Goal: Task Accomplishment & Management: Complete application form

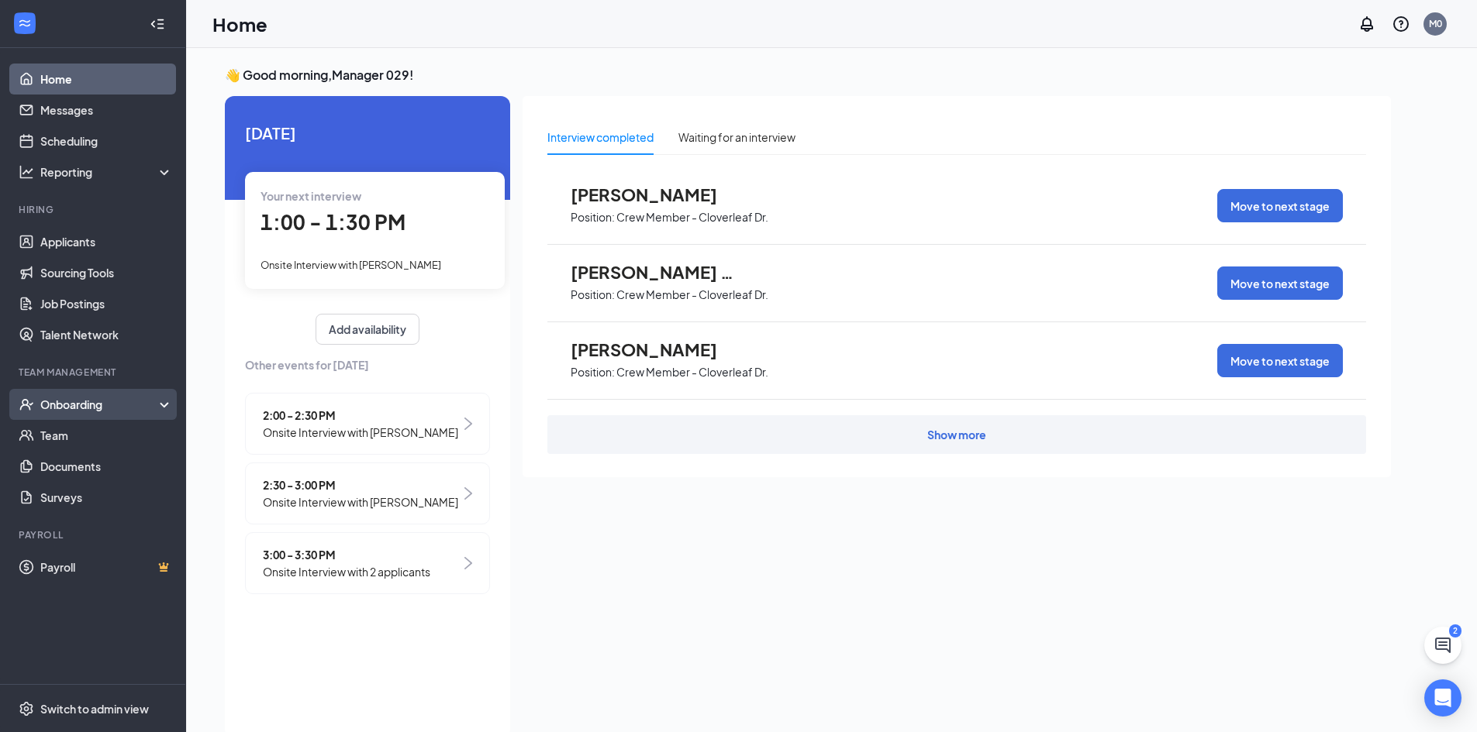
click at [119, 408] on div "Onboarding" at bounding box center [99, 405] width 119 height 16
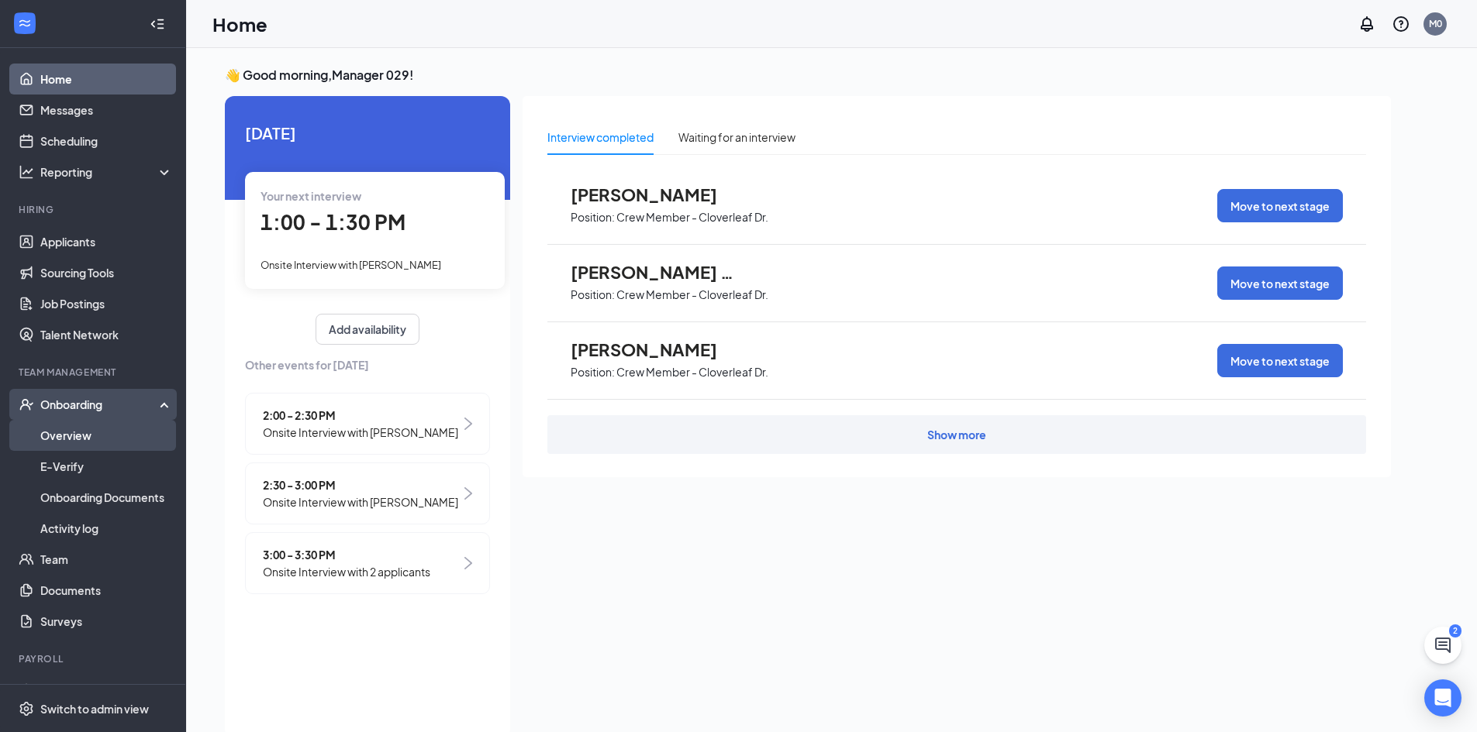
click at [109, 432] on link "Overview" at bounding box center [106, 435] width 133 height 31
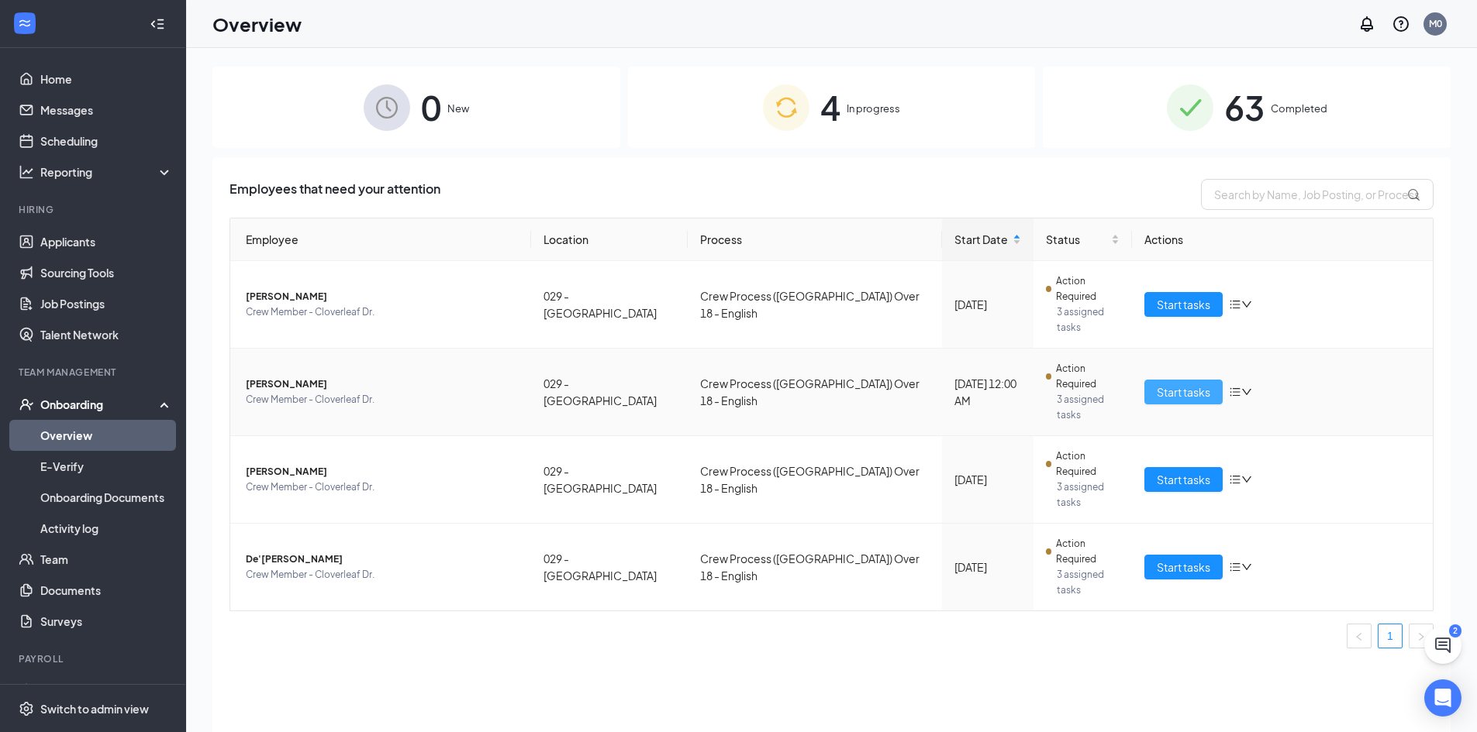
click at [1145, 380] on button "Start tasks" at bounding box center [1183, 392] width 78 height 25
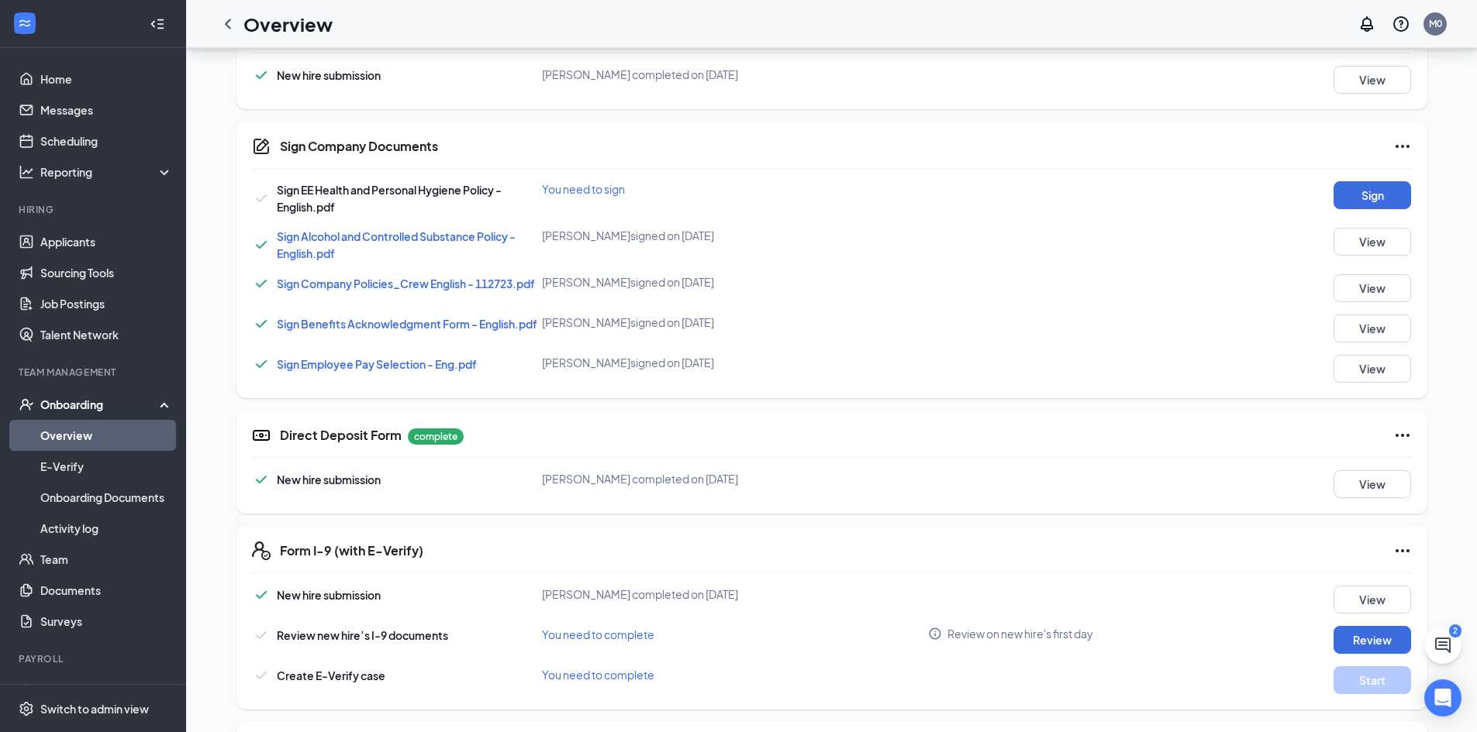
scroll to position [559, 0]
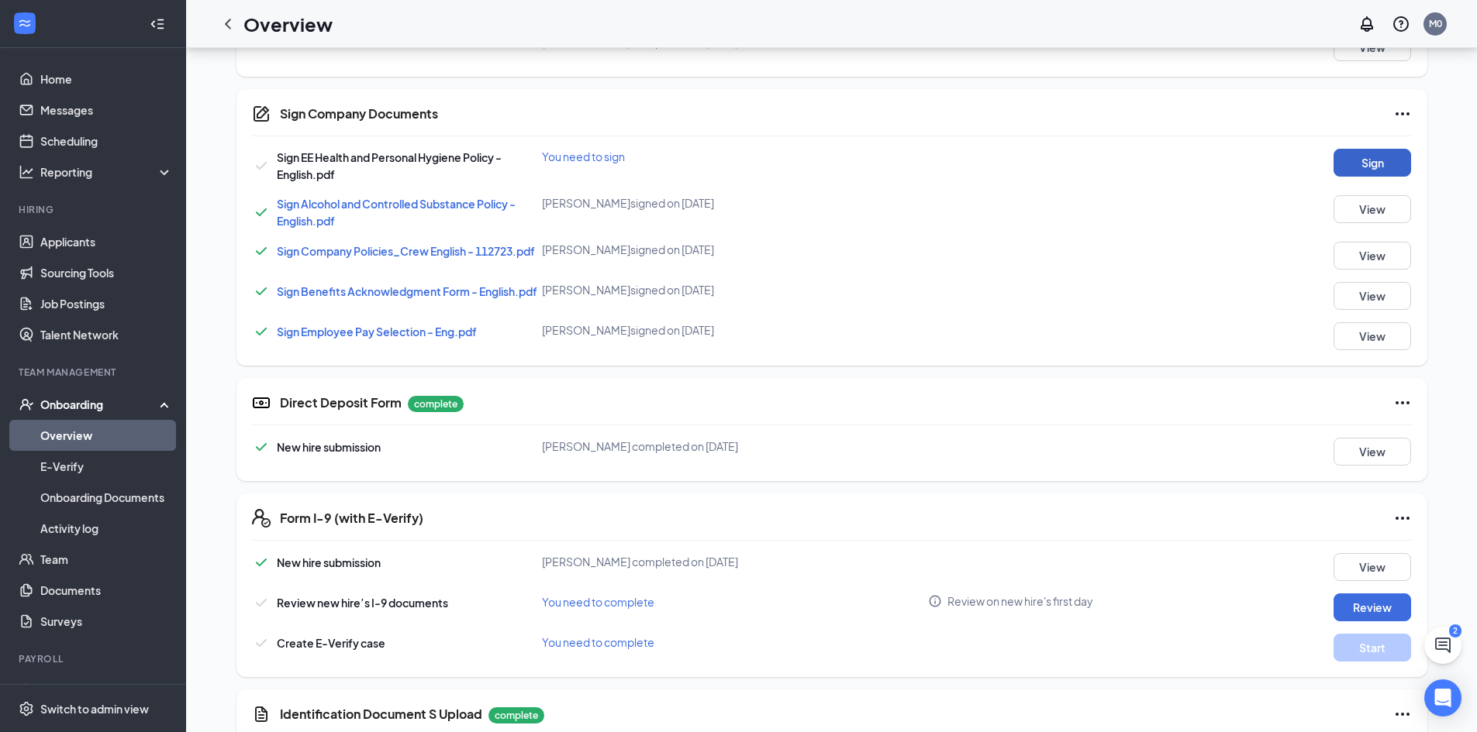
click at [1386, 169] on button "Sign" at bounding box center [1372, 163] width 78 height 28
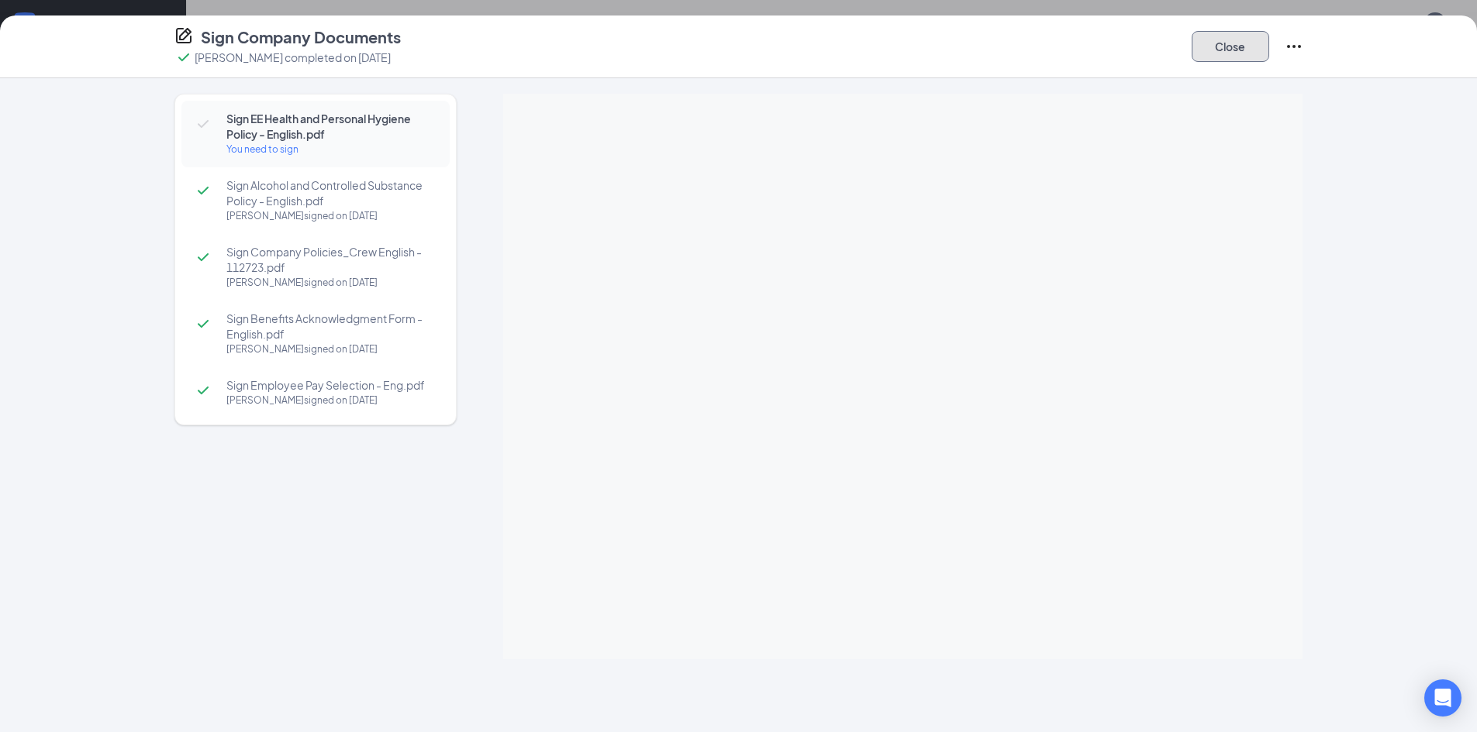
click at [1250, 51] on button "Close" at bounding box center [1230, 46] width 78 height 31
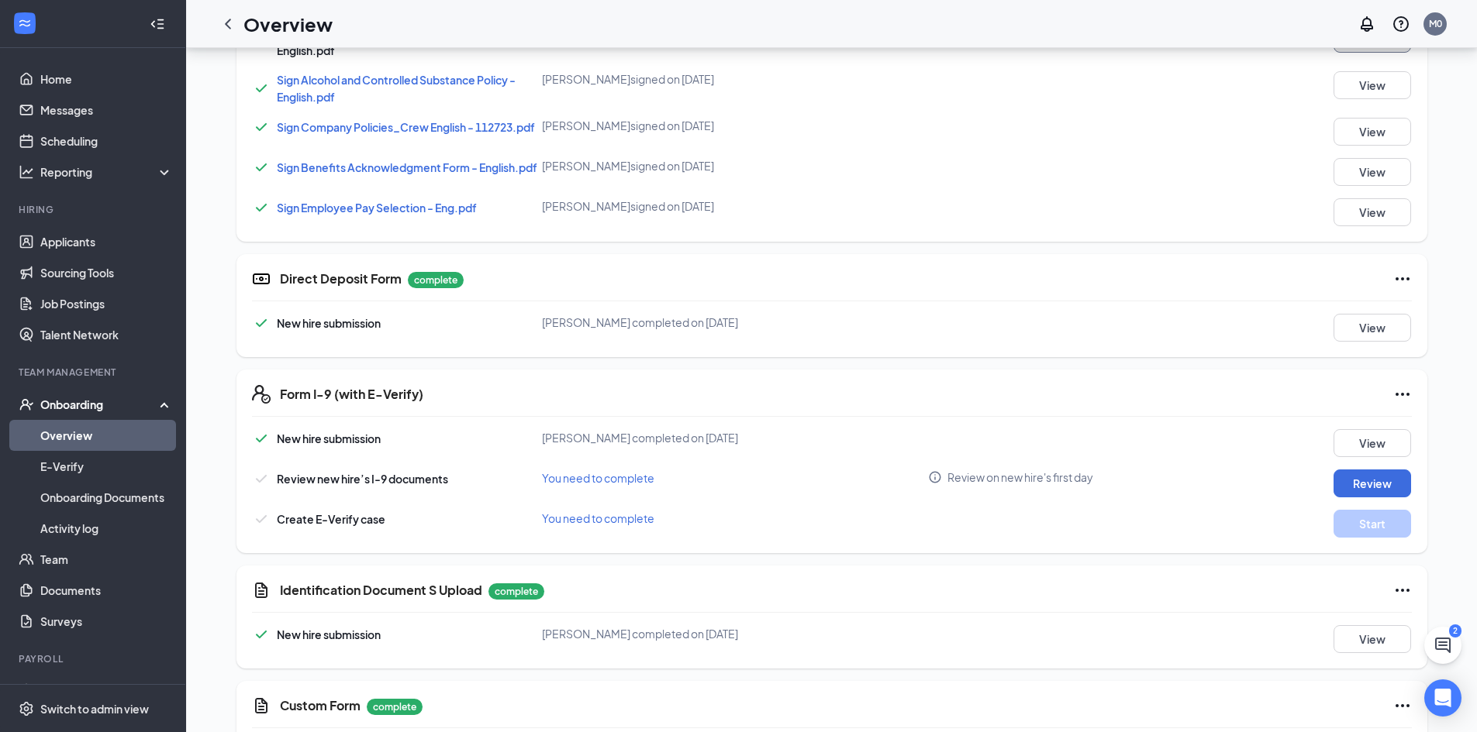
scroll to position [760, 0]
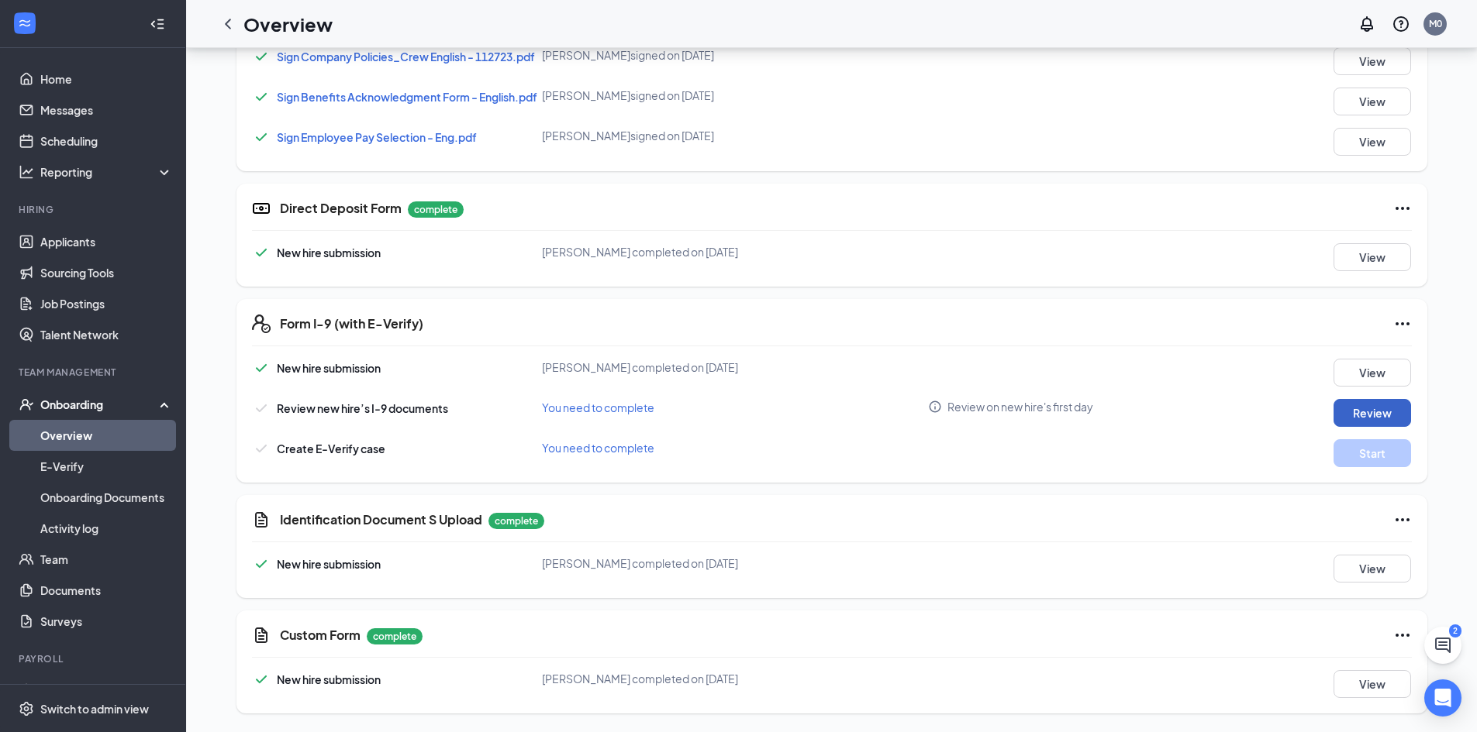
click at [1395, 415] on button "Review" at bounding box center [1372, 413] width 78 height 28
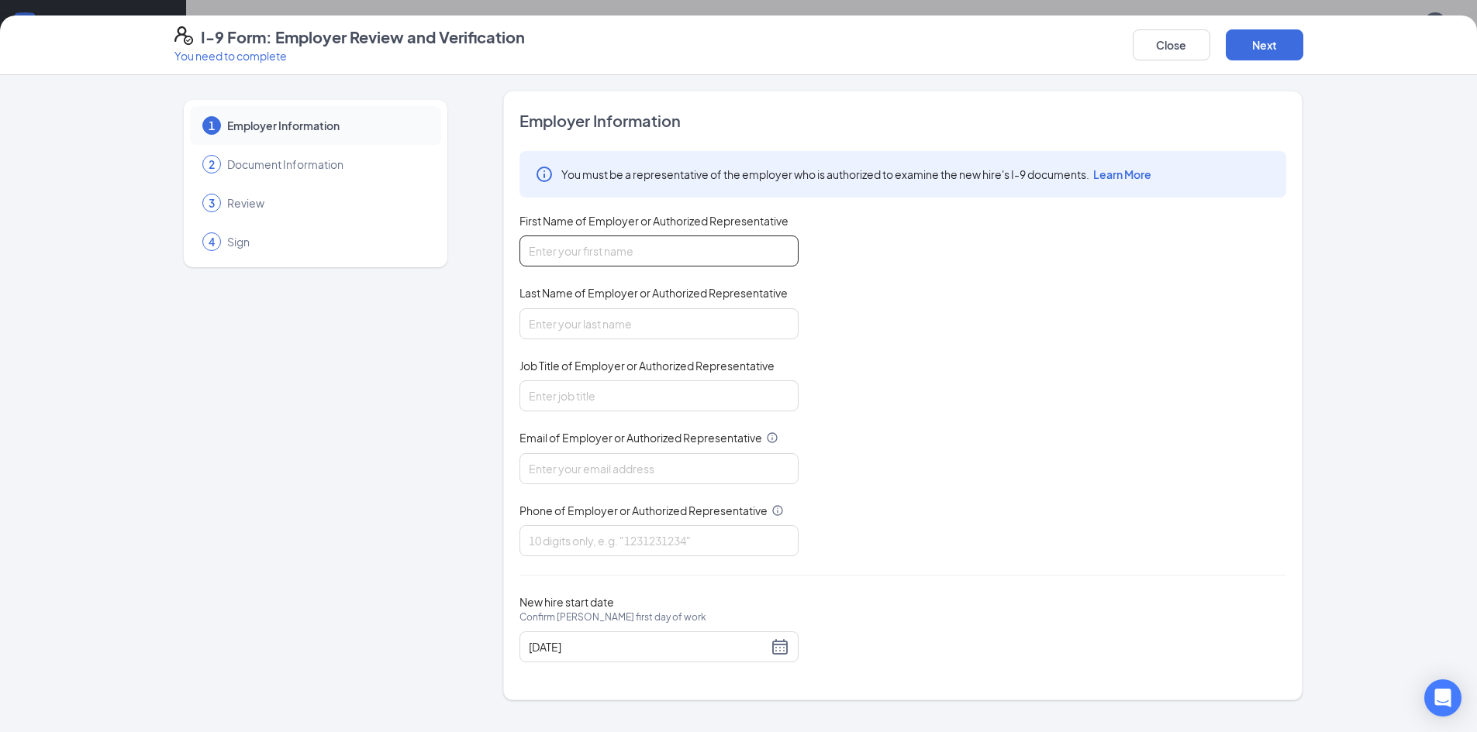
click at [695, 239] on input "First Name of Employer or Authorized Representative" at bounding box center [658, 251] width 279 height 31
type input "Jovannda"
click at [636, 319] on input "Last Name of Employer or Authorized Representative" at bounding box center [658, 323] width 279 height 31
type input "Watkins"
click at [622, 381] on input "Job Title of Employer or Authorized Representative" at bounding box center [658, 396] width 279 height 31
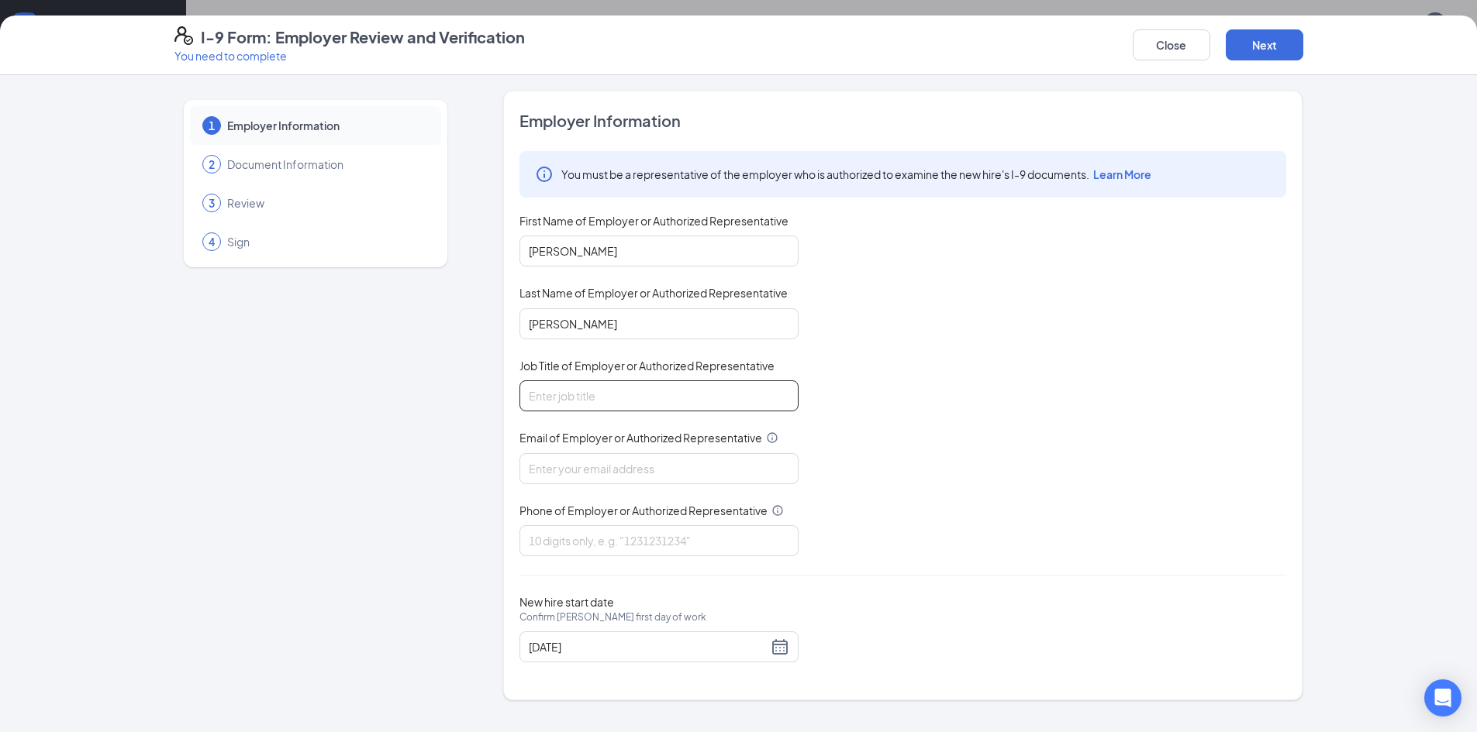
type input "Unit Director"
click at [617, 461] on input "Email of Employer or Authorized Representative" at bounding box center [658, 468] width 279 height 31
type input "Triarc29@gmail.com"
click at [615, 539] on input "Phone of Employer or Authorized Representative" at bounding box center [658, 540] width 279 height 31
type input "9198591131"
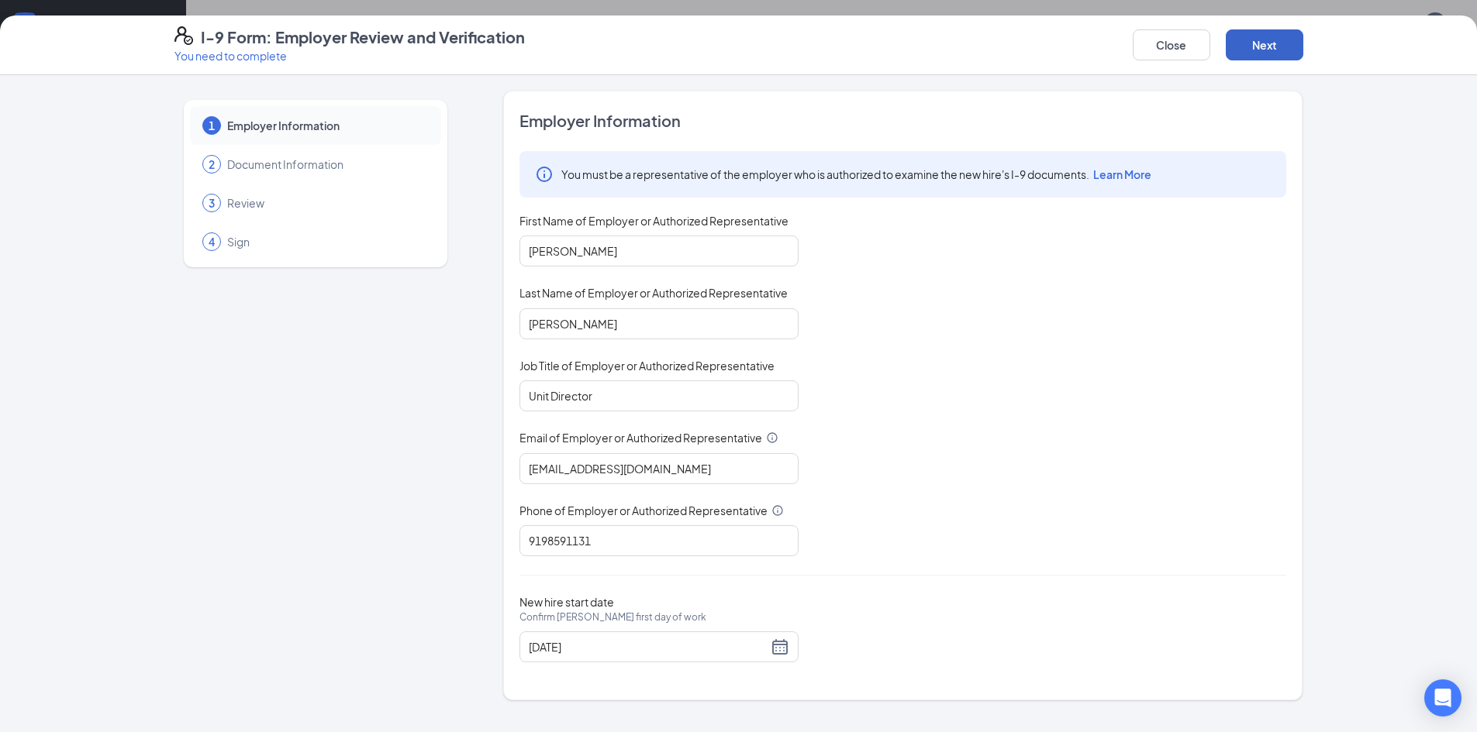
click at [1242, 50] on button "Next" at bounding box center [1264, 44] width 78 height 31
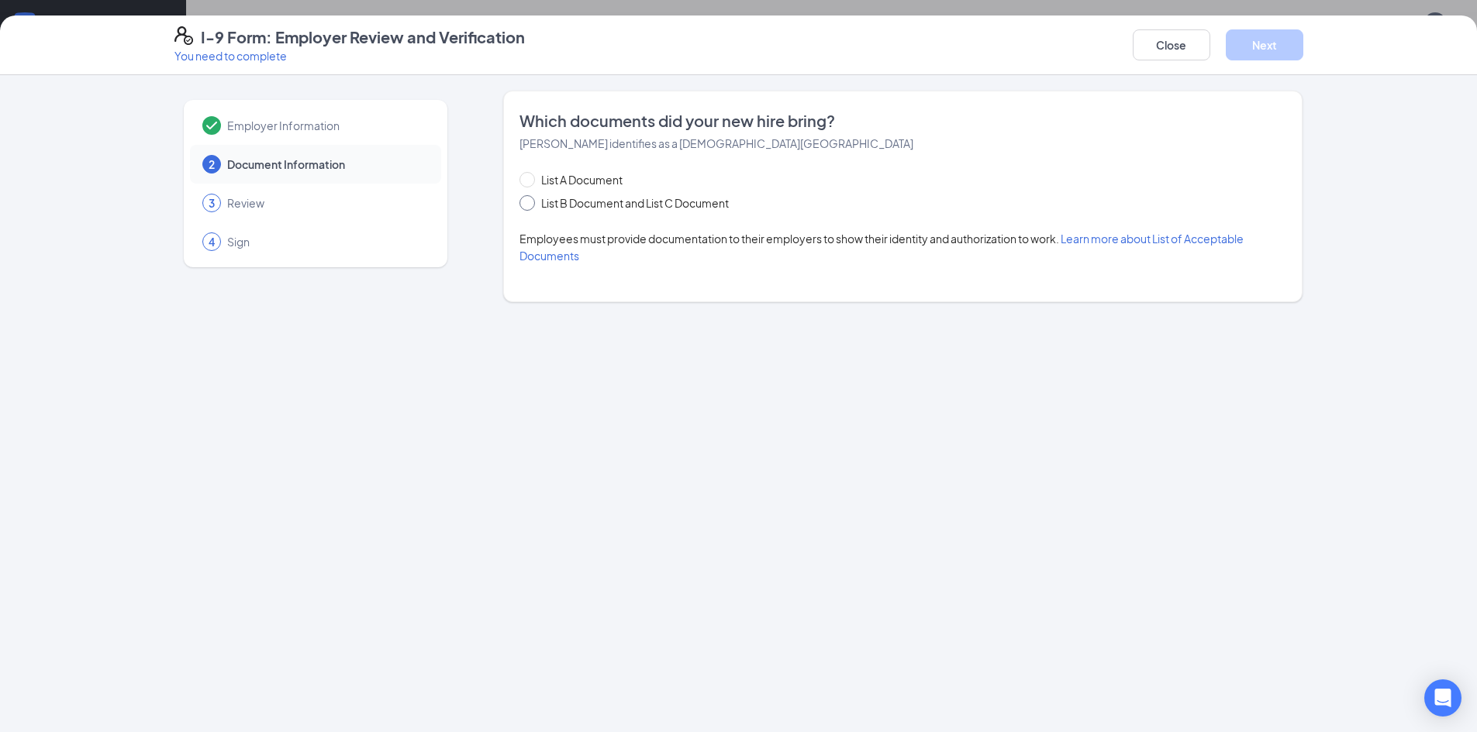
click at [619, 205] on span "List B Document and List C Document" at bounding box center [635, 203] width 200 height 17
click at [530, 205] on input "List B Document and List C Document" at bounding box center [524, 200] width 11 height 11
radio input "true"
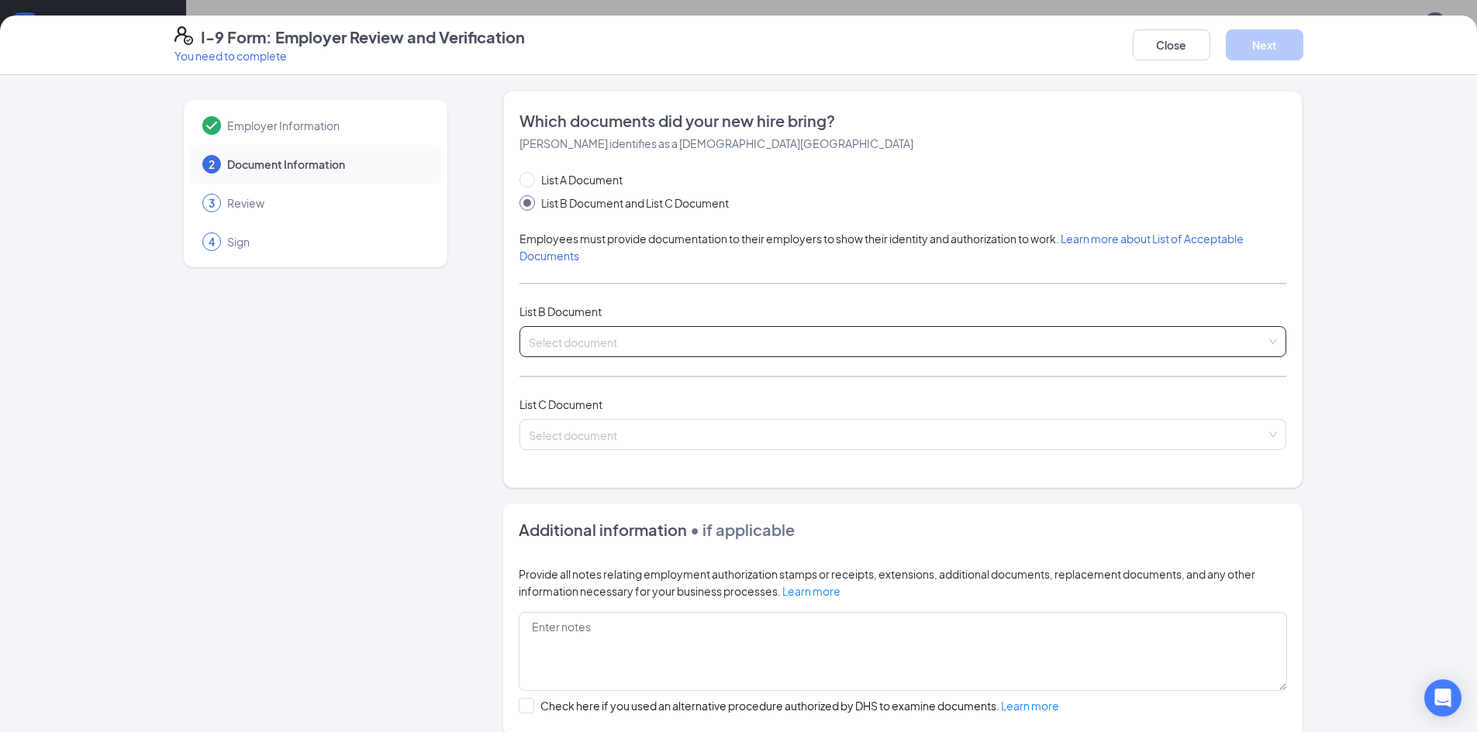
click at [684, 336] on input "search" at bounding box center [897, 338] width 737 height 23
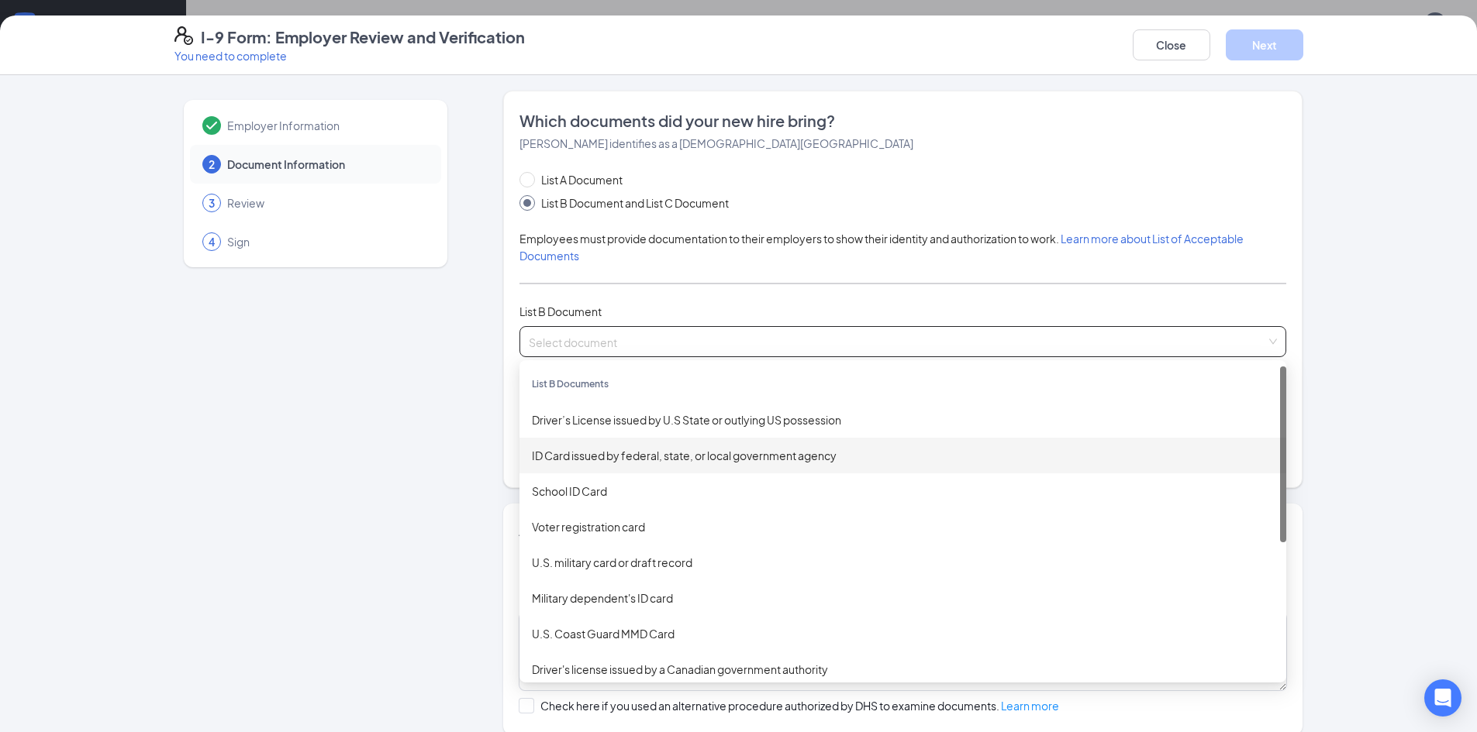
click at [669, 463] on div "ID Card issued by federal, state, or local government agency" at bounding box center [903, 455] width 742 height 17
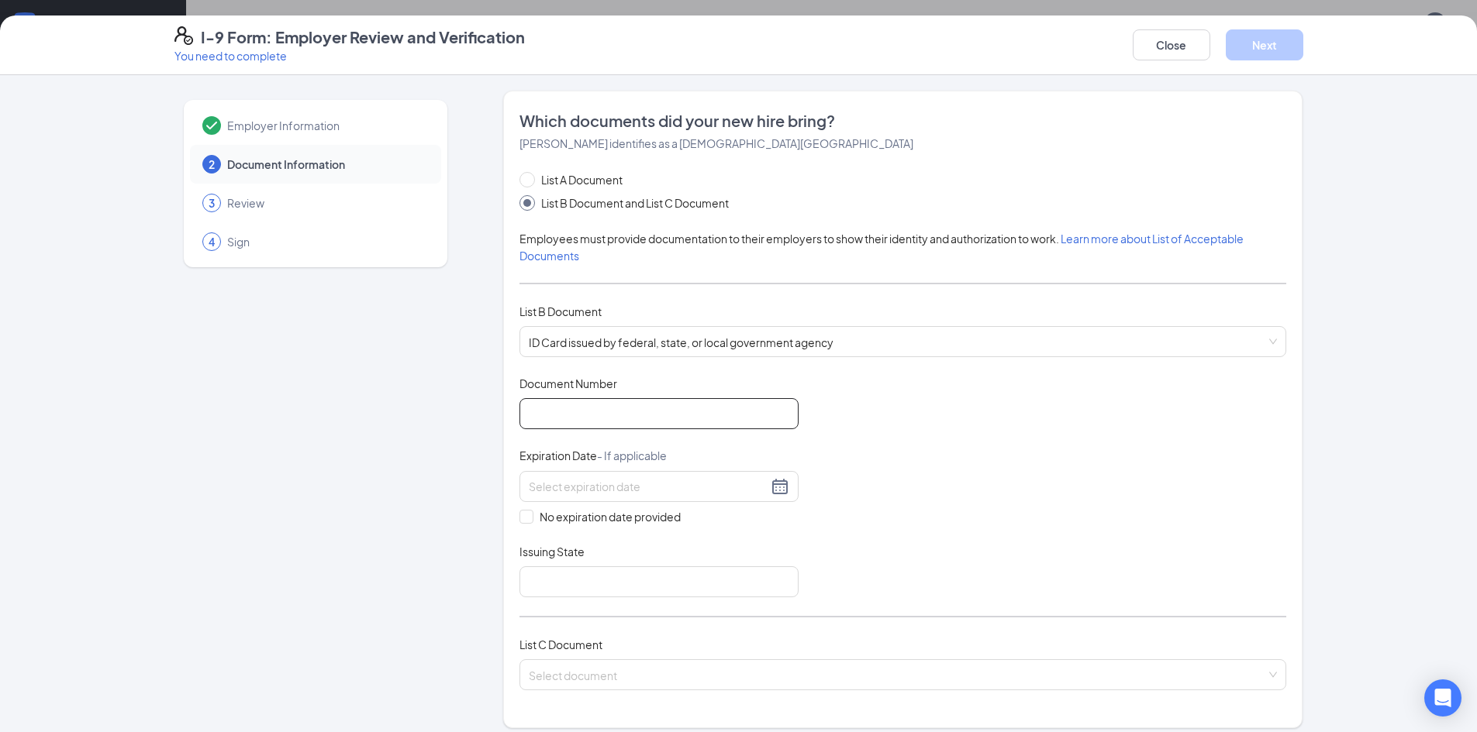
click at [584, 417] on input "Document Number" at bounding box center [658, 413] width 279 height 31
type input "000035090406"
click at [770, 488] on div at bounding box center [659, 486] width 260 height 19
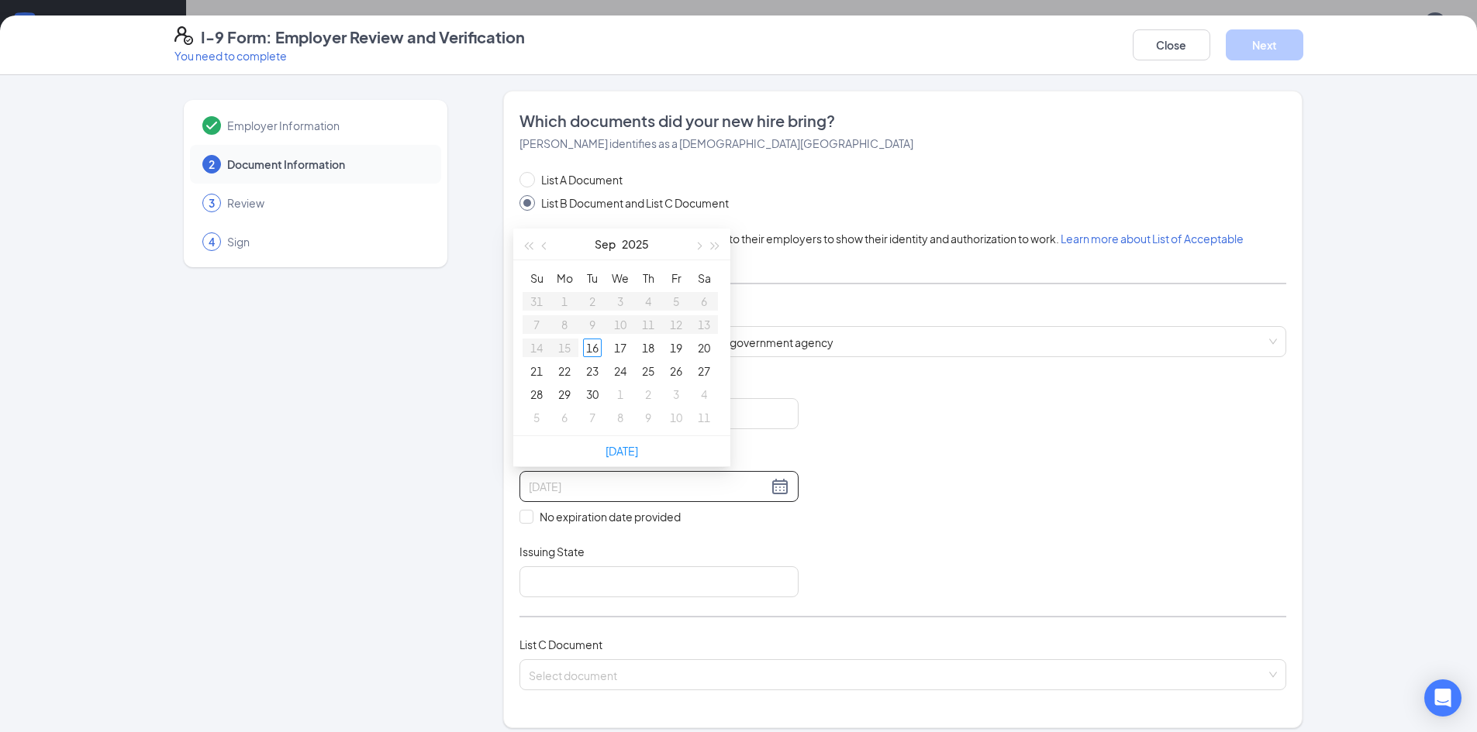
type input "09/16/2025"
click at [589, 349] on div "16" at bounding box center [592, 348] width 19 height 19
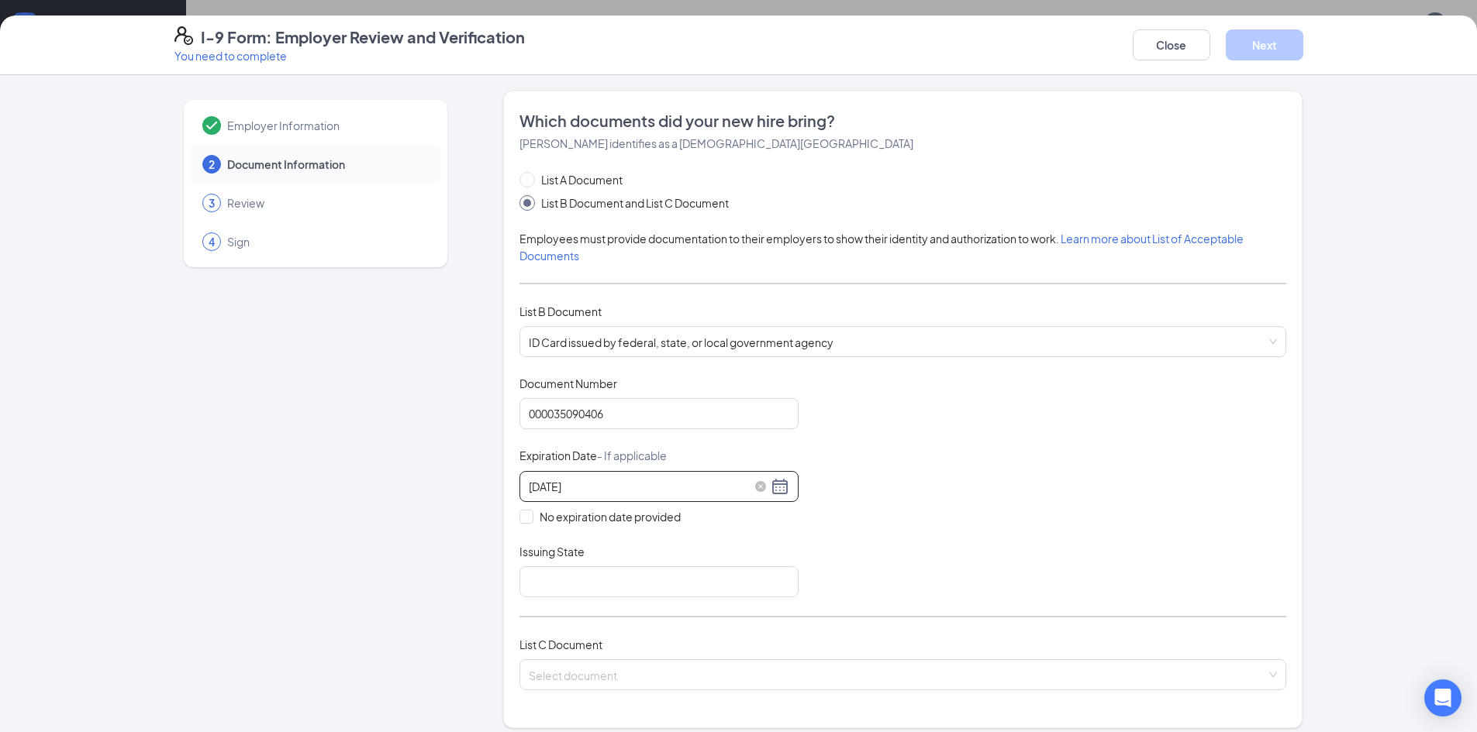
click at [607, 484] on input "09/16/2025" at bounding box center [648, 486] width 239 height 17
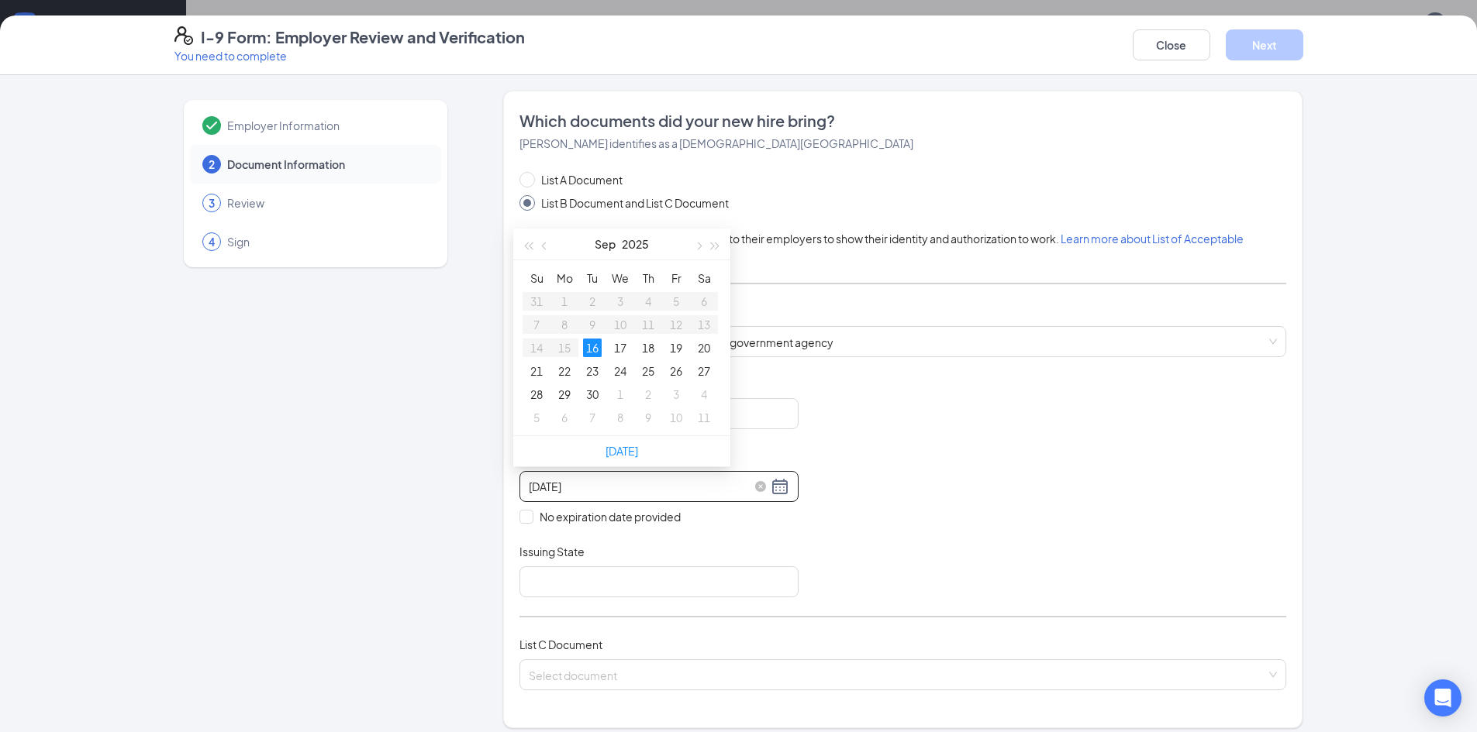
click at [593, 487] on input "09/16/2025" at bounding box center [648, 486] width 239 height 17
type input "0"
type input "09/16/2025"
click at [945, 510] on div "Document Title ID Card issued by federal, state, or local government agency Doc…" at bounding box center [902, 487] width 767 height 222
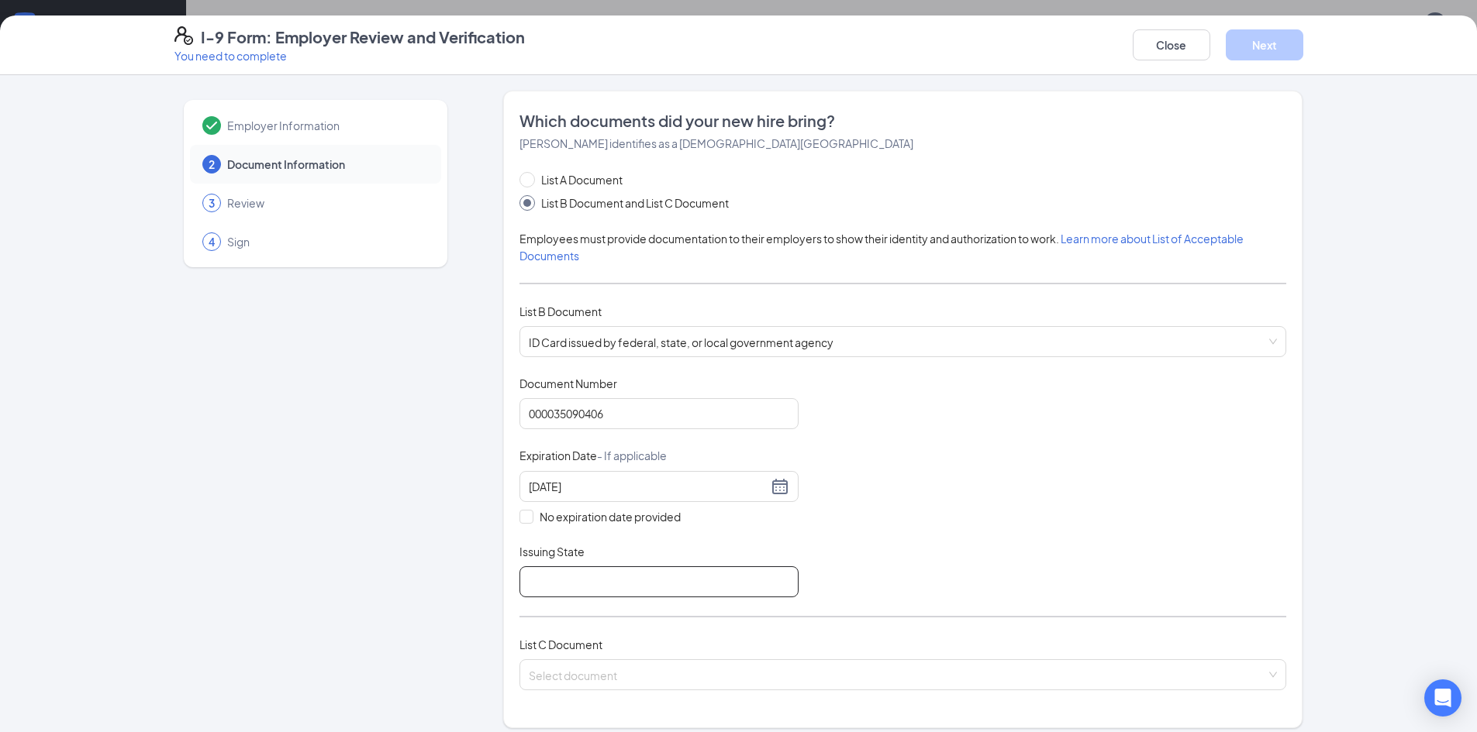
click at [539, 574] on input "Issuing State" at bounding box center [658, 582] width 279 height 31
type input "North Carolina Department of Motor Vehicles"
click at [542, 663] on input "search" at bounding box center [897, 671] width 737 height 23
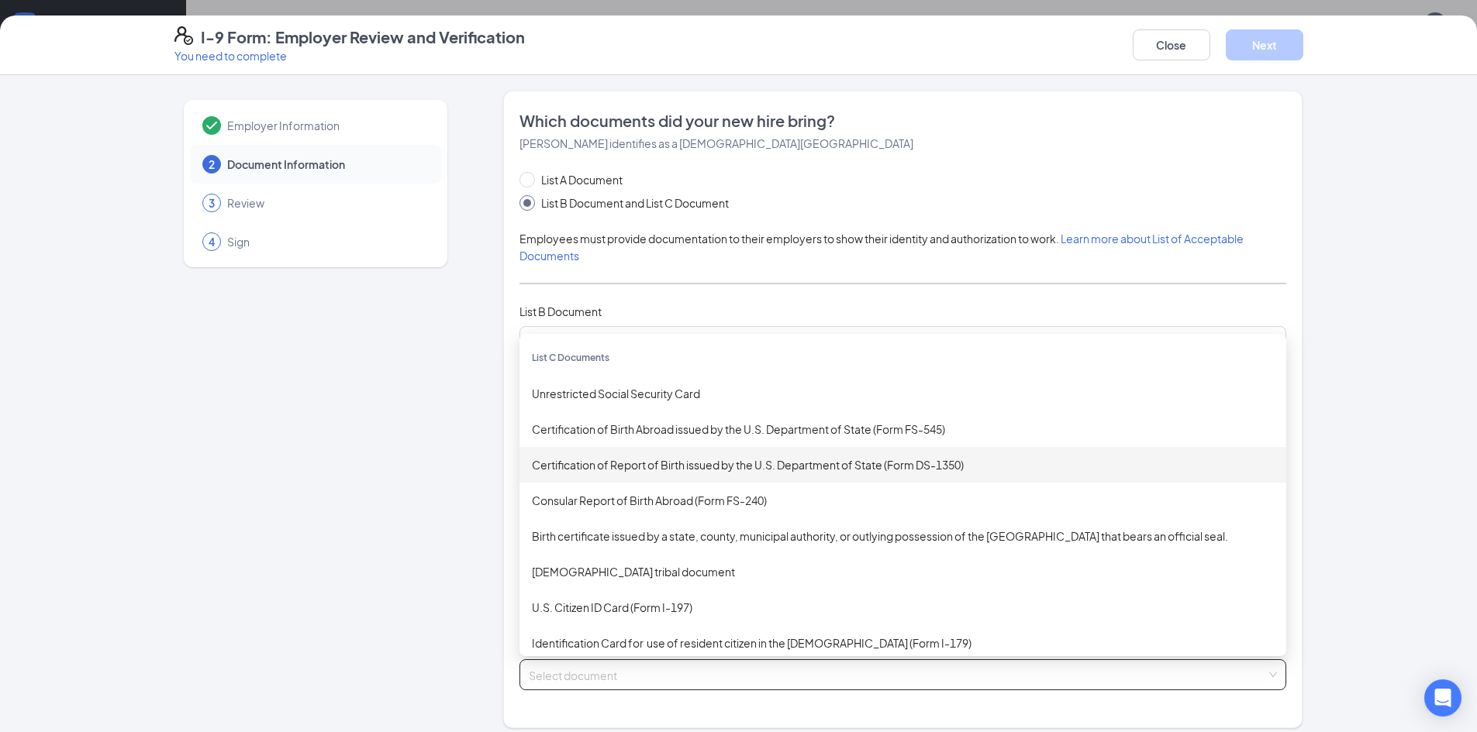
click at [589, 469] on div "Certification of Report of Birth issued by the U.S. Department of State (Form D…" at bounding box center [903, 465] width 742 height 17
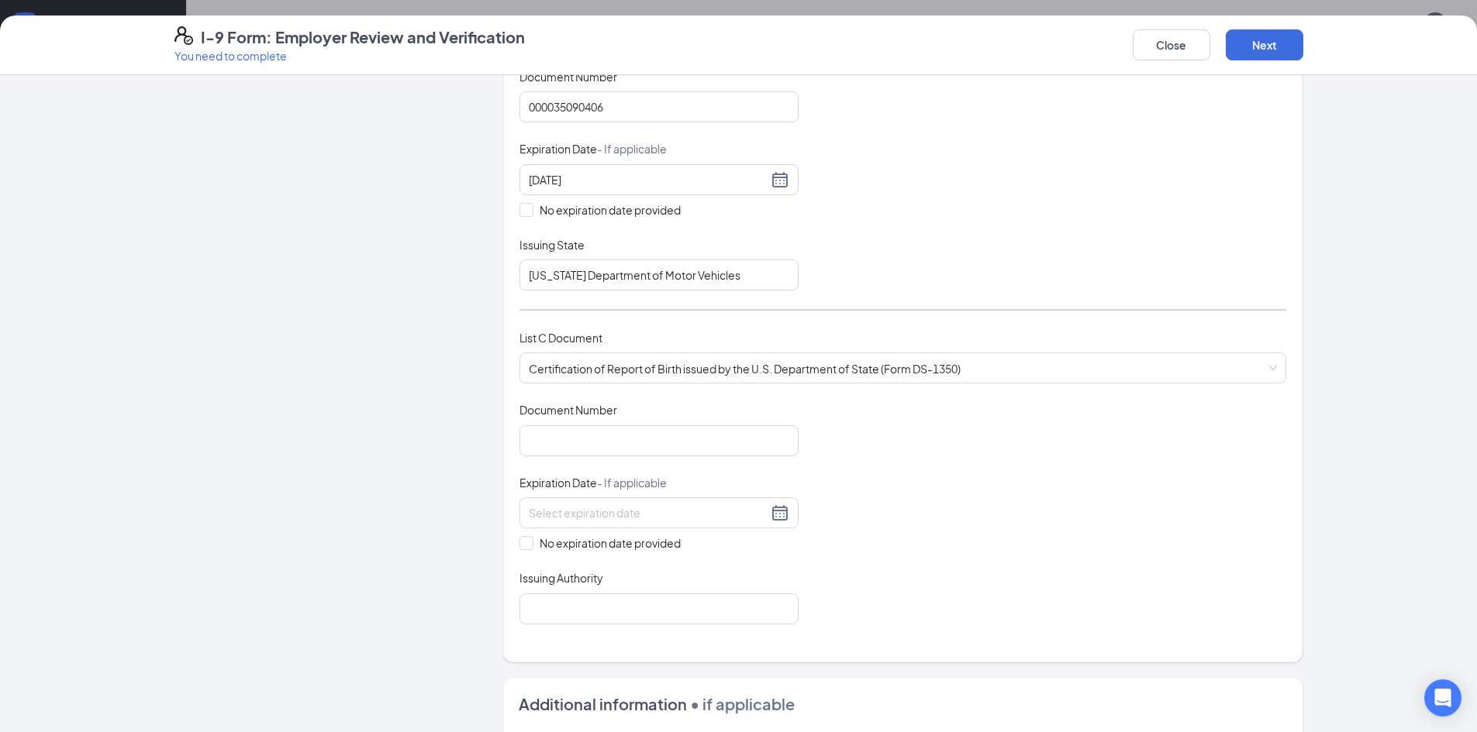
scroll to position [333, 0]
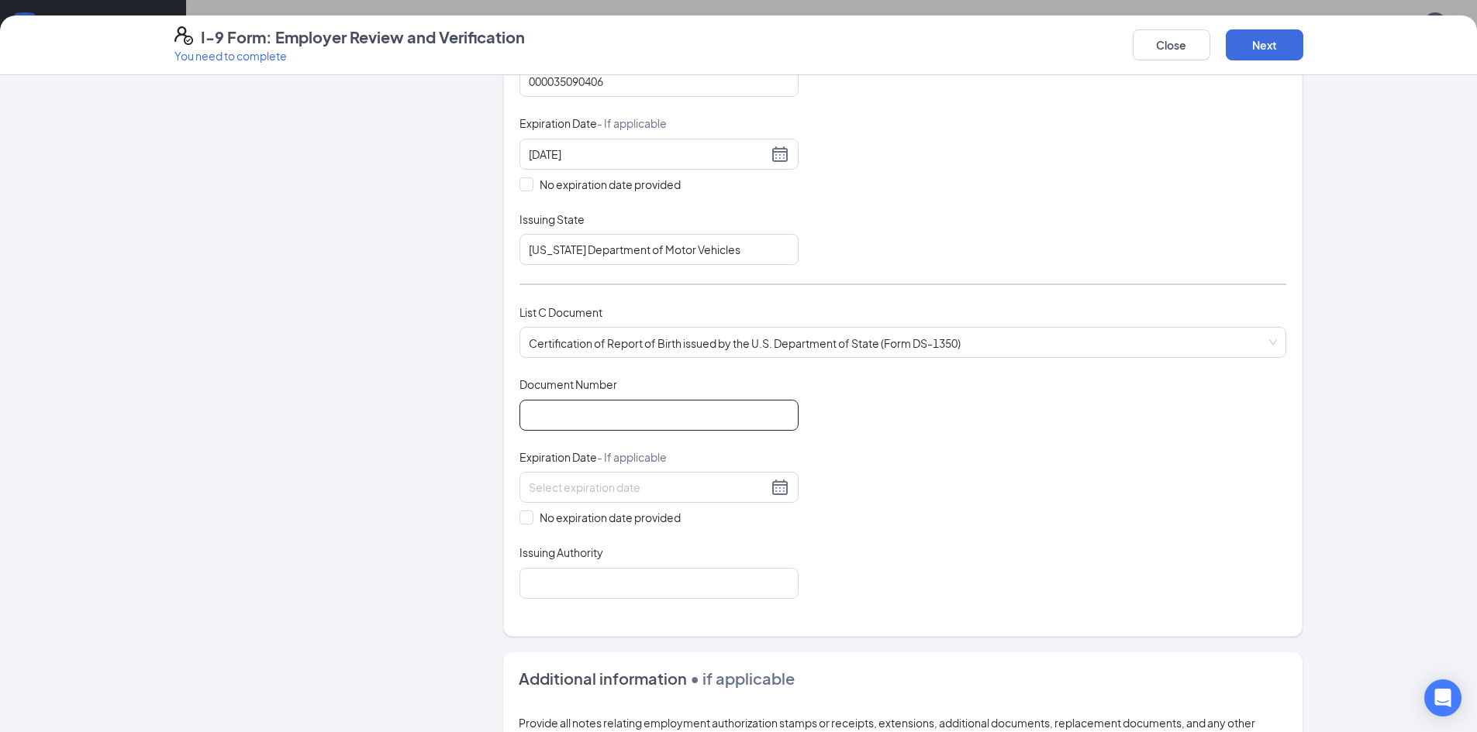
click at [756, 423] on input "Document Number" at bounding box center [658, 415] width 279 height 31
type input "0568999"
click at [770, 491] on div at bounding box center [659, 487] width 260 height 19
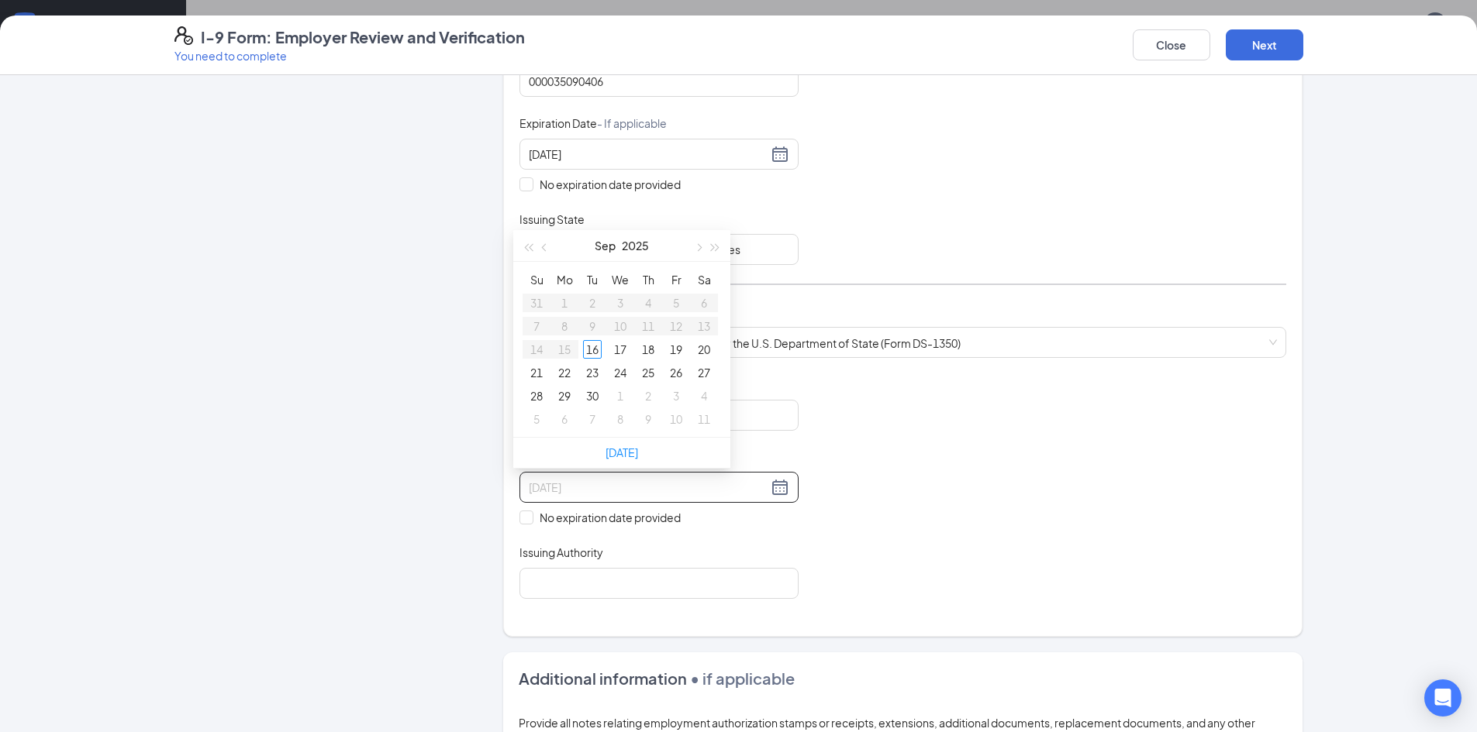
type input "10/08/2025"
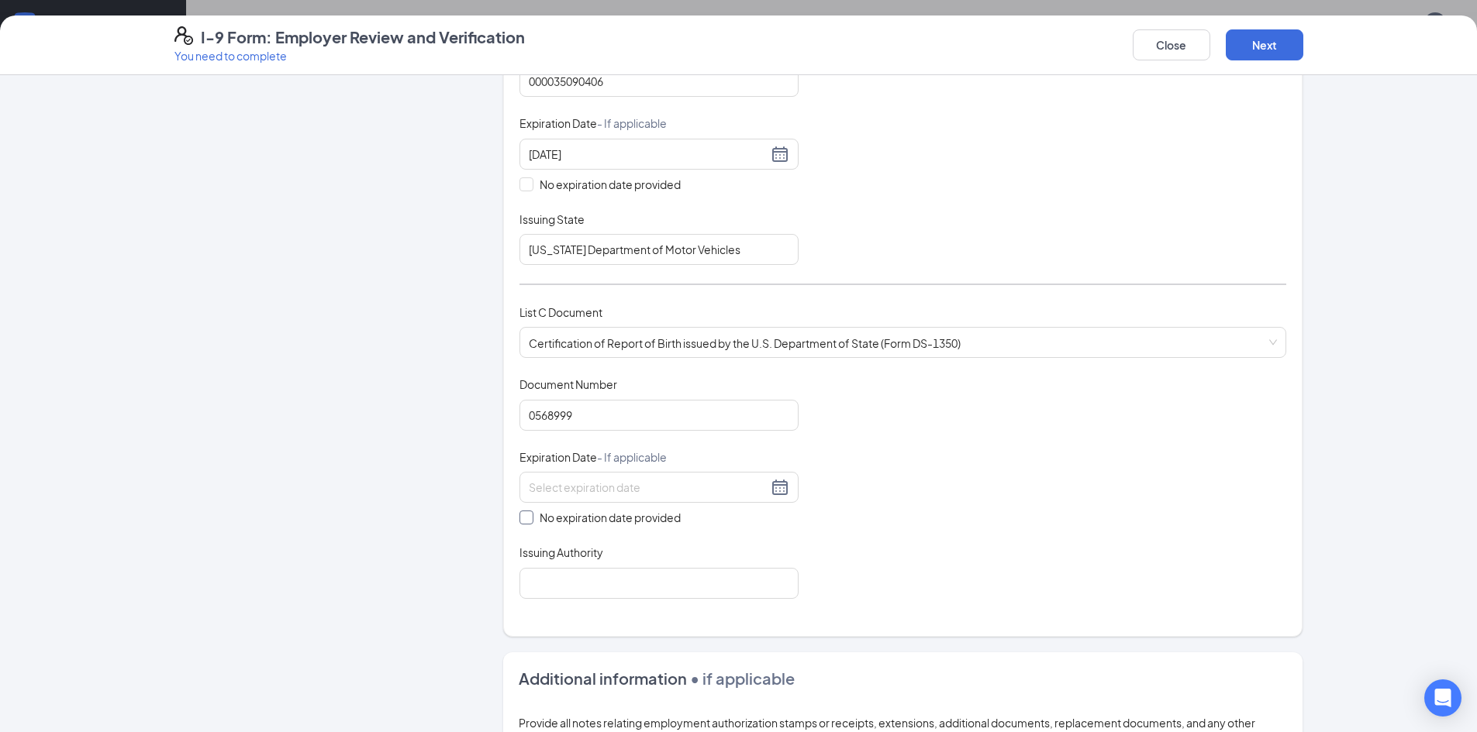
click at [524, 515] on input "No expiration date provided" at bounding box center [524, 516] width 11 height 11
checkbox input "true"
click at [529, 594] on input "Issuing Authority" at bounding box center [658, 585] width 279 height 31
type input "Department of health and human services"
click at [1284, 45] on button "Next" at bounding box center [1264, 44] width 78 height 31
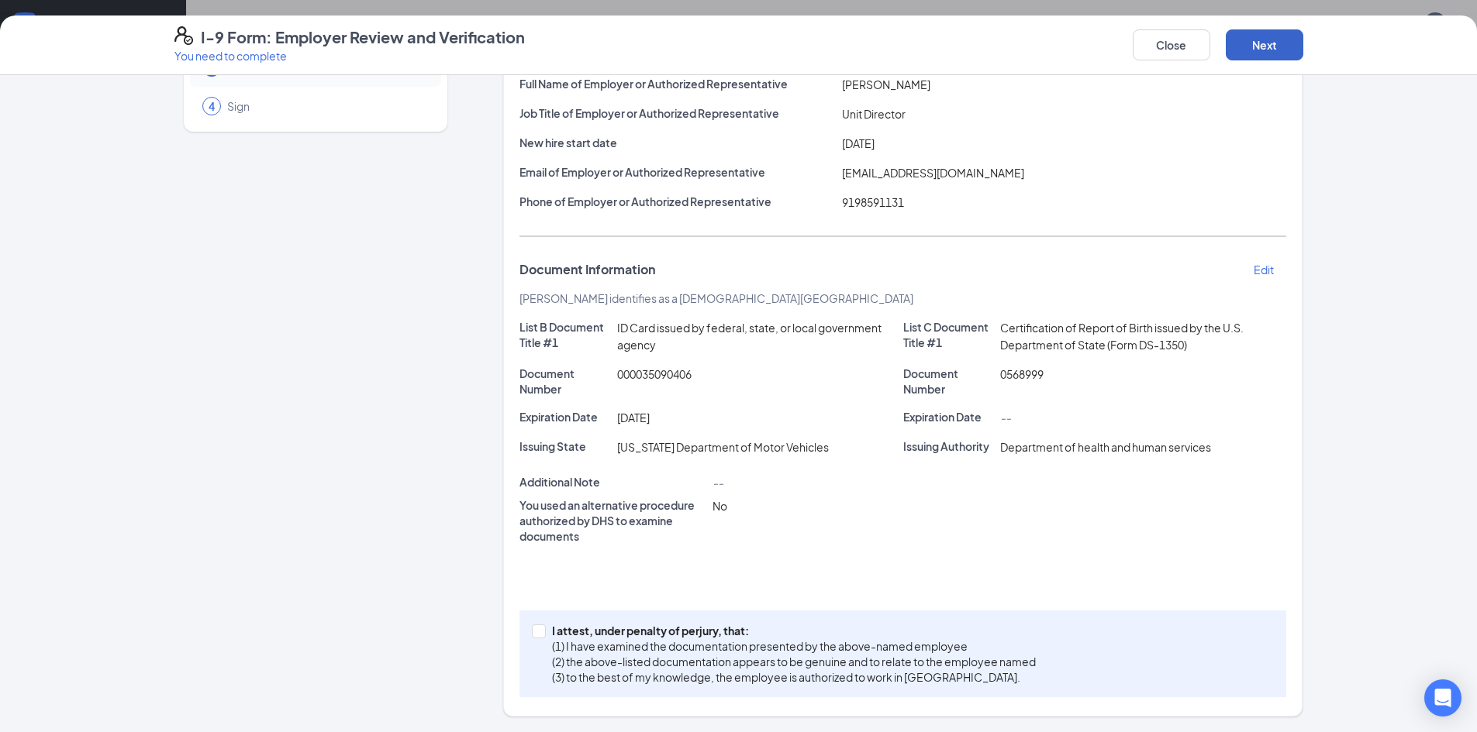
scroll to position [136, 0]
click at [539, 633] on span at bounding box center [539, 632] width 14 height 14
click at [539, 633] on input "I attest, under penalty of perjury, that: (1) I have examined the documentation…" at bounding box center [537, 630] width 11 height 11
checkbox input "true"
click at [1263, 38] on button "Next" at bounding box center [1264, 44] width 78 height 31
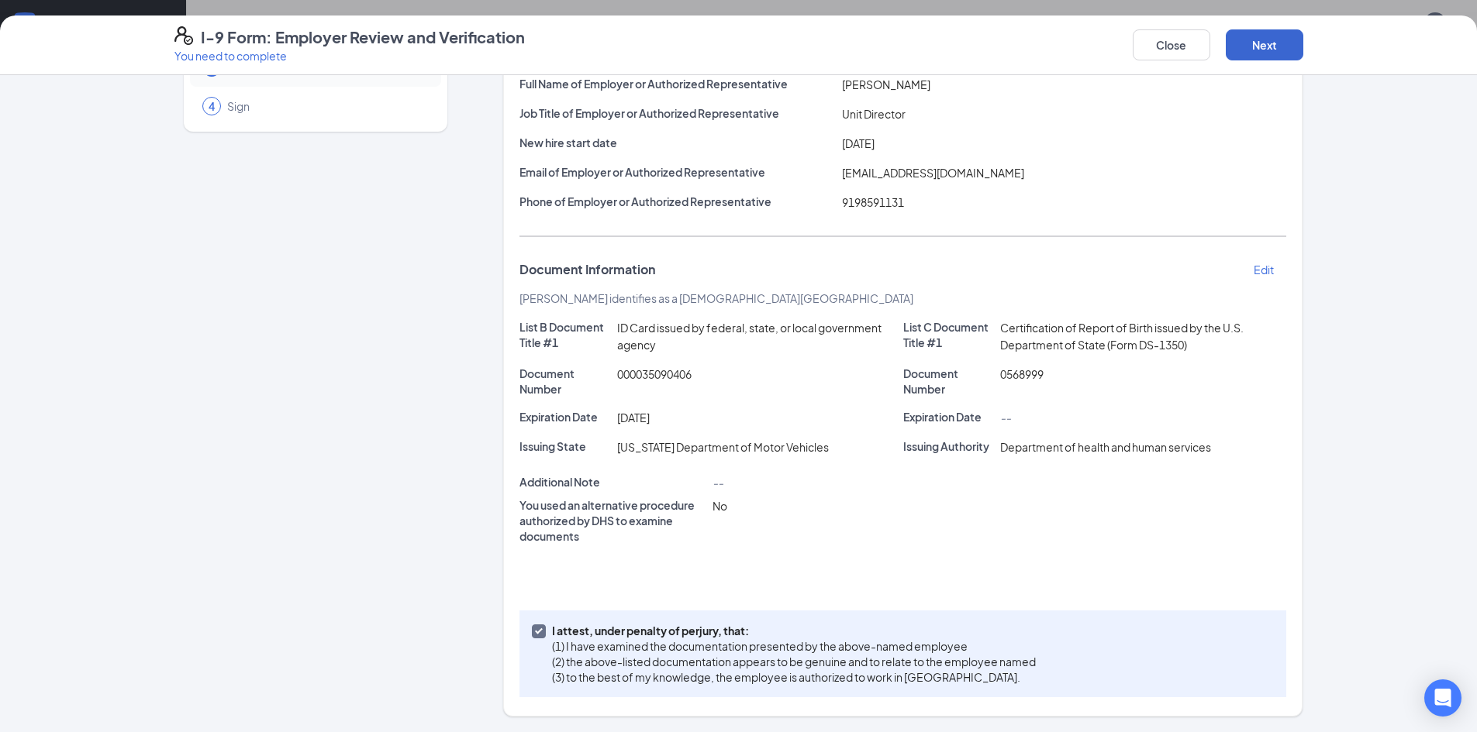
scroll to position [0, 0]
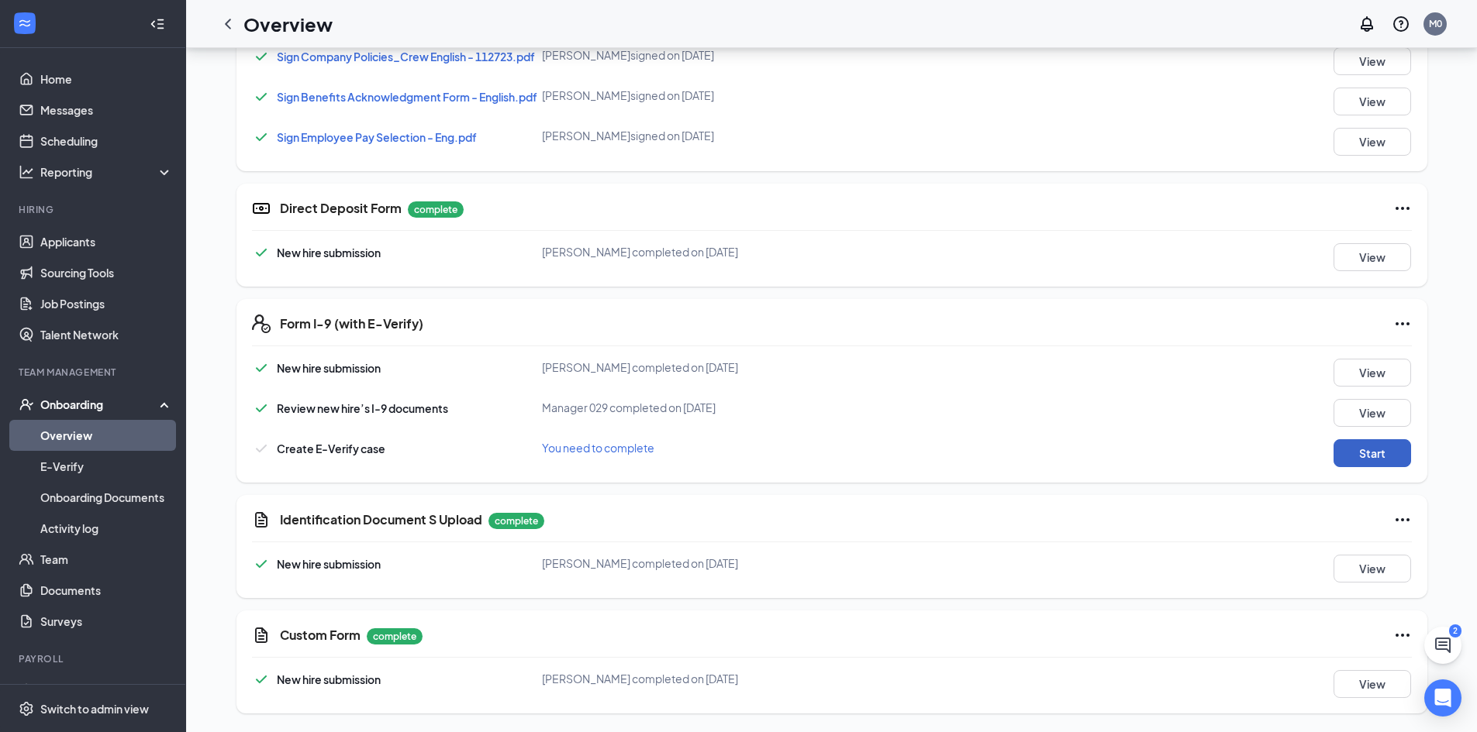
click at [1351, 453] on button "Start" at bounding box center [1372, 453] width 78 height 28
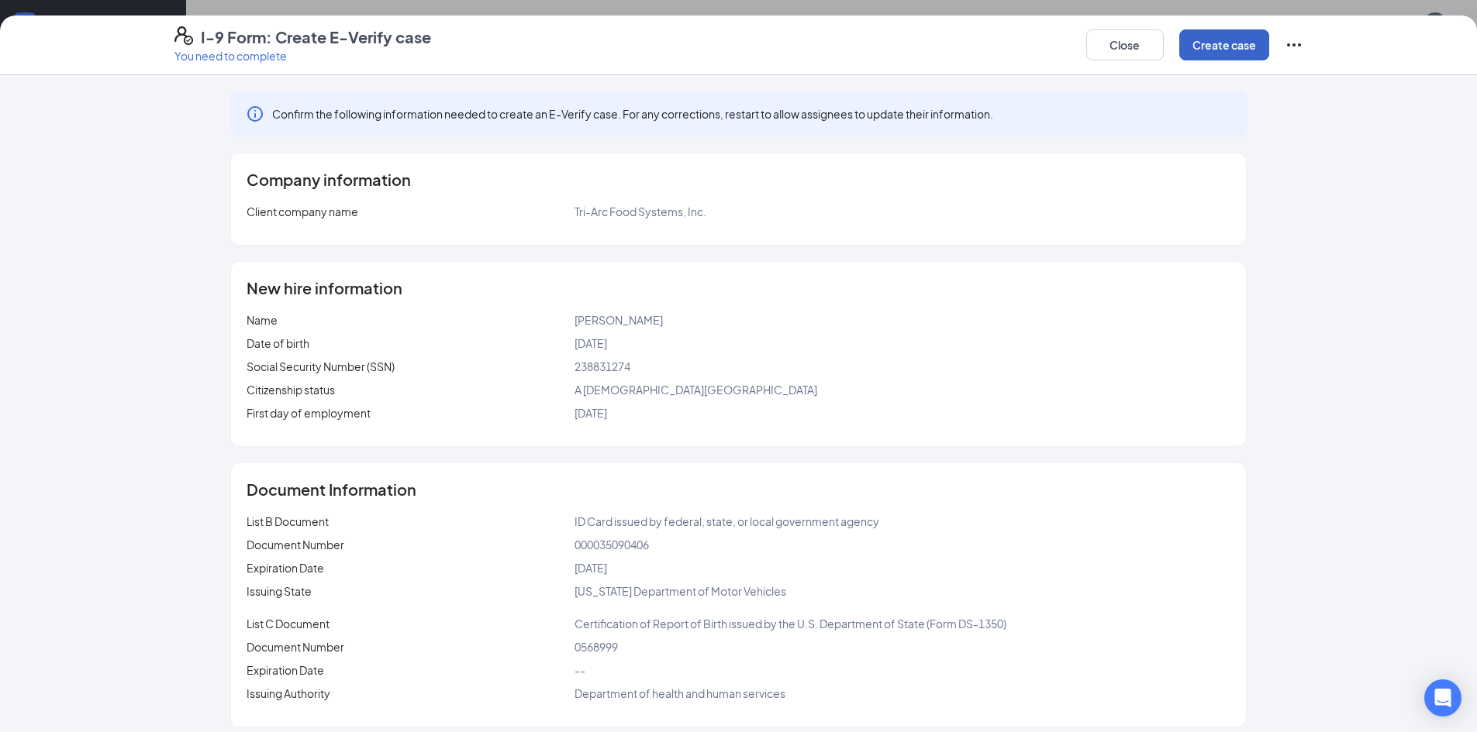
click at [1200, 53] on button "Create case" at bounding box center [1224, 44] width 90 height 31
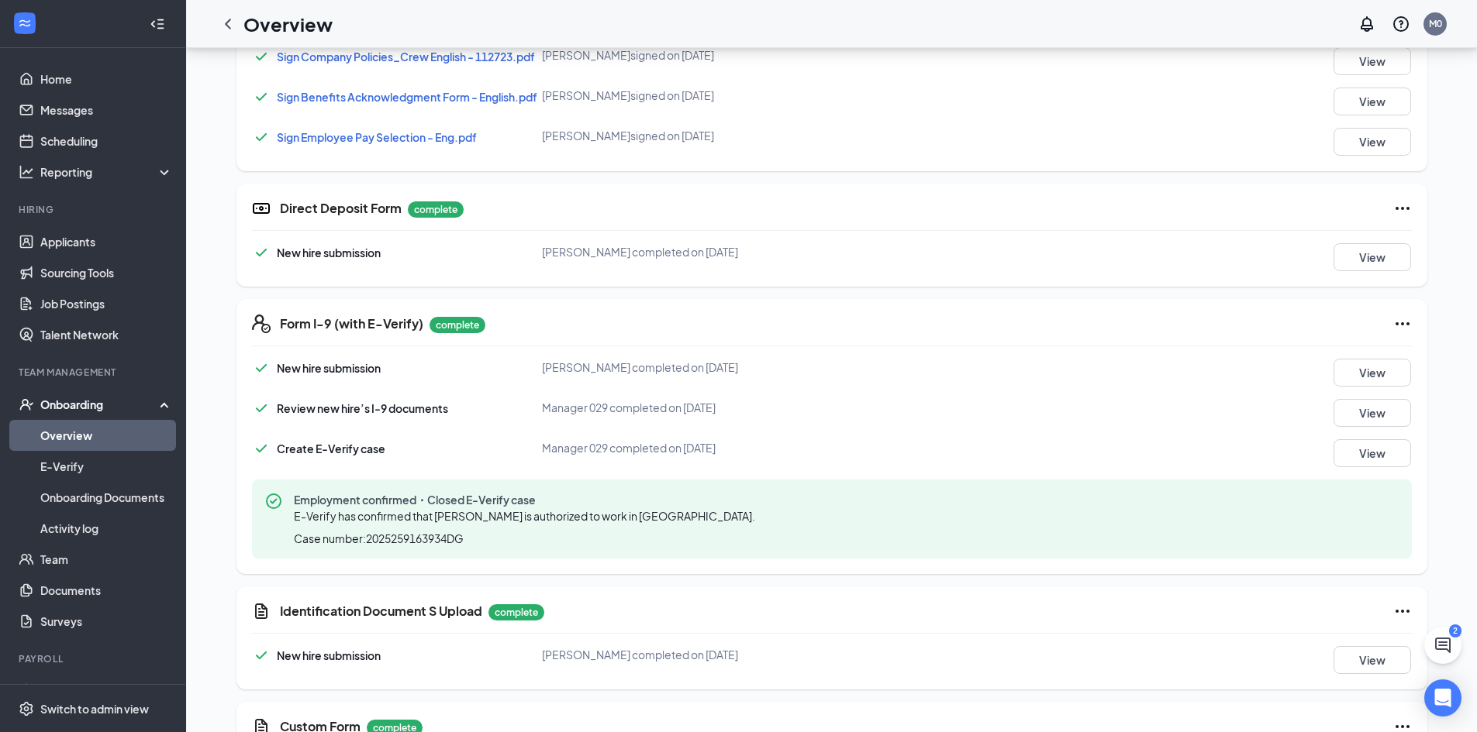
click at [1200, 53] on div "Sign Company Policies_Crew English - 112723.pdf Kalisha Cotton signed on Sep 16…" at bounding box center [832, 61] width 1160 height 28
click at [81, 432] on link "Overview" at bounding box center [106, 435] width 133 height 31
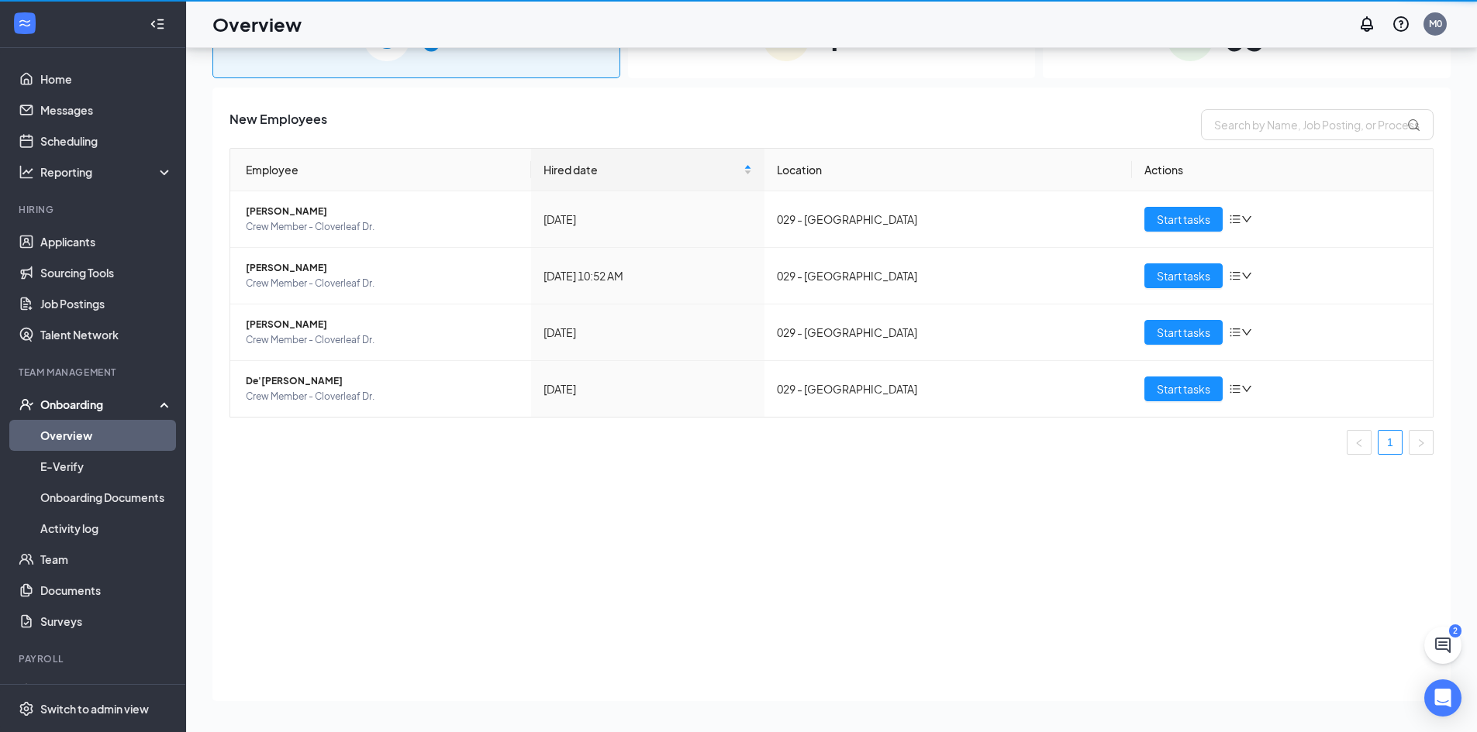
scroll to position [70, 0]
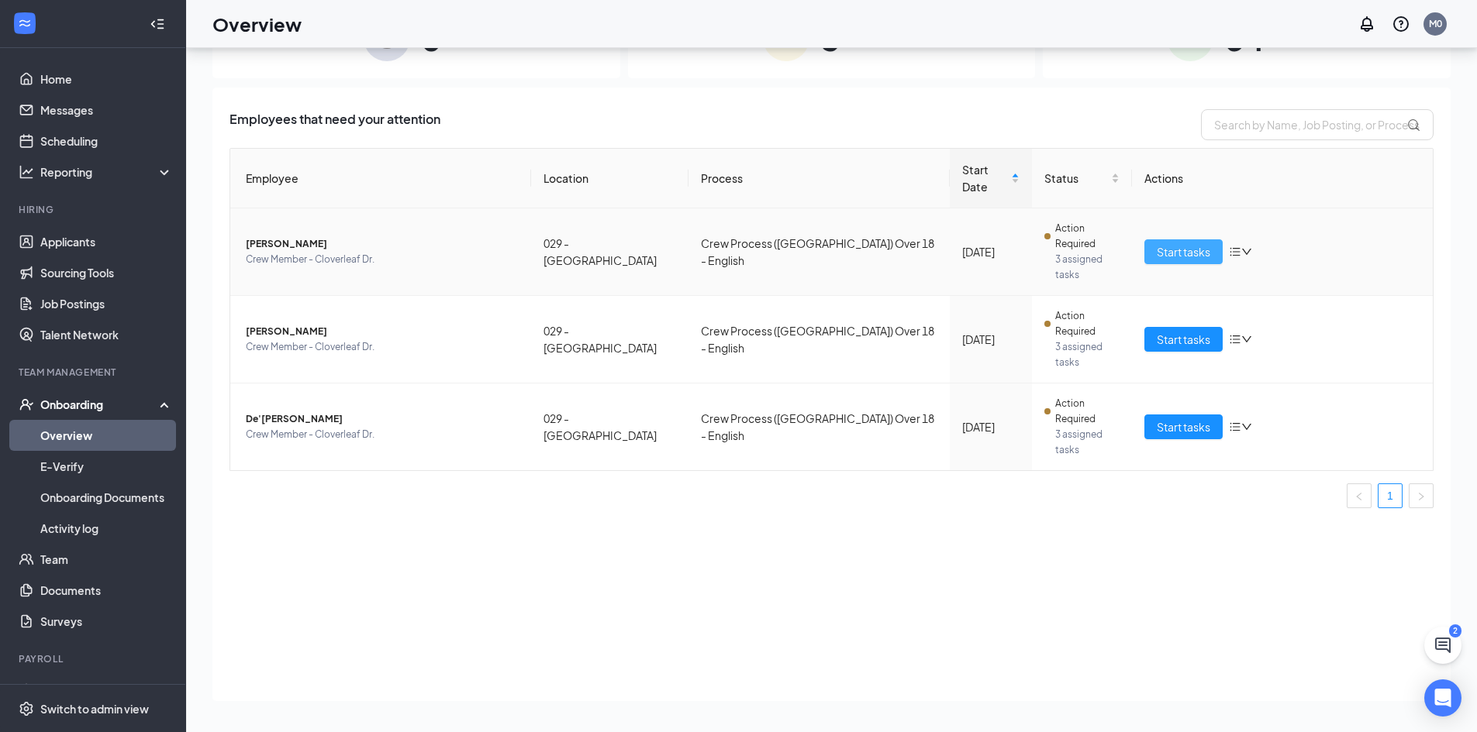
click at [1157, 243] on span "Start tasks" at bounding box center [1182, 251] width 53 height 17
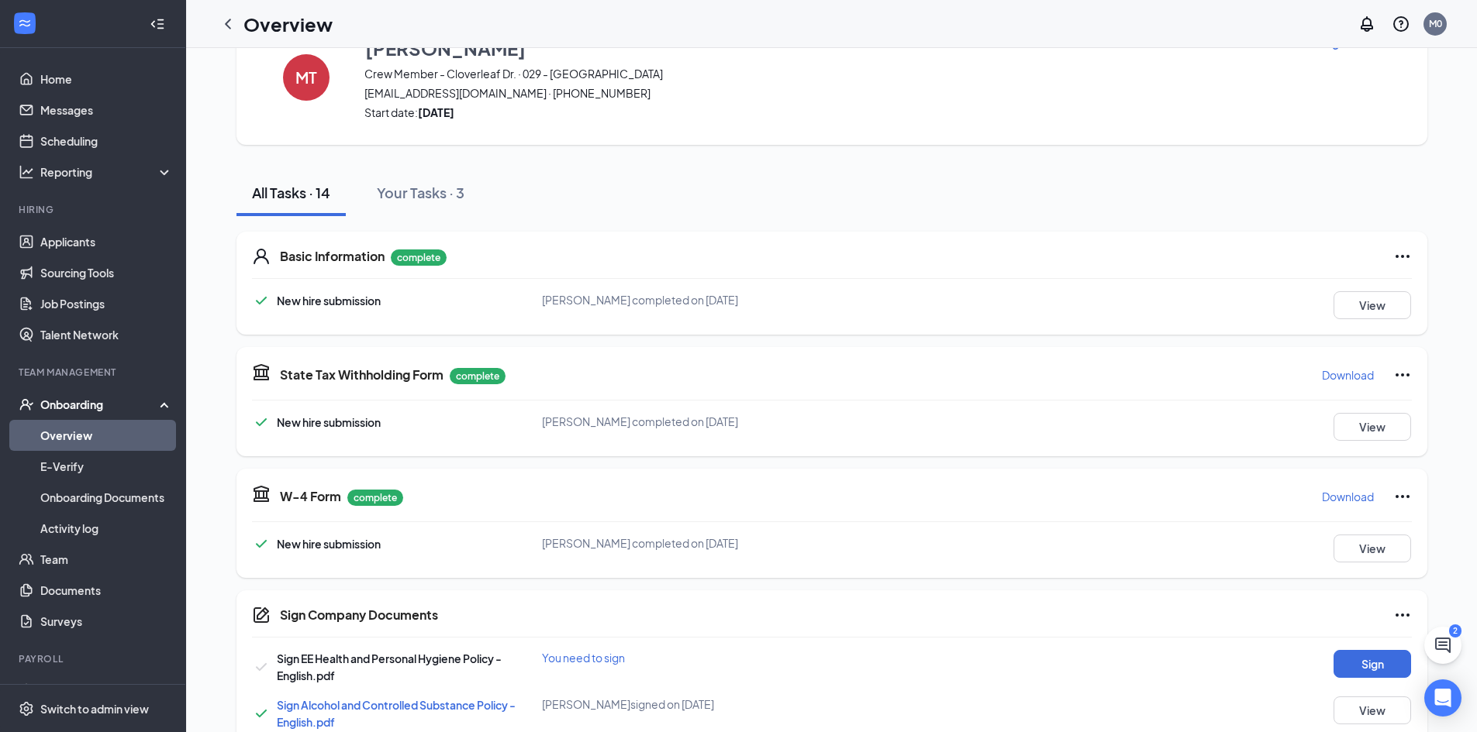
scroll to position [52, 0]
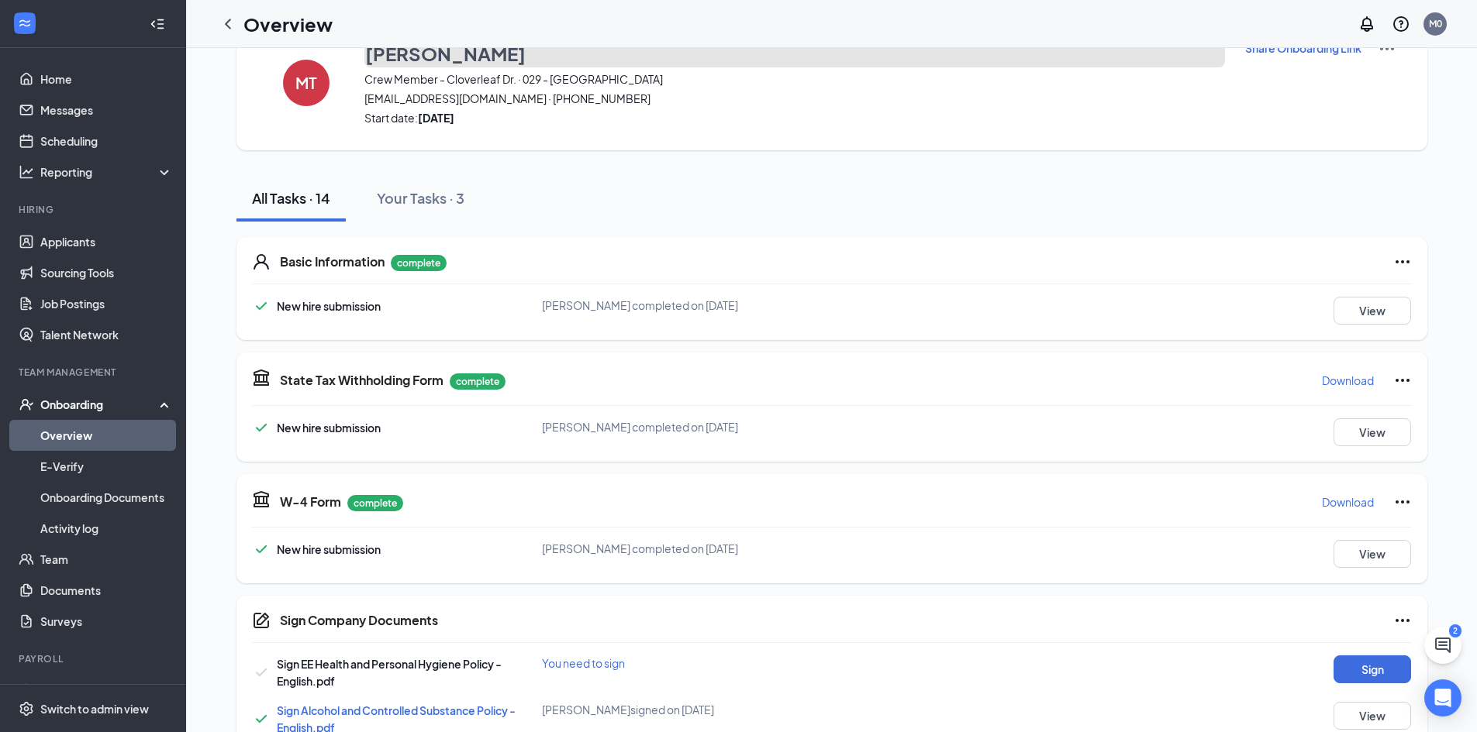
click at [401, 60] on h3 "Michael Thomas" at bounding box center [445, 53] width 160 height 26
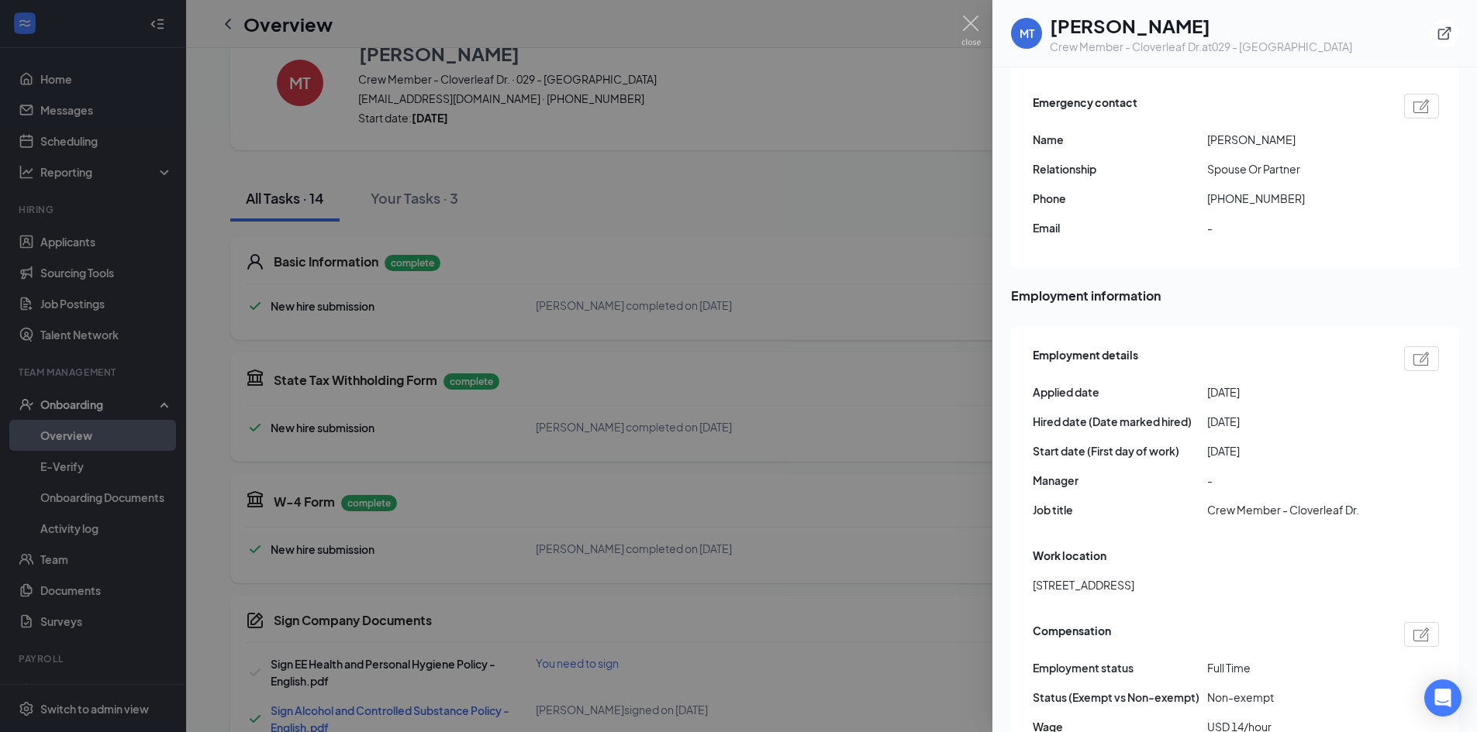
scroll to position [549, 0]
click at [1413, 349] on img at bounding box center [1421, 356] width 16 height 14
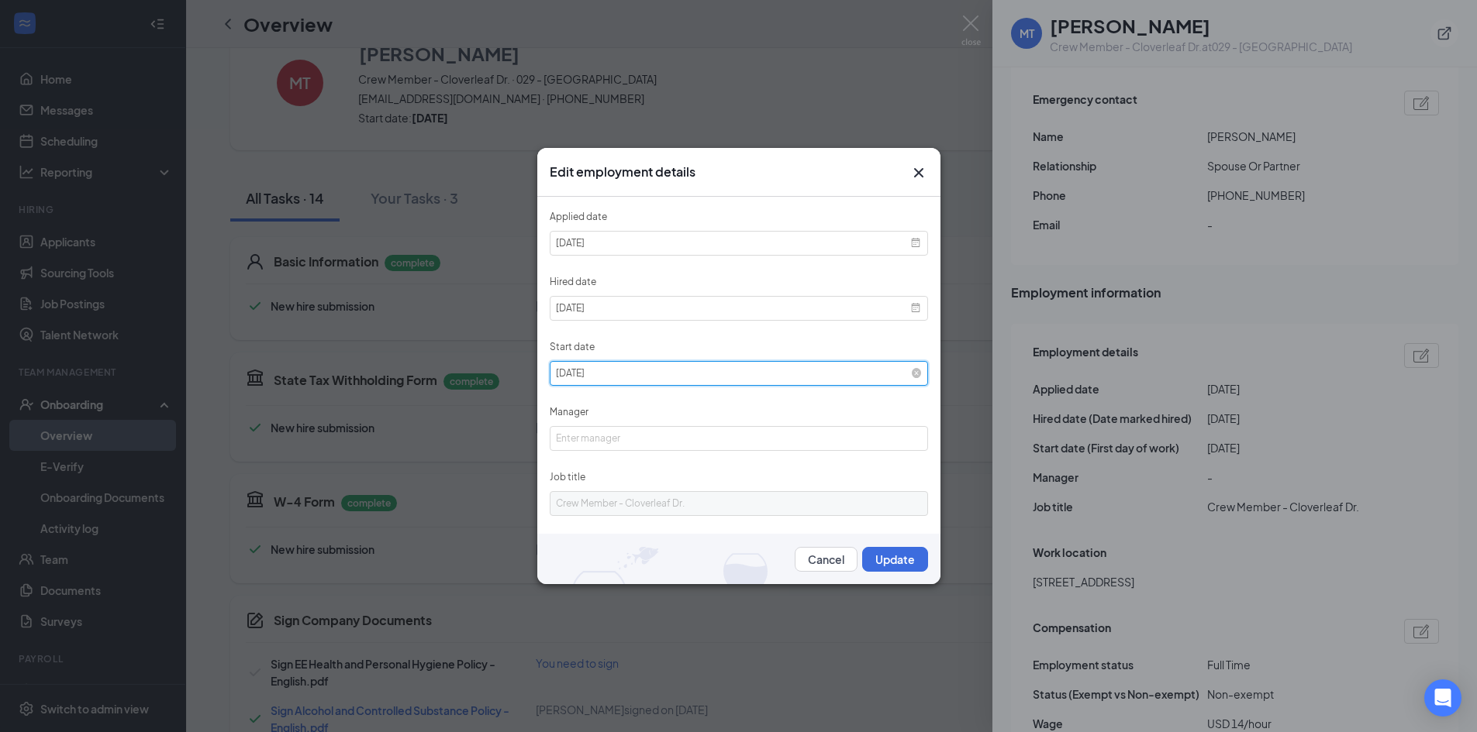
click at [764, 377] on input "2025-09-10" at bounding box center [739, 373] width 378 height 25
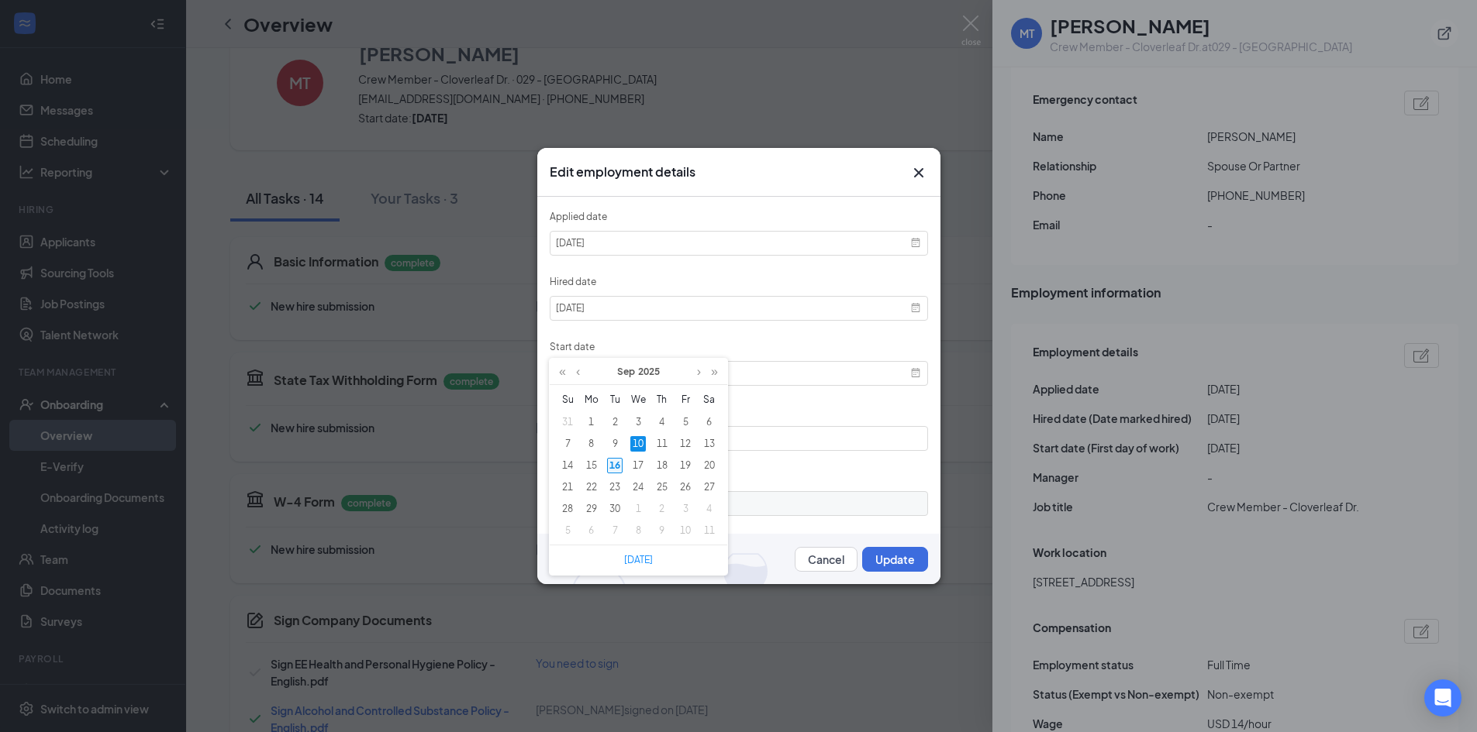
click at [608, 463] on div "16" at bounding box center [615, 466] width 16 height 16
type input "2025-09-16"
click at [863, 555] on button "Update" at bounding box center [895, 559] width 66 height 25
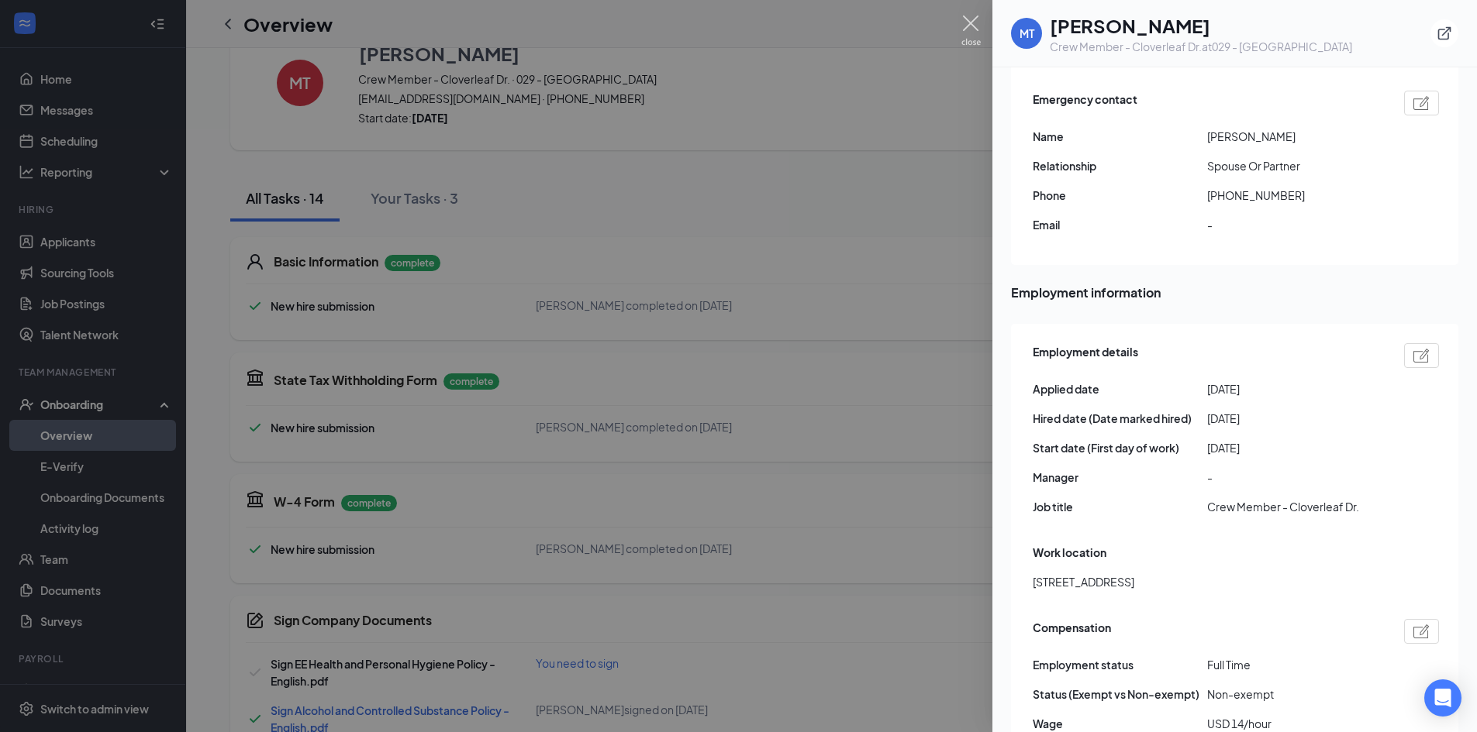
click at [972, 24] on img at bounding box center [970, 31] width 19 height 30
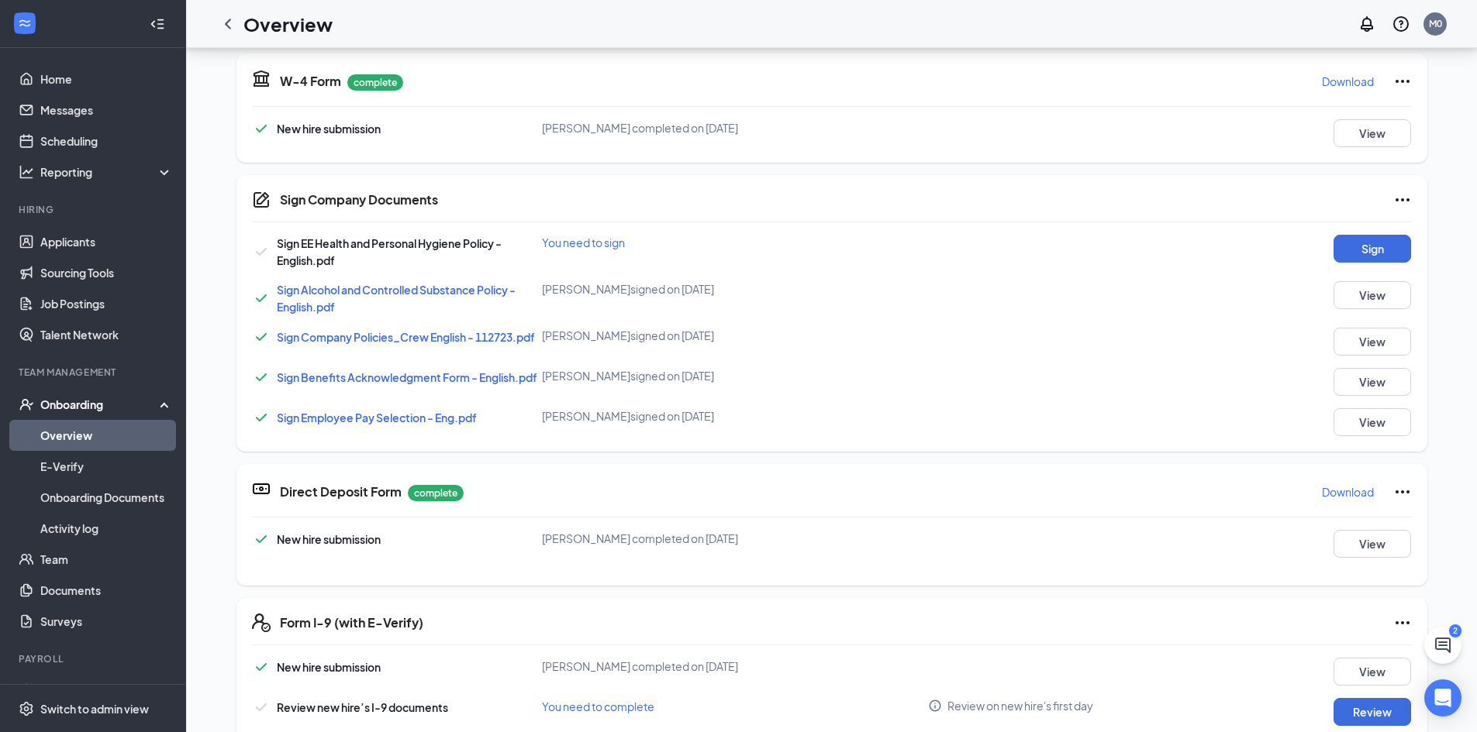
scroll to position [436, 0]
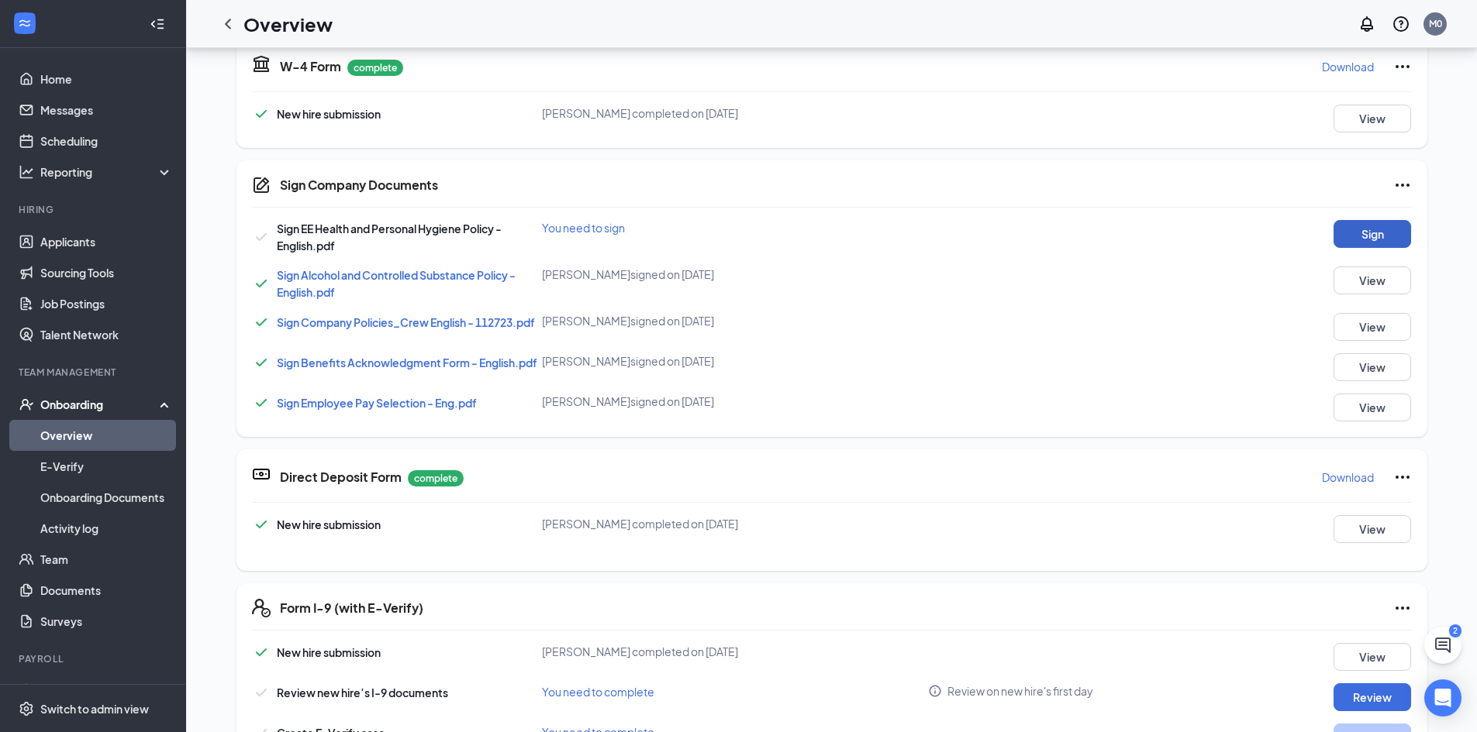
click at [1377, 236] on button "Sign" at bounding box center [1372, 234] width 78 height 28
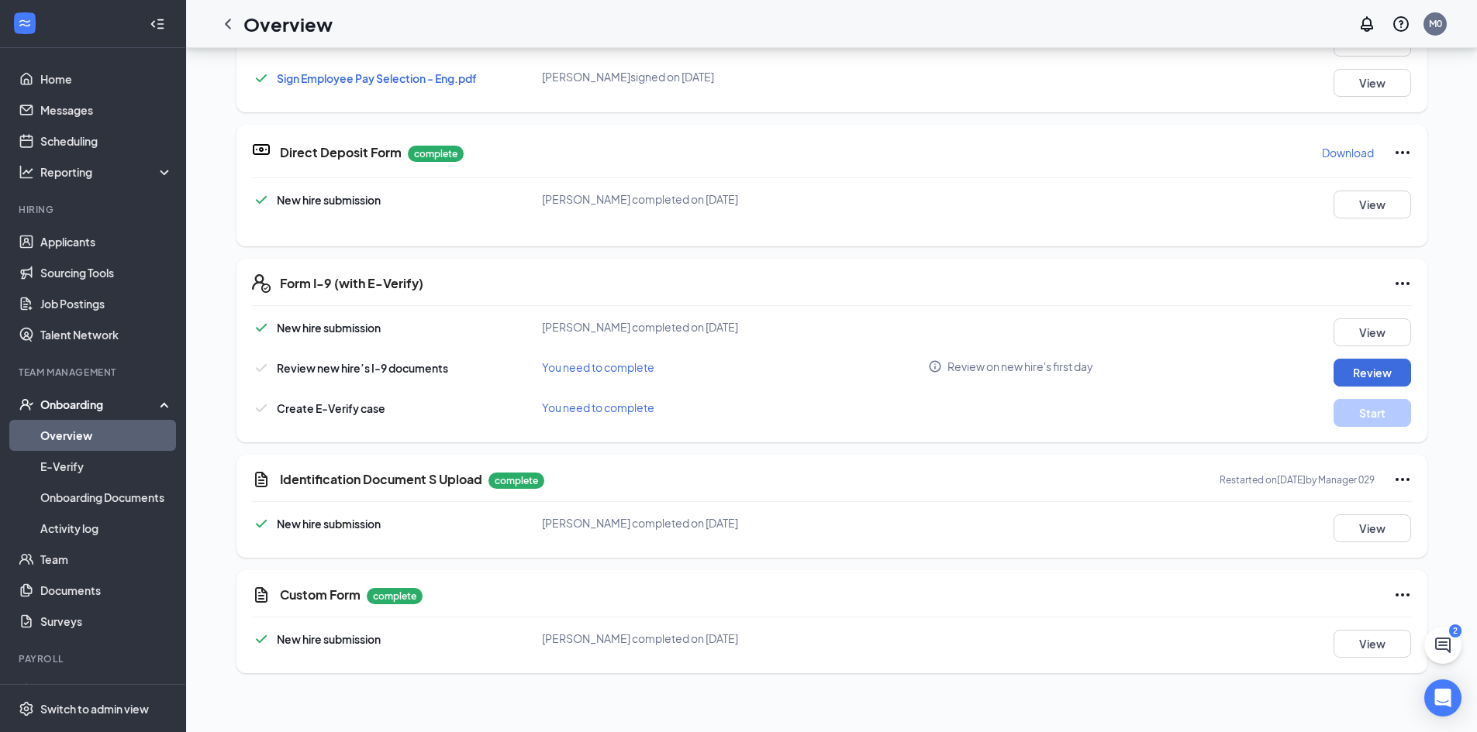
scroll to position [778, 0]
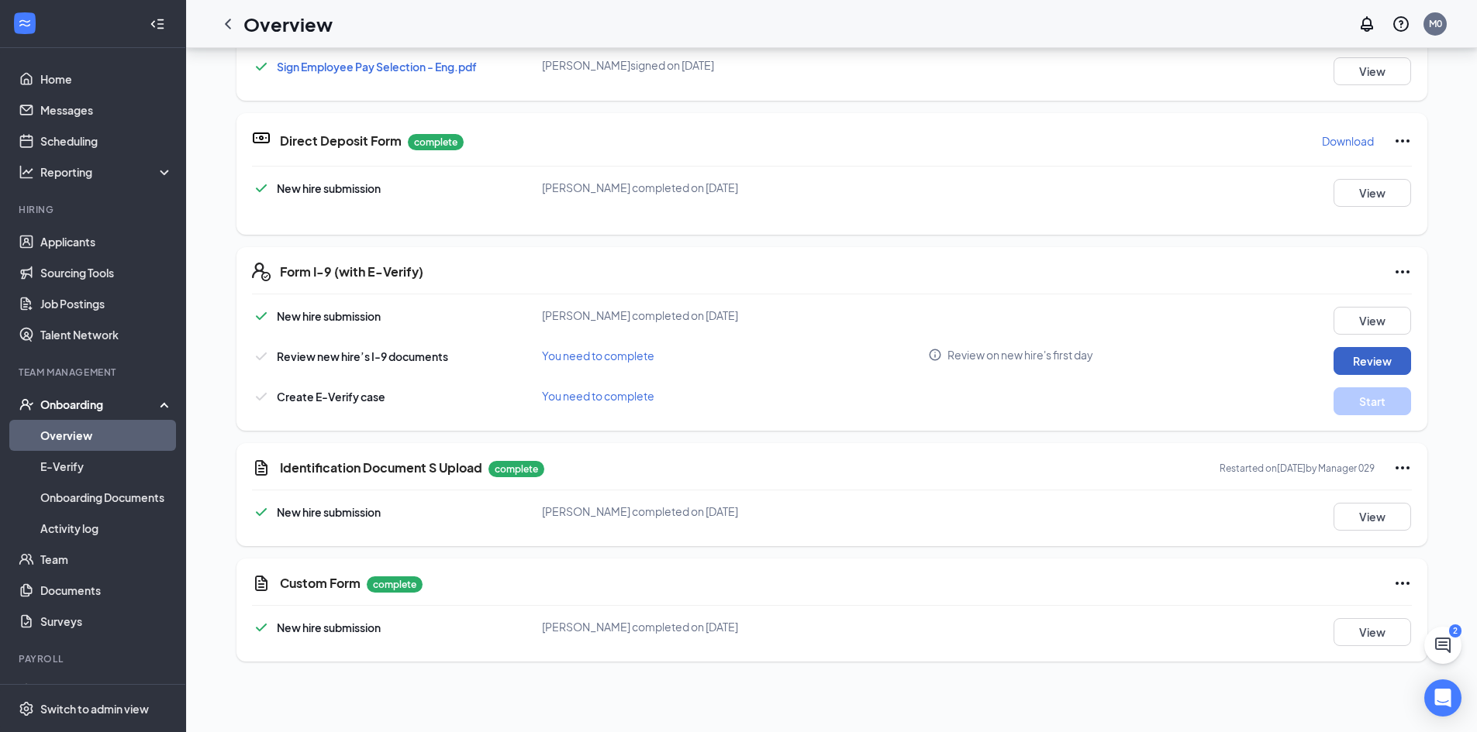
click at [1393, 369] on button "Review" at bounding box center [1372, 361] width 78 height 28
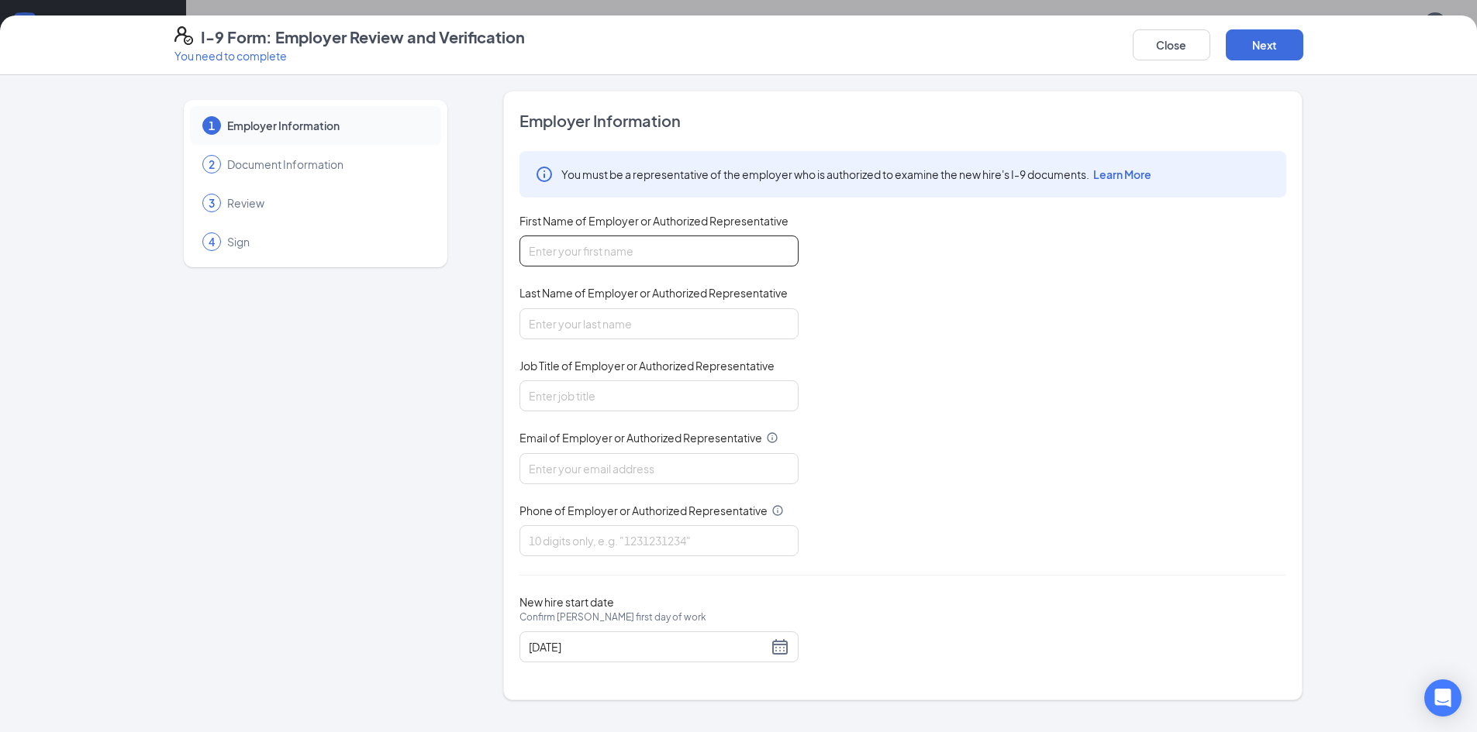
click at [595, 253] on input "First Name of Employer or Authorized Representative" at bounding box center [658, 251] width 279 height 31
type input "Jovannda"
click at [590, 322] on input "Last Name of Employer or Authorized Representative" at bounding box center [658, 323] width 279 height 31
type input "Watkins"
click at [571, 394] on input "Job Title of Employer or Authorized Representative" at bounding box center [658, 396] width 279 height 31
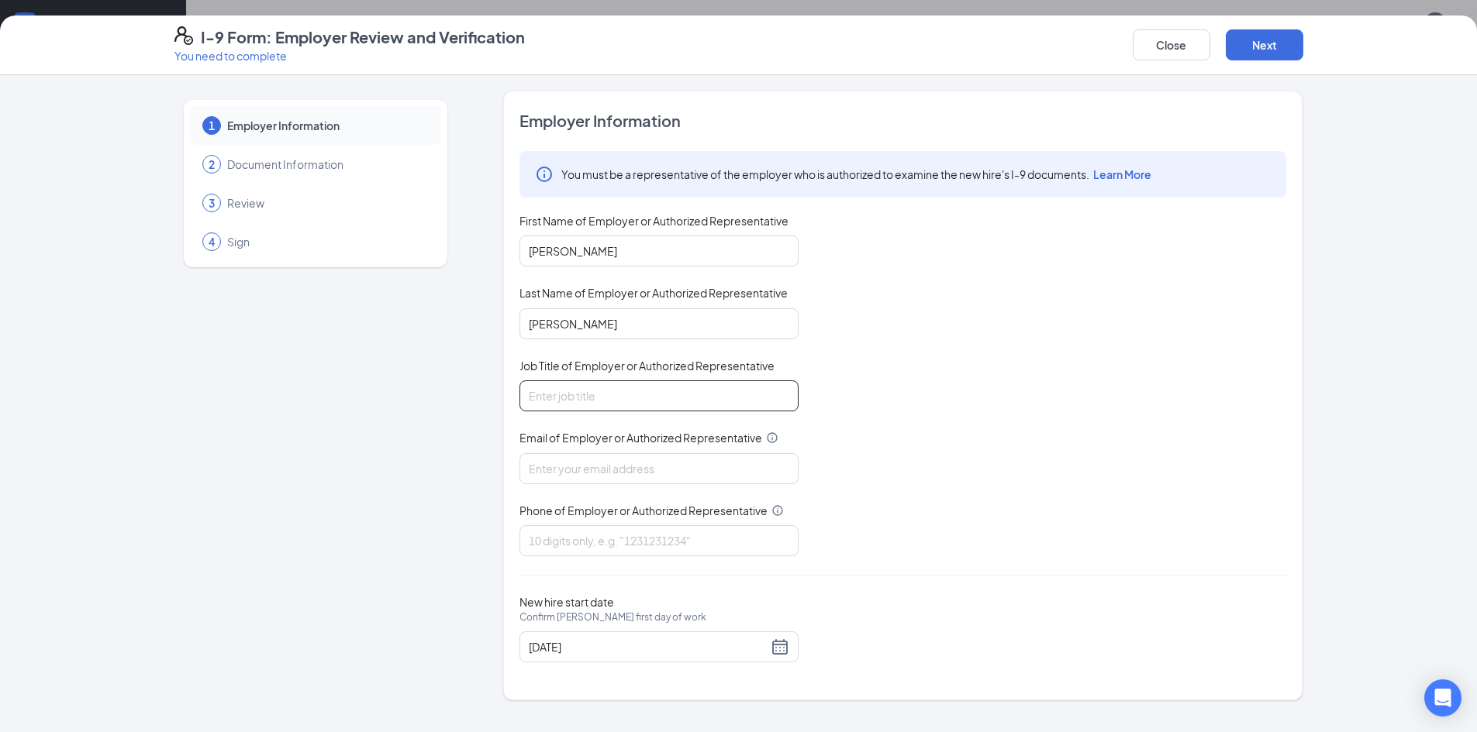
type input "Unit Director"
click at [527, 472] on input "Email of Employer or Authorized Representative" at bounding box center [658, 468] width 279 height 31
type input "Triarc29@gmail.com"
click at [553, 550] on input "Phone of Employer or Authorized Representative" at bounding box center [658, 540] width 279 height 31
type input "9198591131"
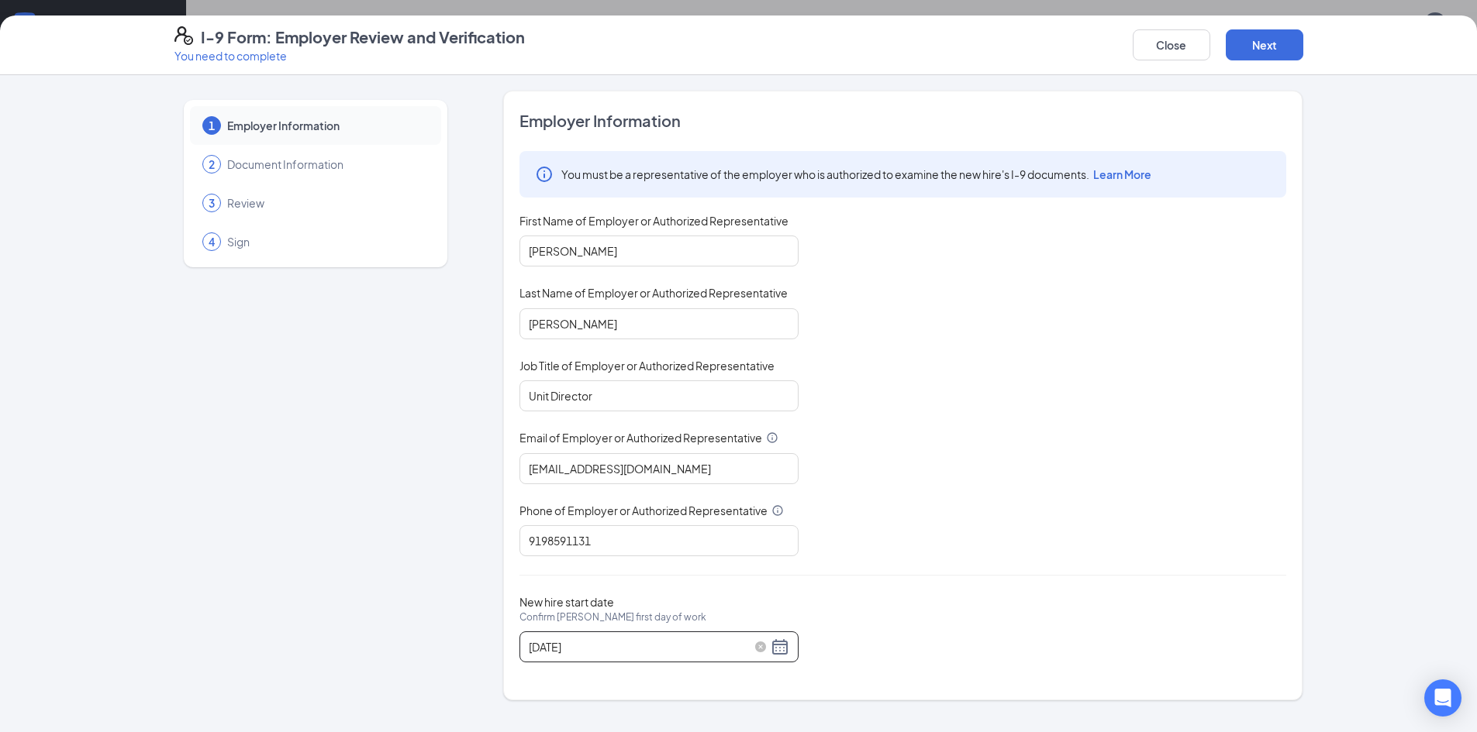
click at [777, 648] on div "09/10/2025" at bounding box center [659, 647] width 260 height 19
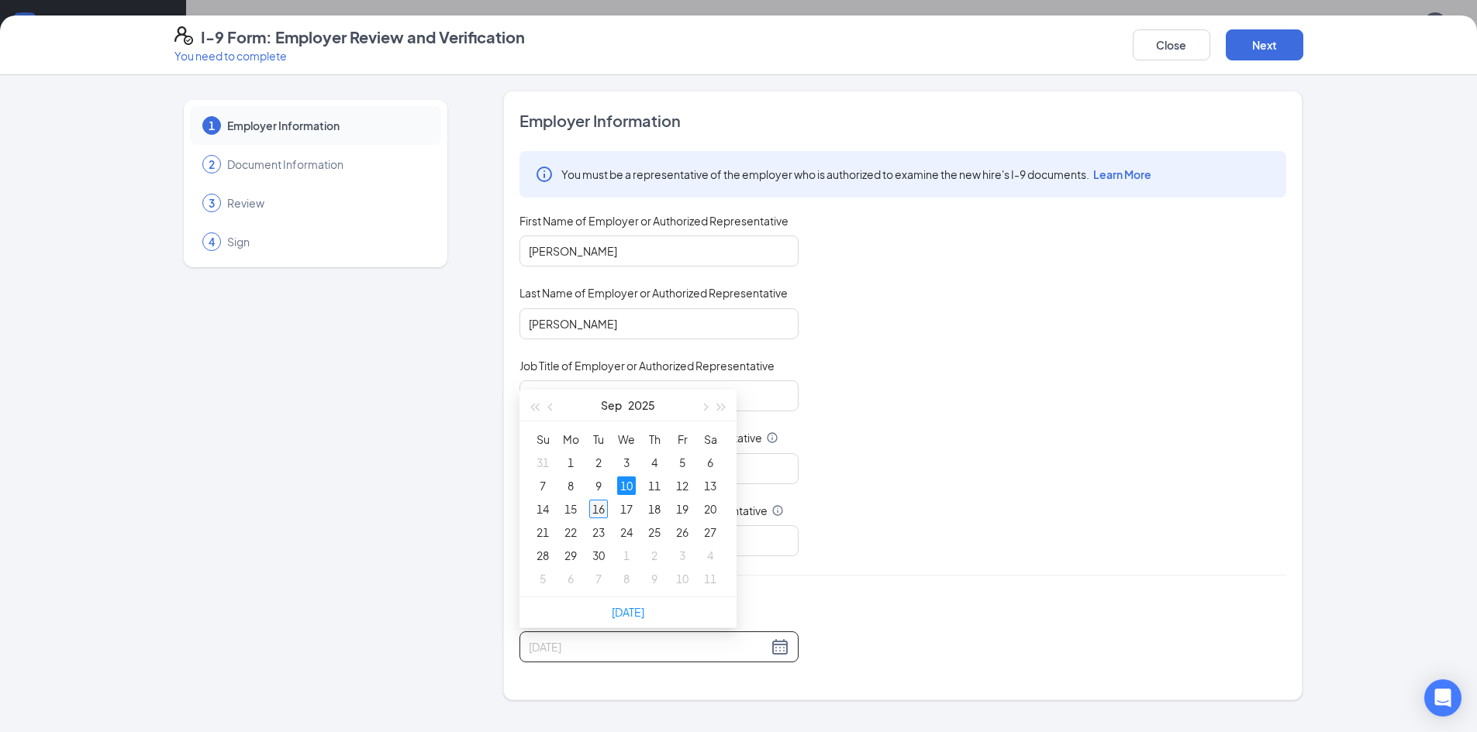
type input "09/16/2025"
click at [594, 510] on div "16" at bounding box center [598, 509] width 19 height 19
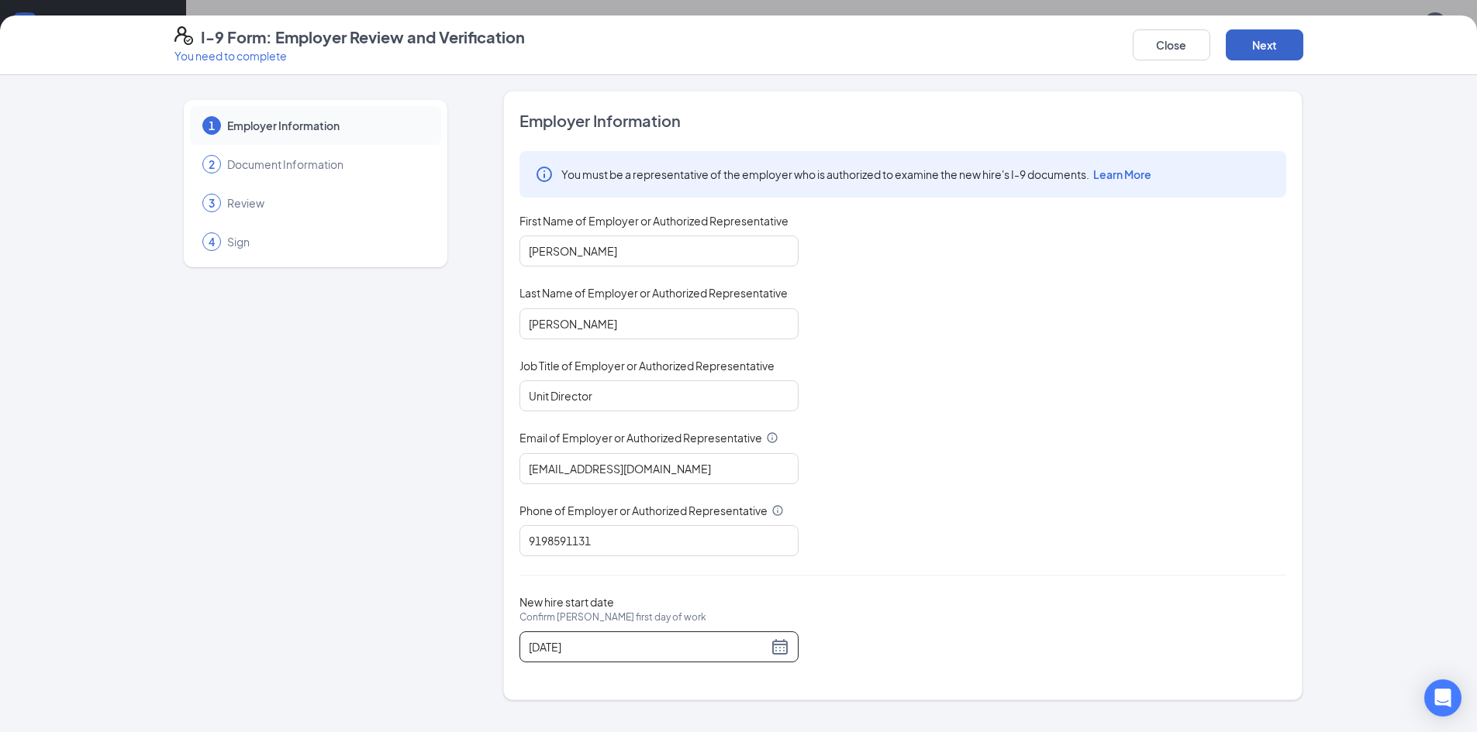
click at [1256, 33] on button "Next" at bounding box center [1264, 44] width 78 height 31
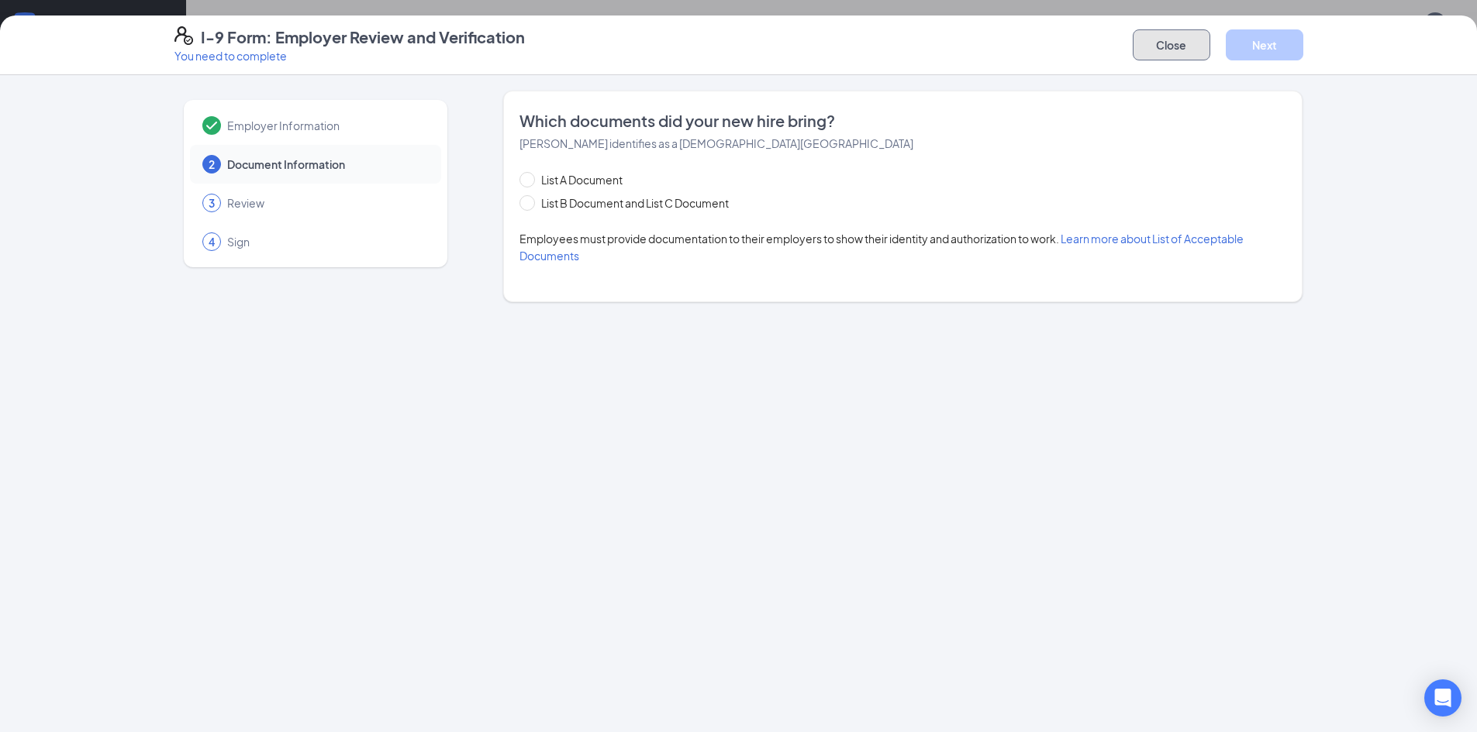
click at [1187, 40] on button "Close" at bounding box center [1171, 44] width 78 height 31
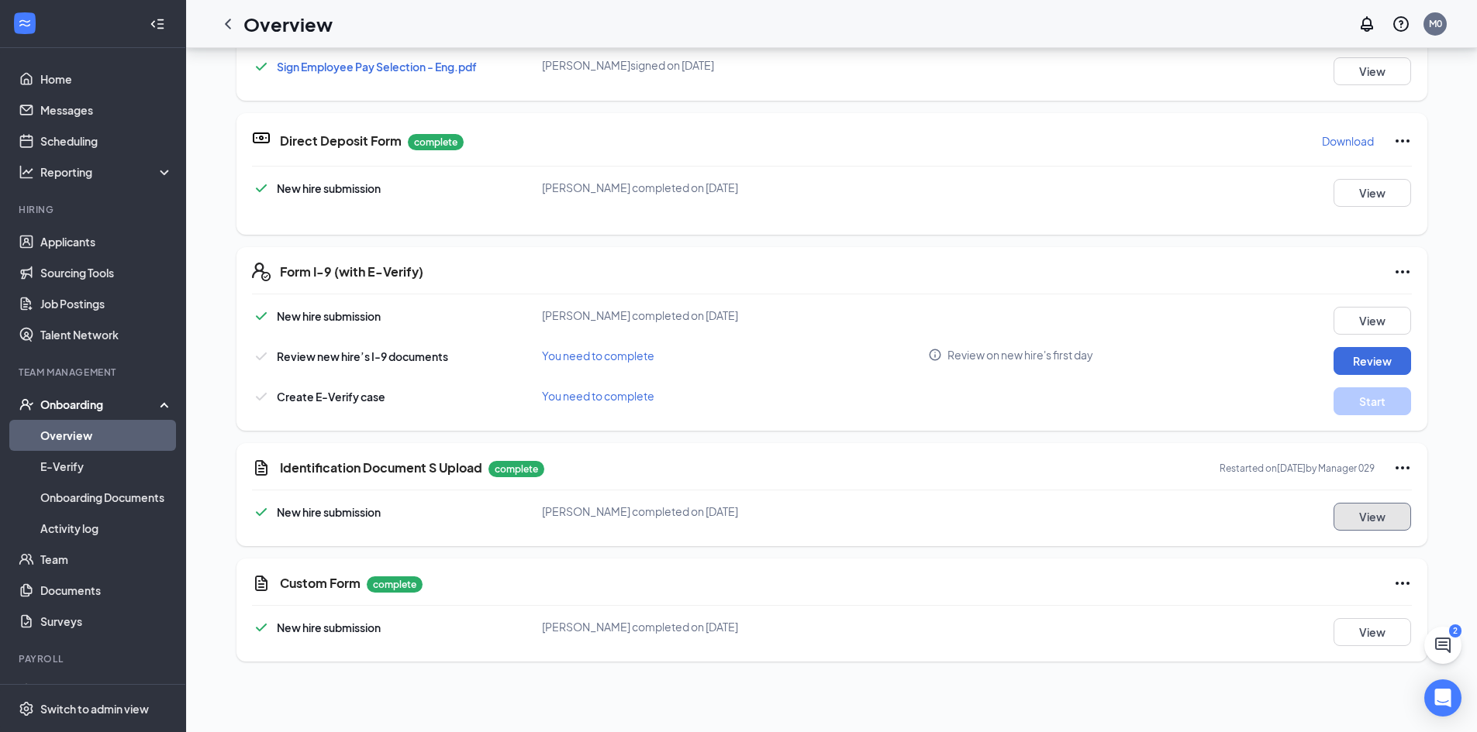
click at [1351, 524] on button "View" at bounding box center [1372, 517] width 78 height 28
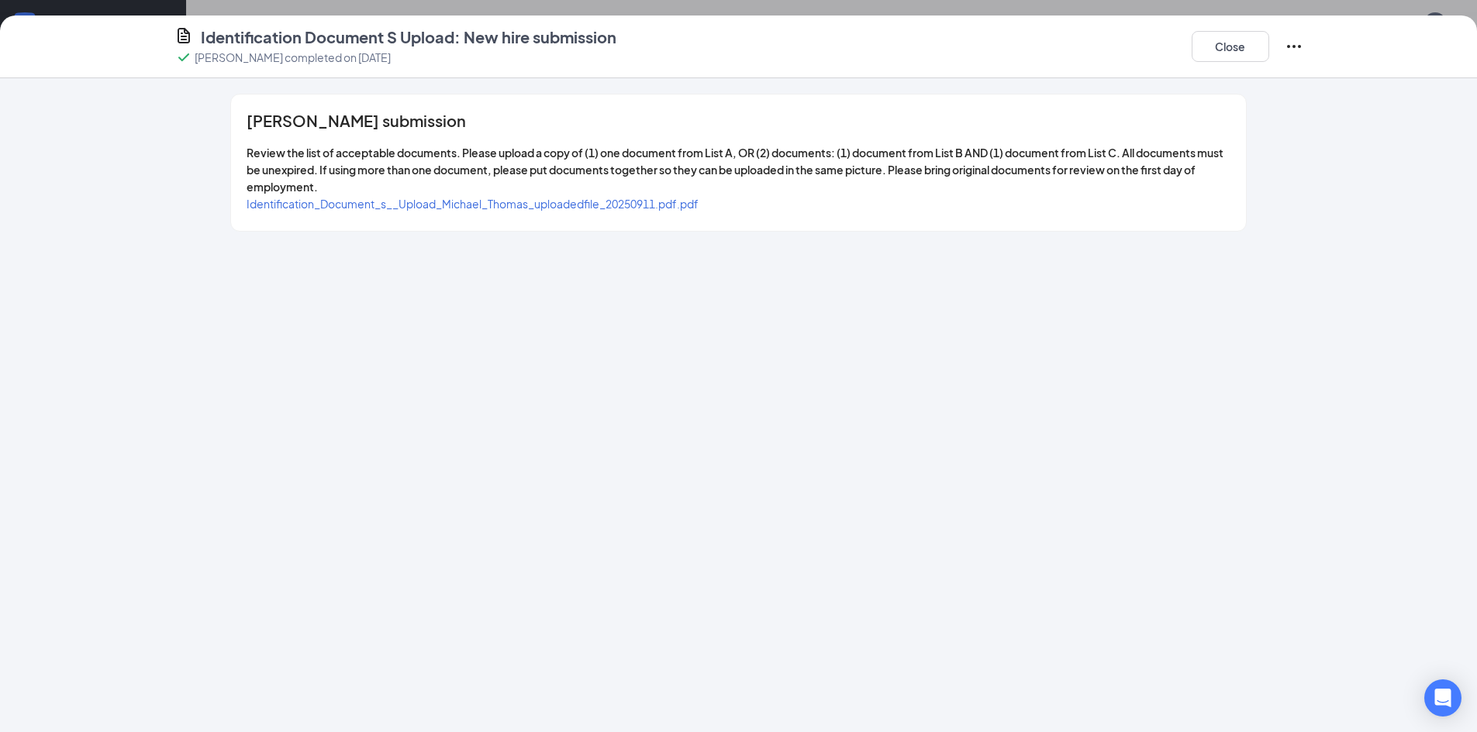
click at [438, 204] on span "Identification_Document_s__Upload_Michael_Thomas_uploadedfile_20250911.pdf.pdf" at bounding box center [472, 204] width 452 height 14
click at [1221, 44] on button "Close" at bounding box center [1230, 46] width 78 height 31
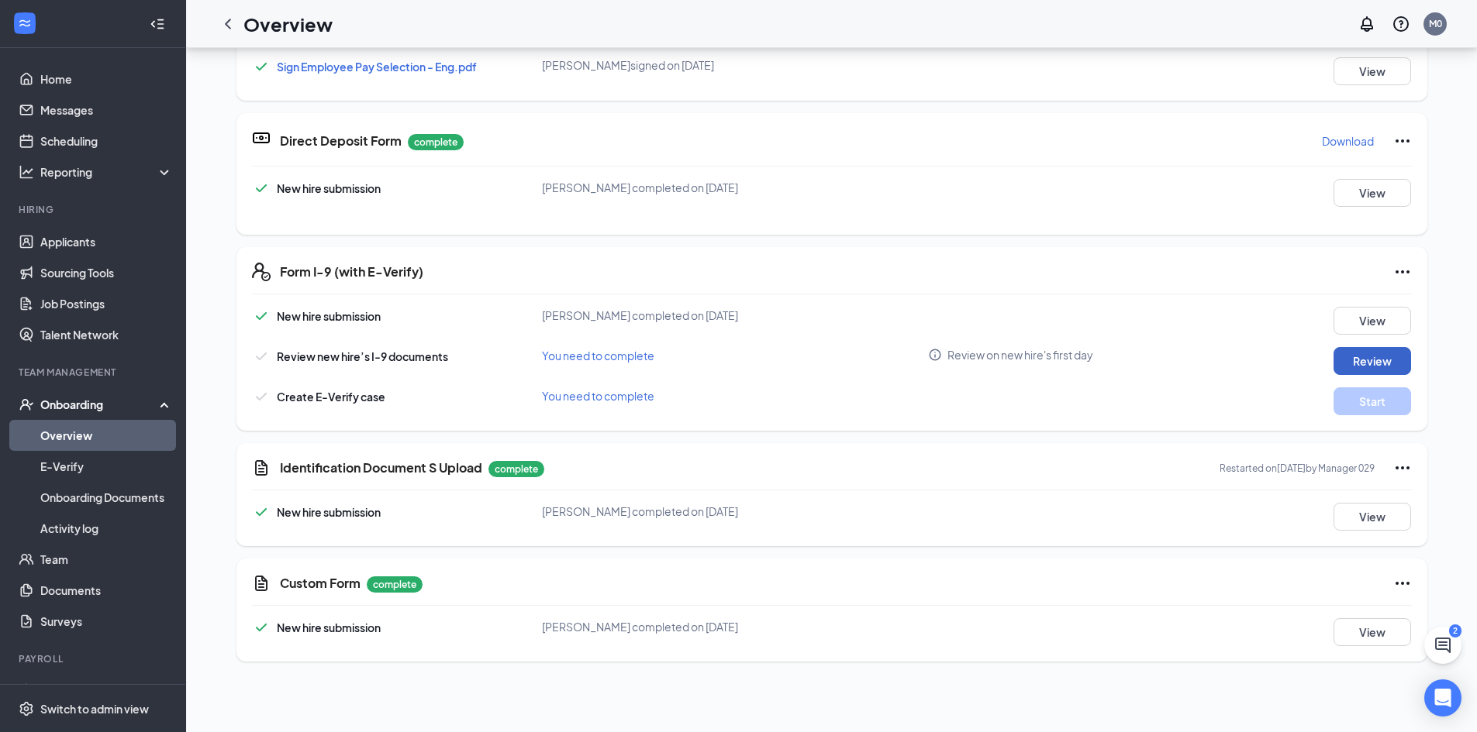
click at [1380, 370] on button "Review" at bounding box center [1372, 361] width 78 height 28
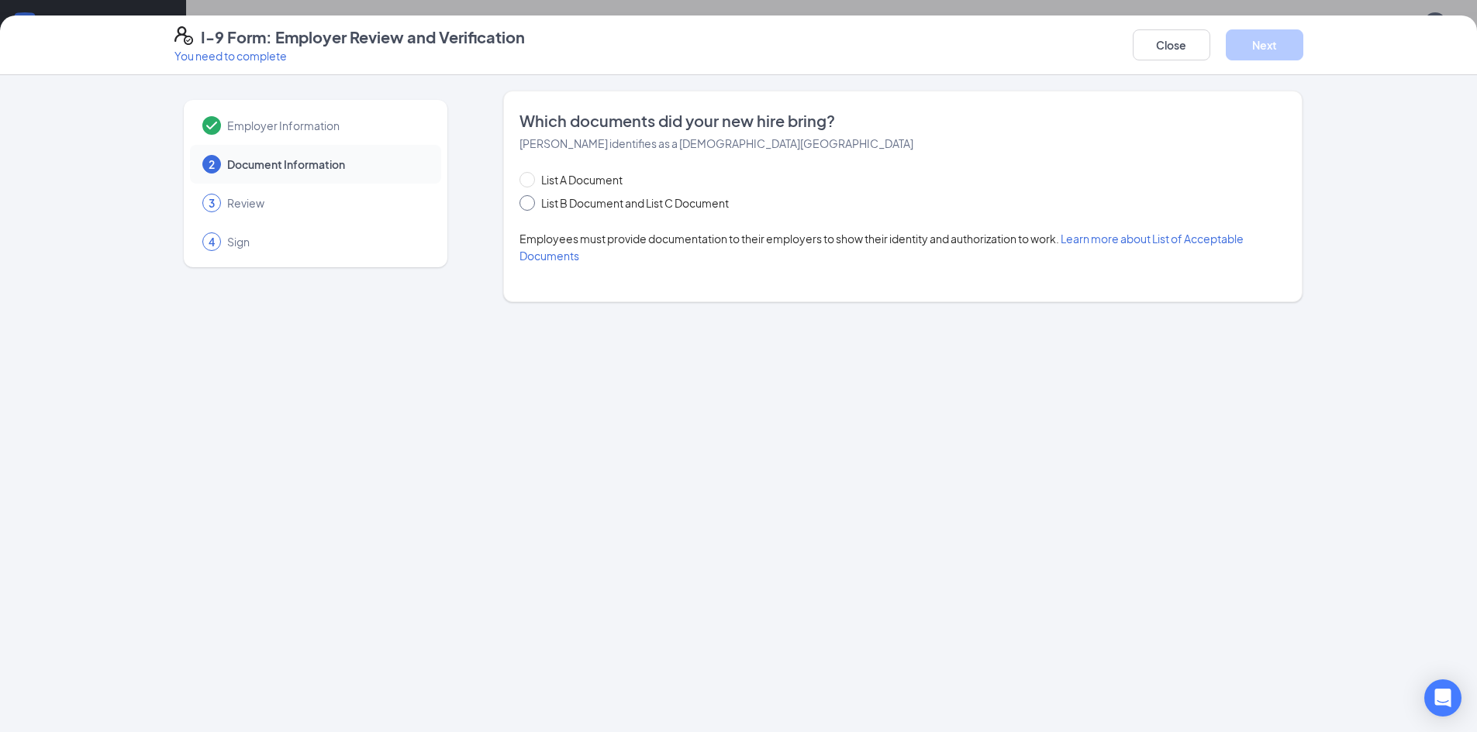
click at [568, 205] on span "List B Document and List C Document" at bounding box center [635, 203] width 200 height 17
click at [530, 205] on input "List B Document and List C Document" at bounding box center [524, 200] width 11 height 11
radio input "true"
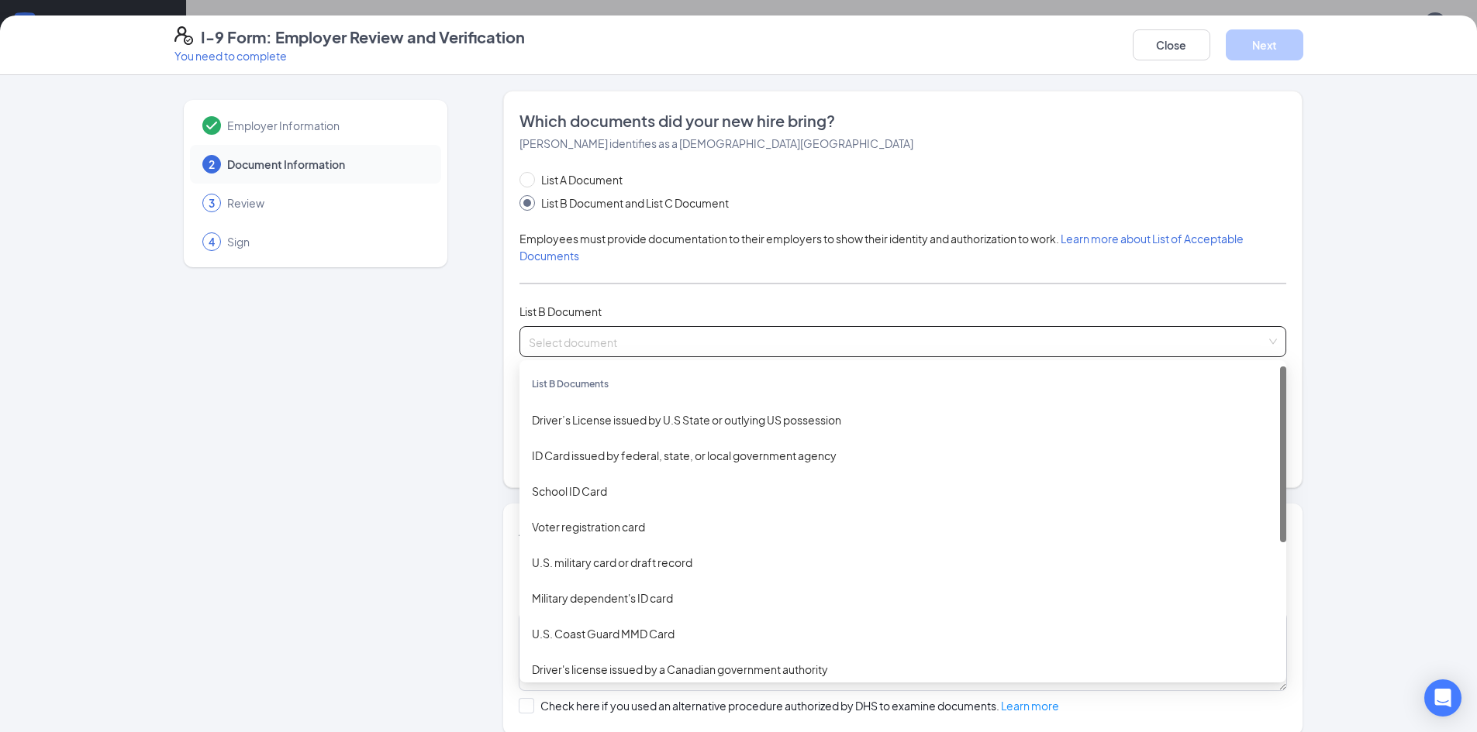
click at [614, 343] on input "search" at bounding box center [897, 338] width 737 height 23
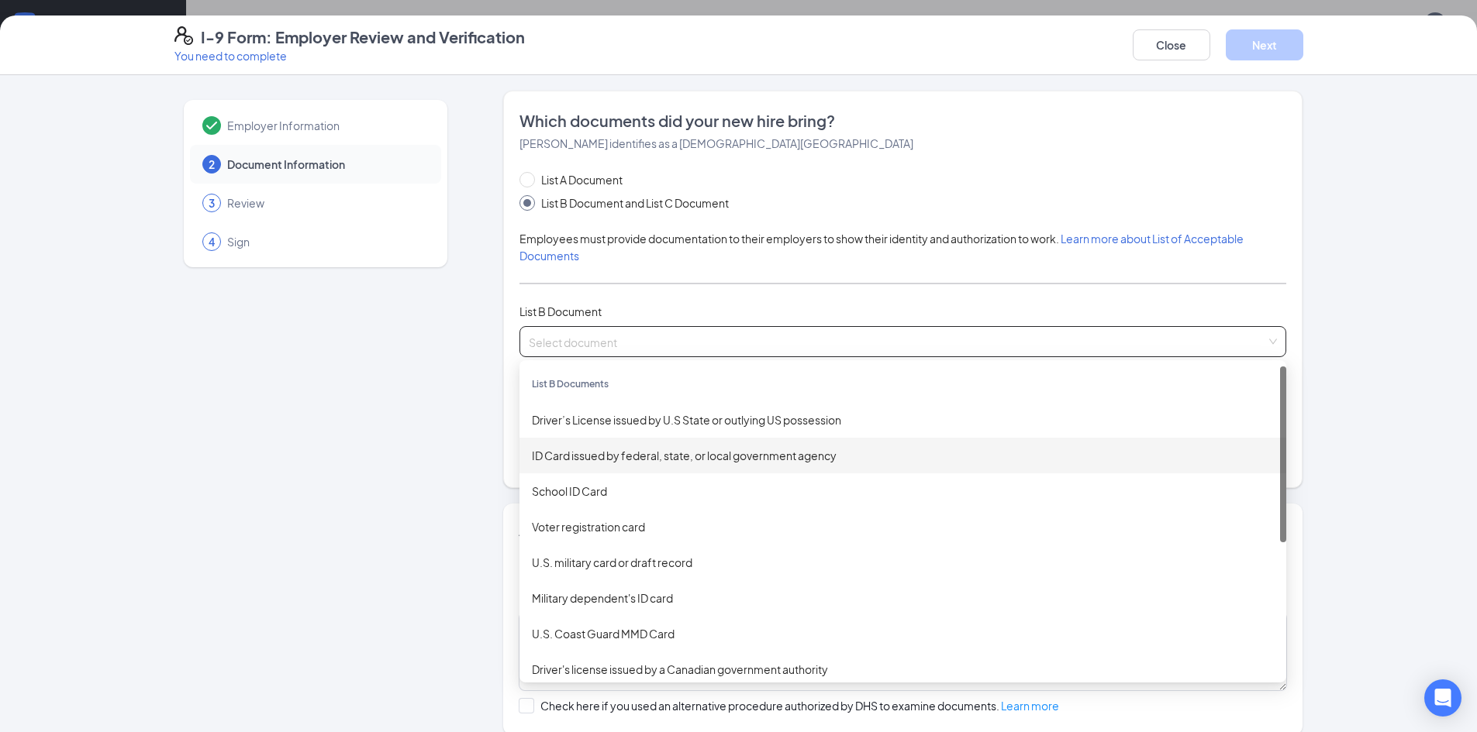
click at [571, 450] on div "ID Card issued by federal, state, or local government agency" at bounding box center [903, 455] width 742 height 17
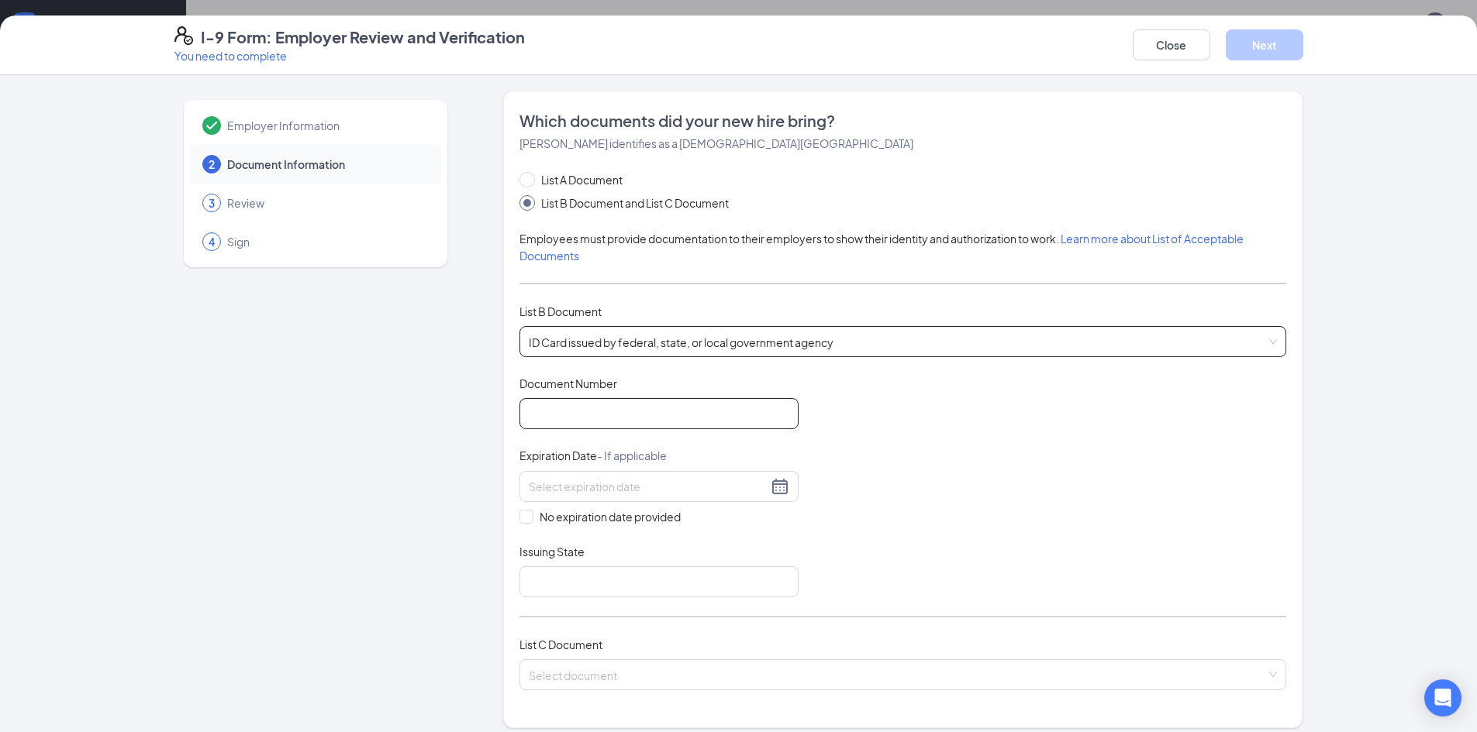
click at [622, 406] on input "Document Number" at bounding box center [658, 413] width 279 height 31
type input "000024076739"
click at [698, 483] on input at bounding box center [648, 486] width 239 height 17
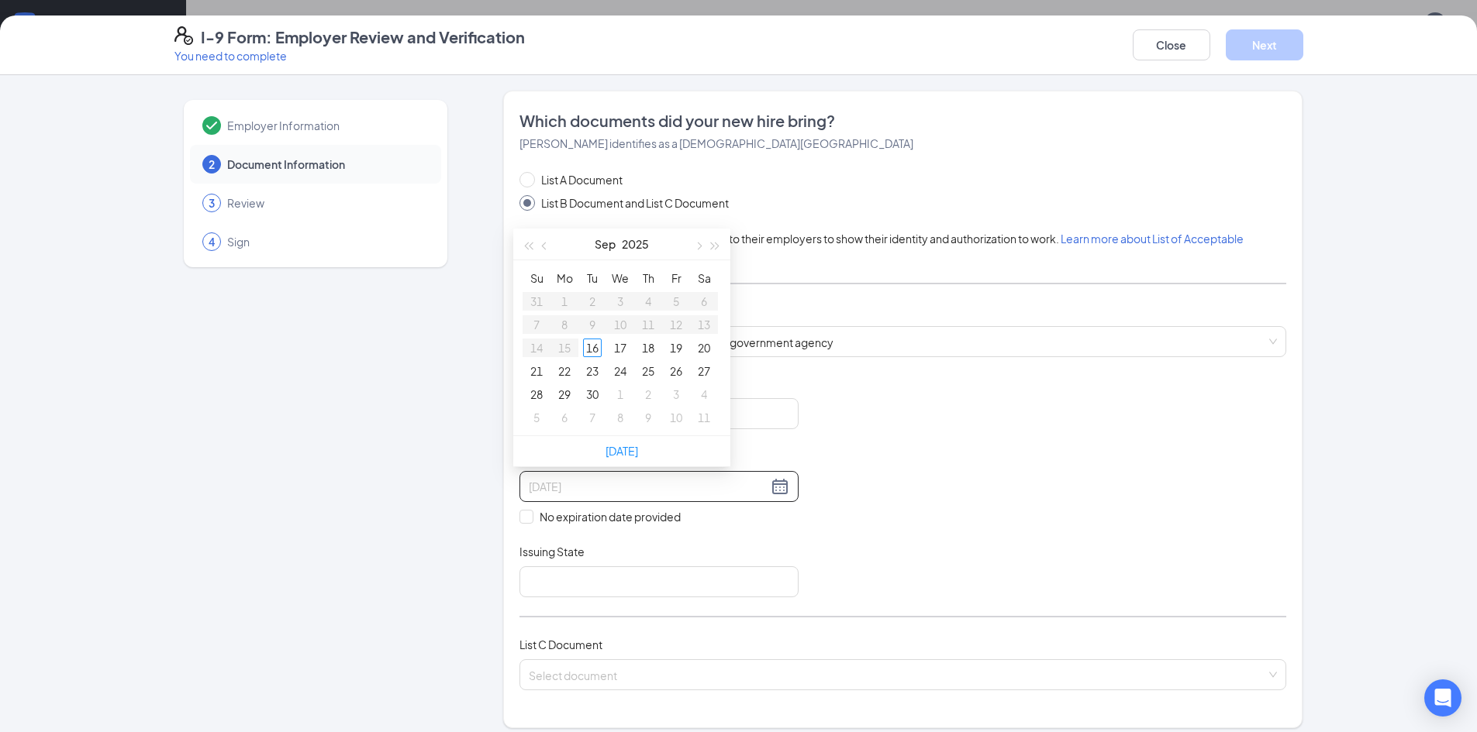
type input "09/19/2025"
click at [643, 322] on div "7" at bounding box center [648, 324] width 19 height 19
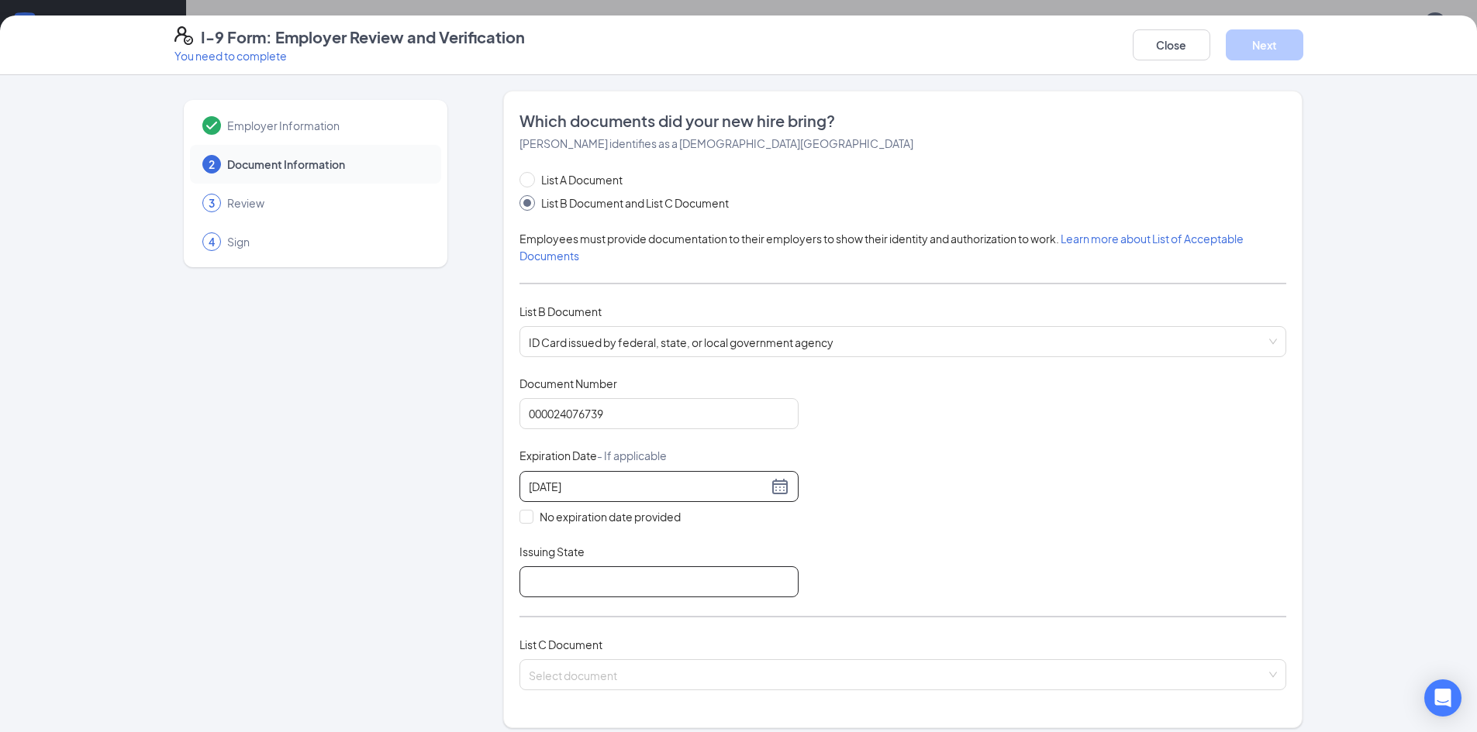
type input "04/07/2033"
click at [556, 590] on input "Issuing State" at bounding box center [658, 582] width 279 height 31
type input "North Carolina Department of Motor Vehicles"
click at [570, 677] on input "search" at bounding box center [897, 671] width 737 height 23
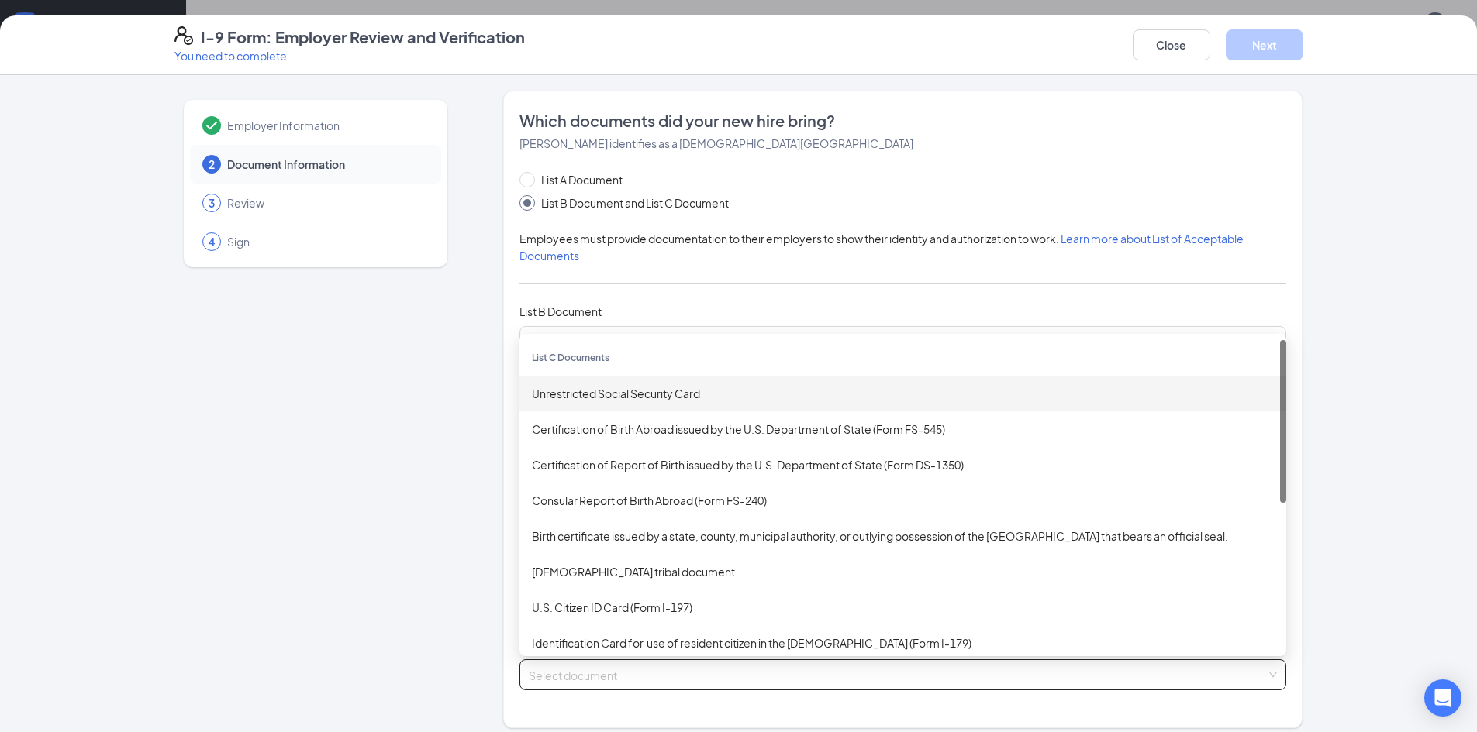
click at [624, 405] on div "Unrestricted Social Security Card" at bounding box center [902, 394] width 767 height 36
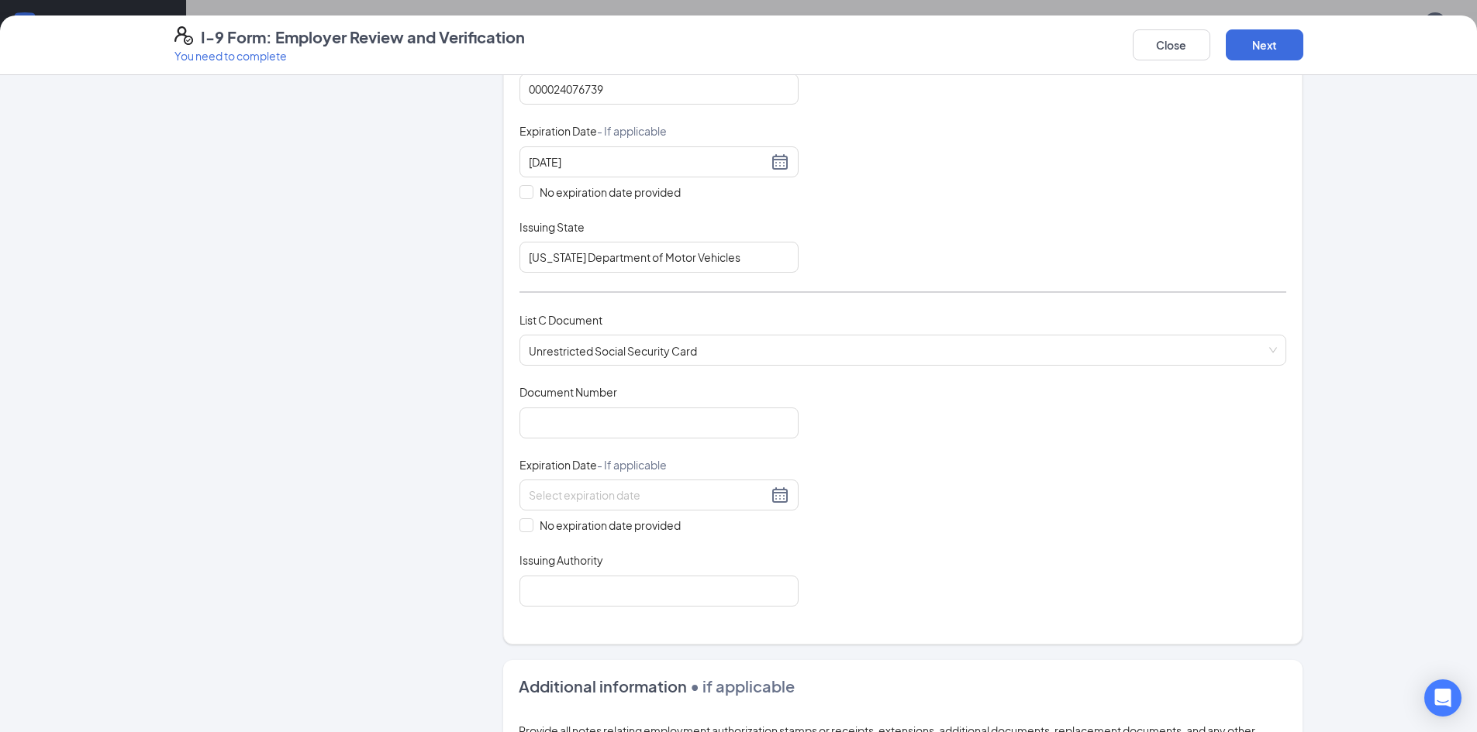
scroll to position [360, 0]
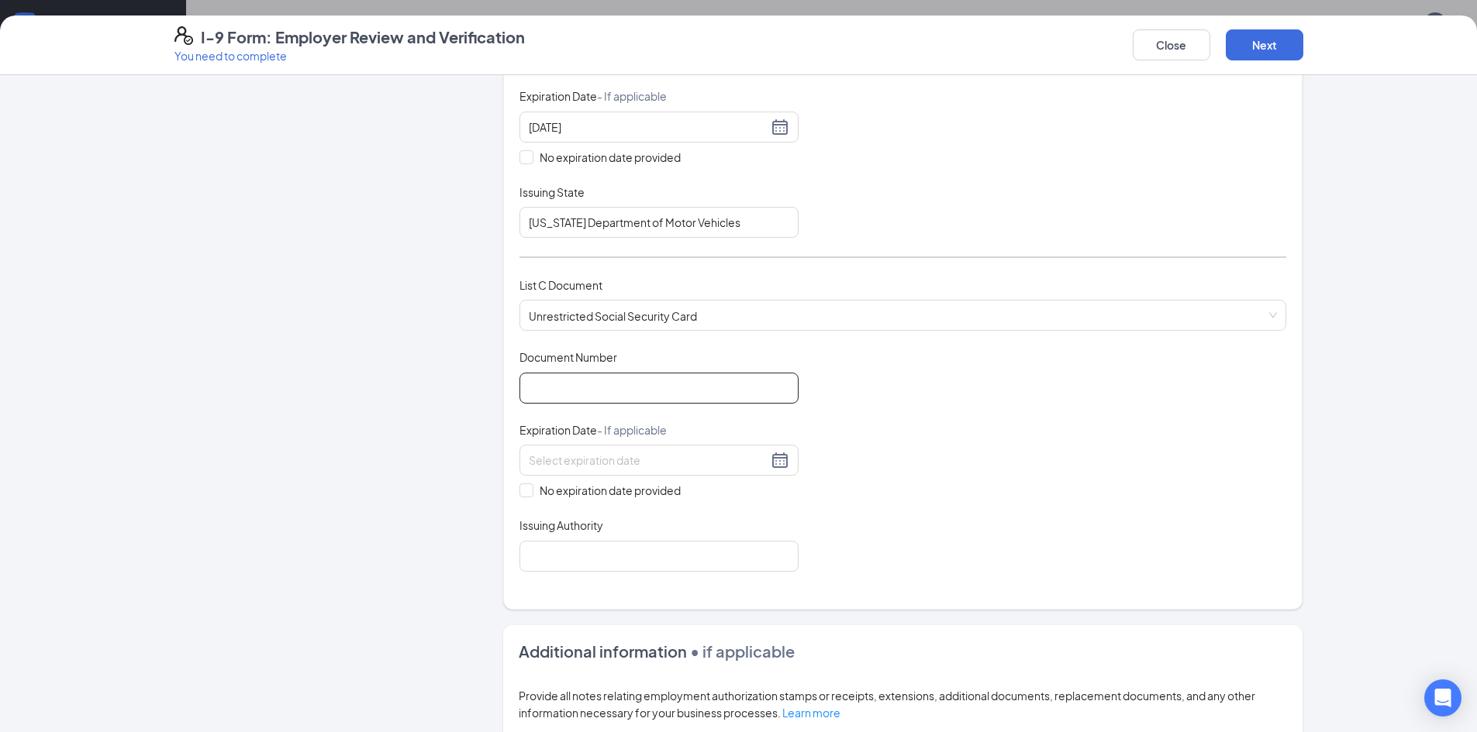
click at [615, 383] on input "Document Number" at bounding box center [658, 388] width 279 height 31
click at [594, 385] on input "Document Number" at bounding box center [658, 388] width 279 height 31
click at [704, 388] on input "Document Number" at bounding box center [658, 388] width 279 height 31
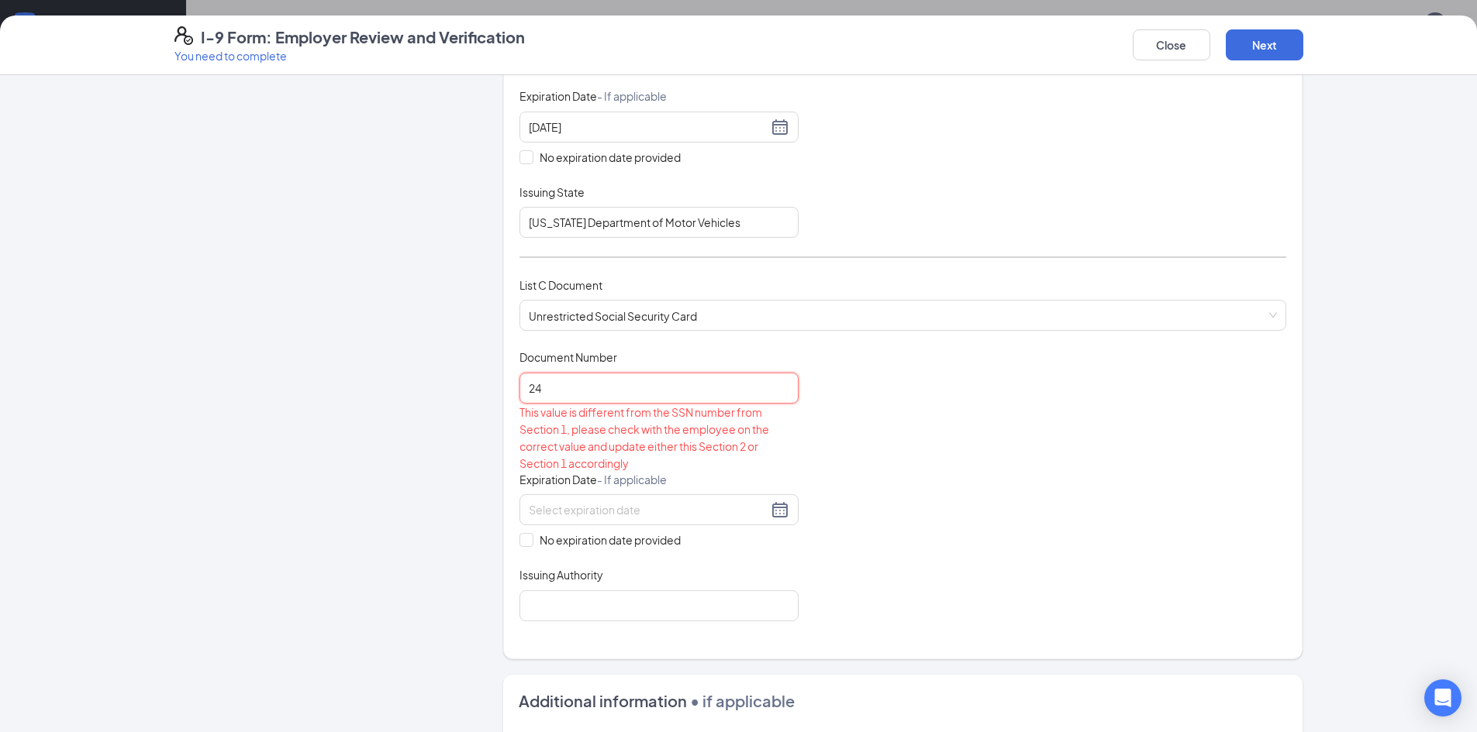
type input "2"
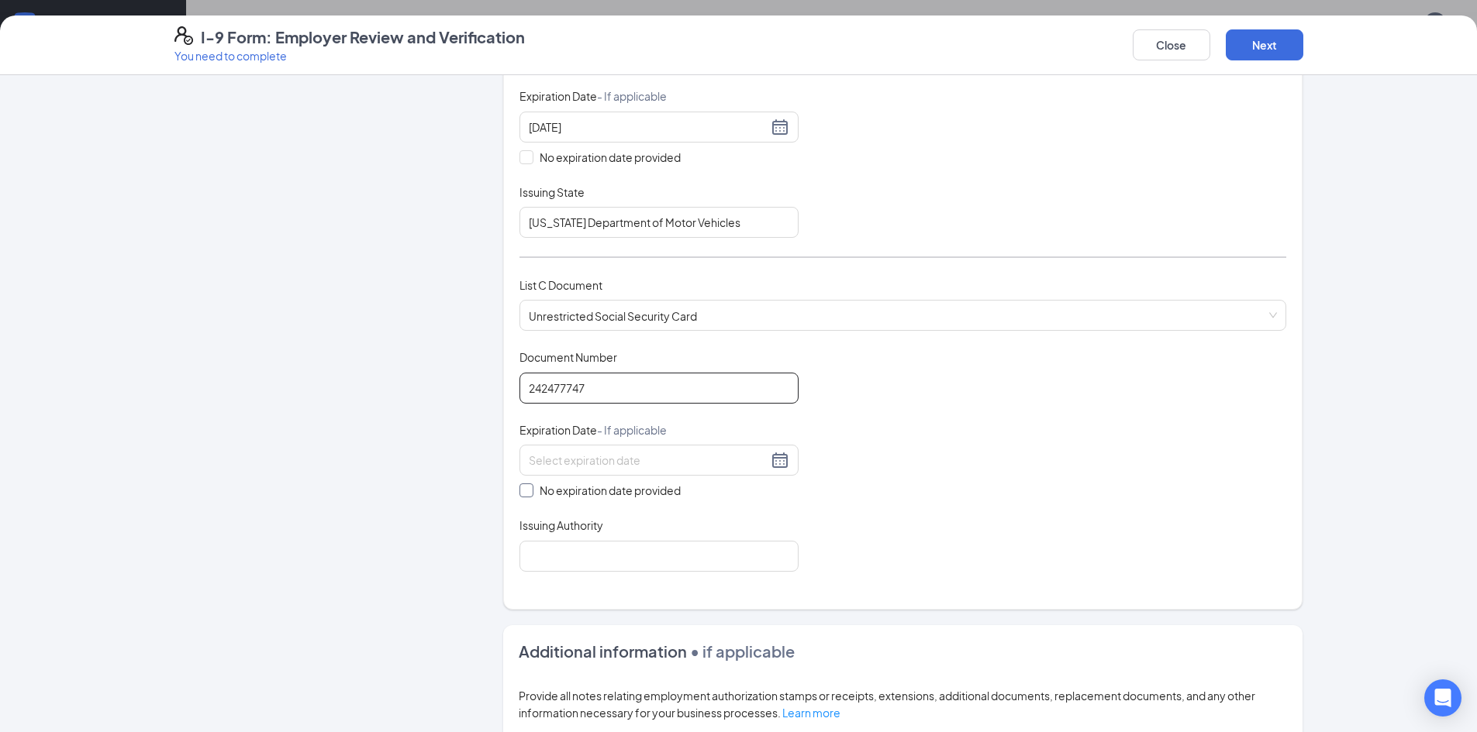
type input "242477747"
click at [519, 490] on input "No expiration date provided" at bounding box center [524, 489] width 11 height 11
checkbox input "true"
click at [535, 564] on input "Issuing Authority" at bounding box center [658, 558] width 279 height 31
type input "Social Security Administration"
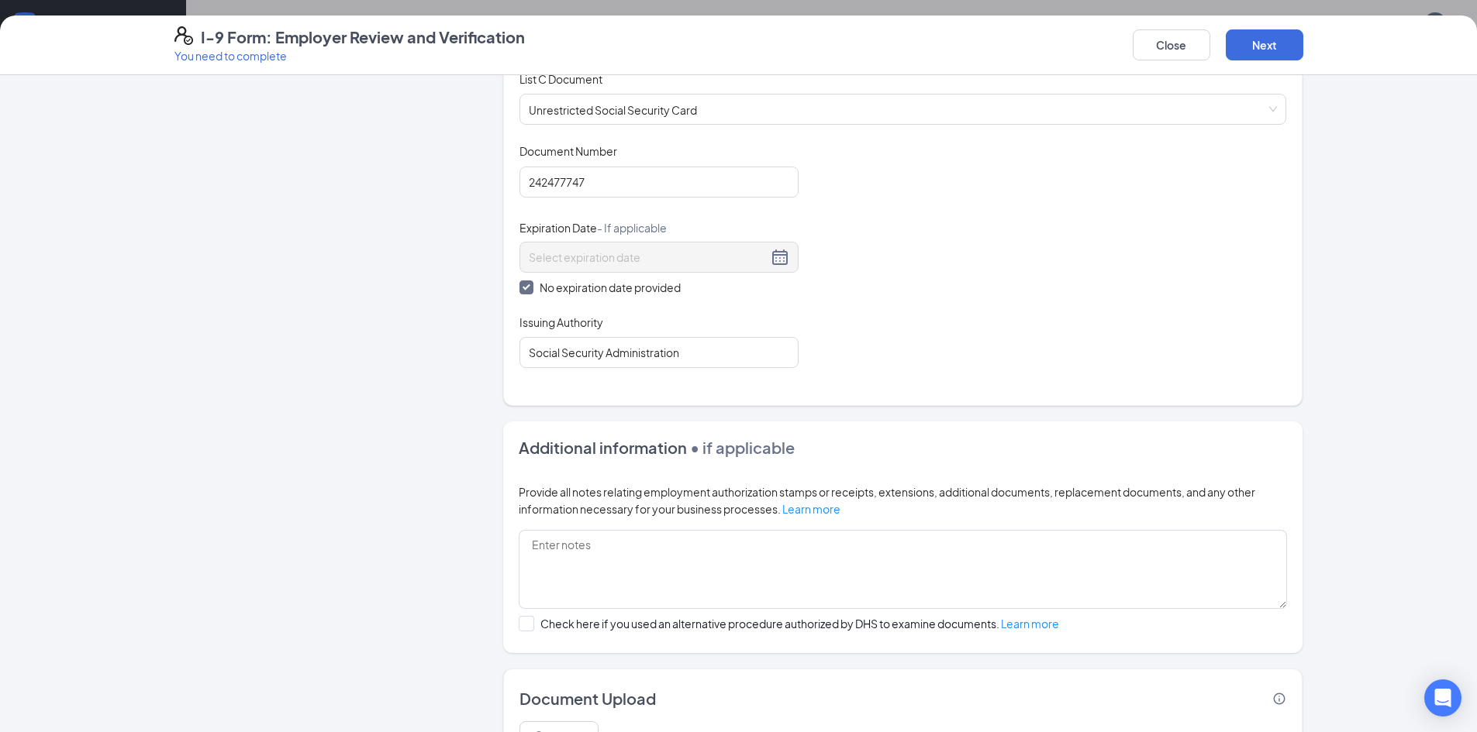
scroll to position [604, 0]
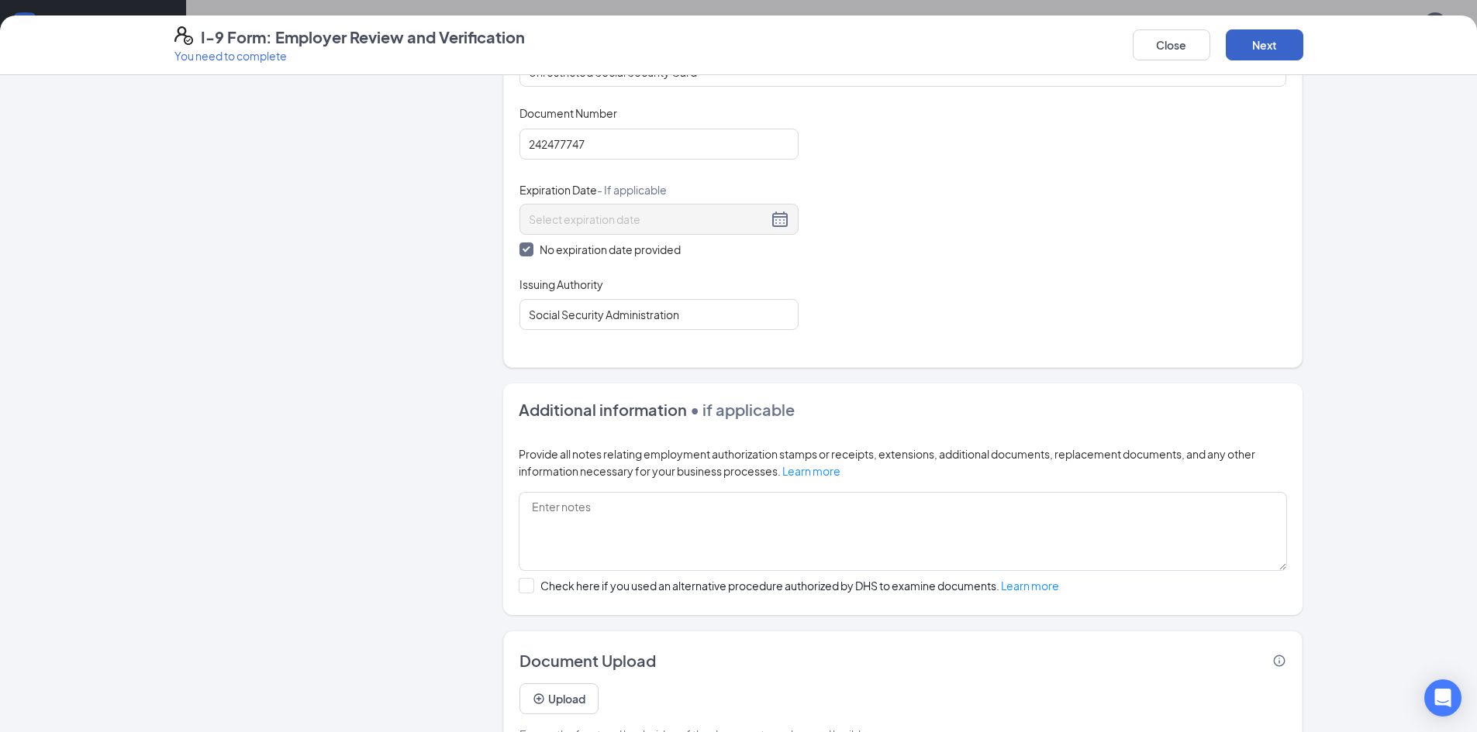
click at [1270, 38] on button "Next" at bounding box center [1264, 44] width 78 height 31
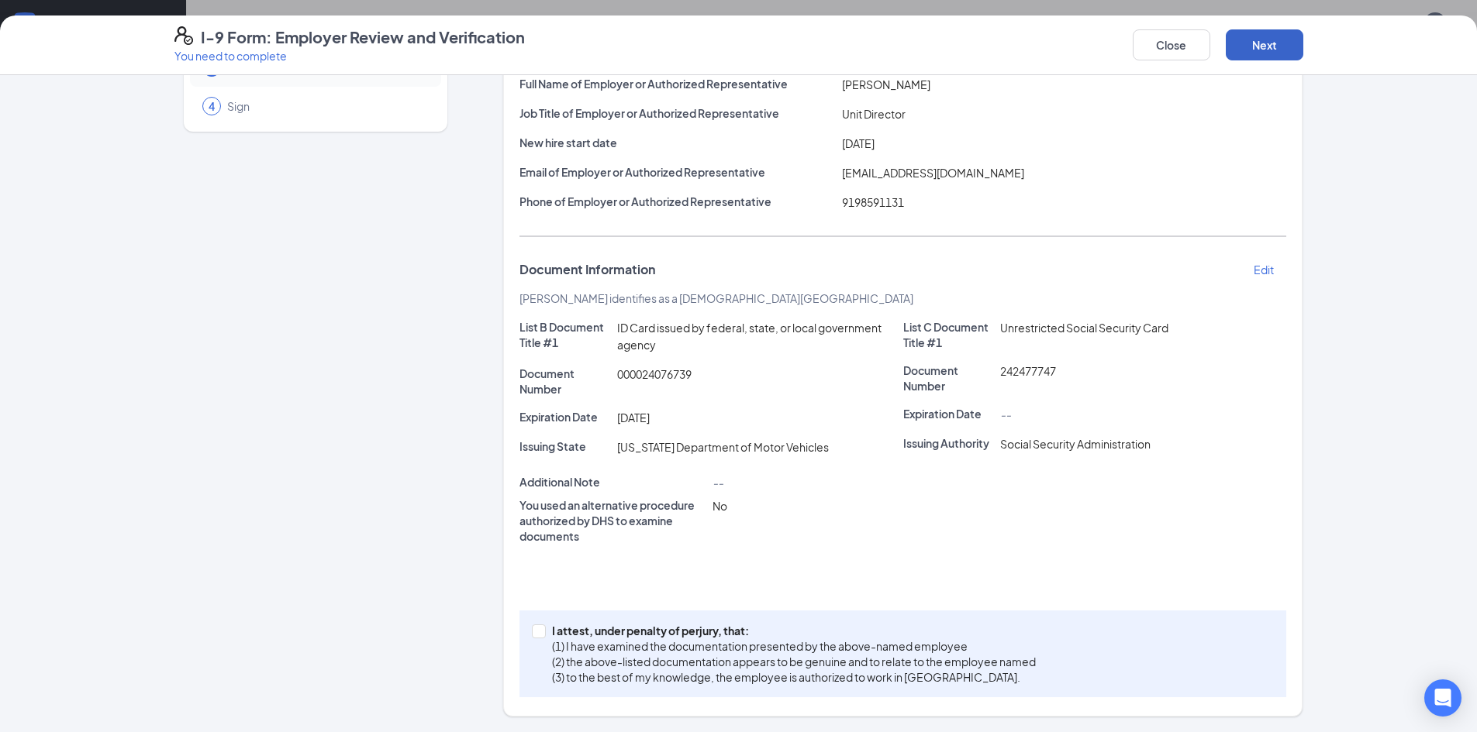
scroll to position [136, 0]
click at [524, 632] on div "I attest, under penalty of perjury, that: (1) I have examined the documentation…" at bounding box center [902, 654] width 767 height 87
click at [532, 633] on input "I attest, under penalty of perjury, that: (1) I have examined the documentation…" at bounding box center [537, 630] width 11 height 11
checkbox input "true"
click at [1261, 40] on button "Next" at bounding box center [1264, 44] width 78 height 31
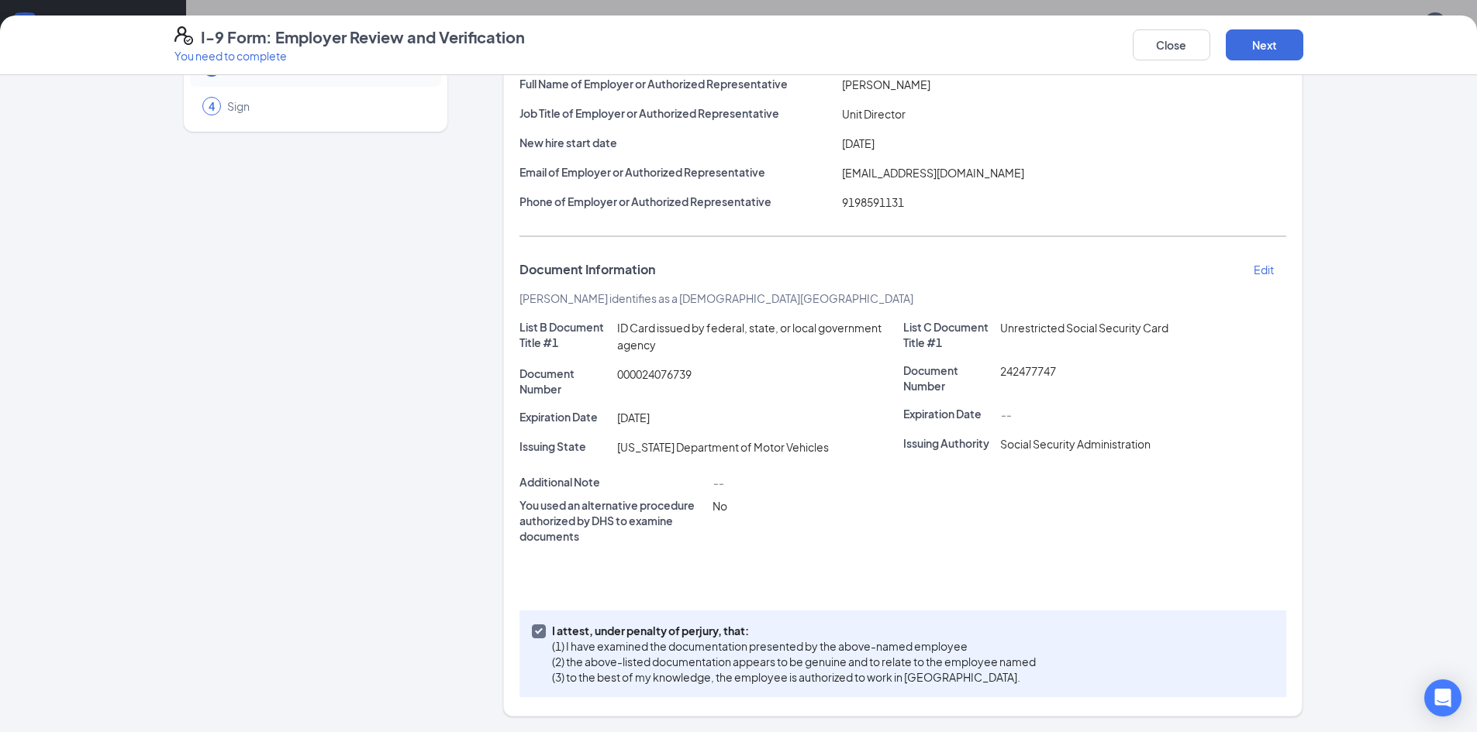
scroll to position [0, 0]
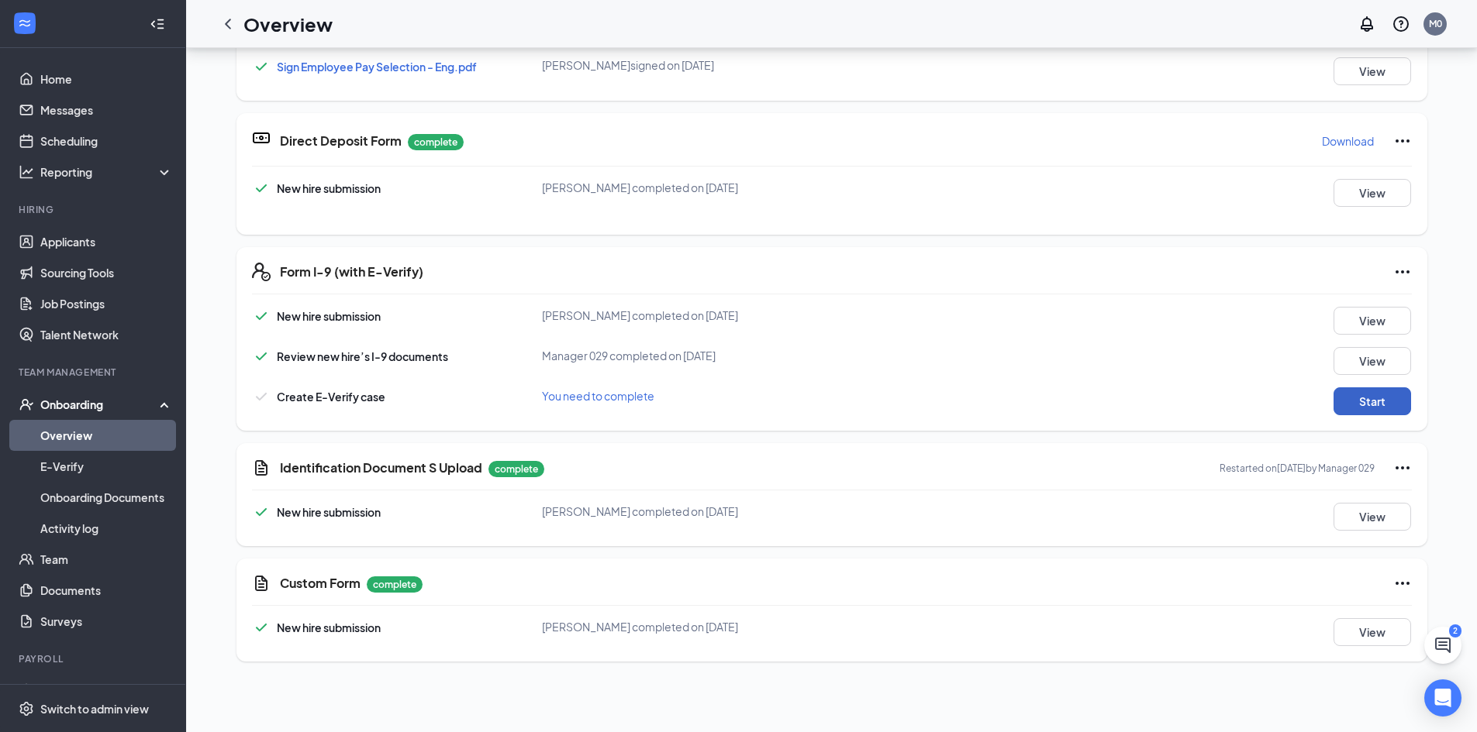
click at [1354, 397] on button "Start" at bounding box center [1372, 402] width 78 height 28
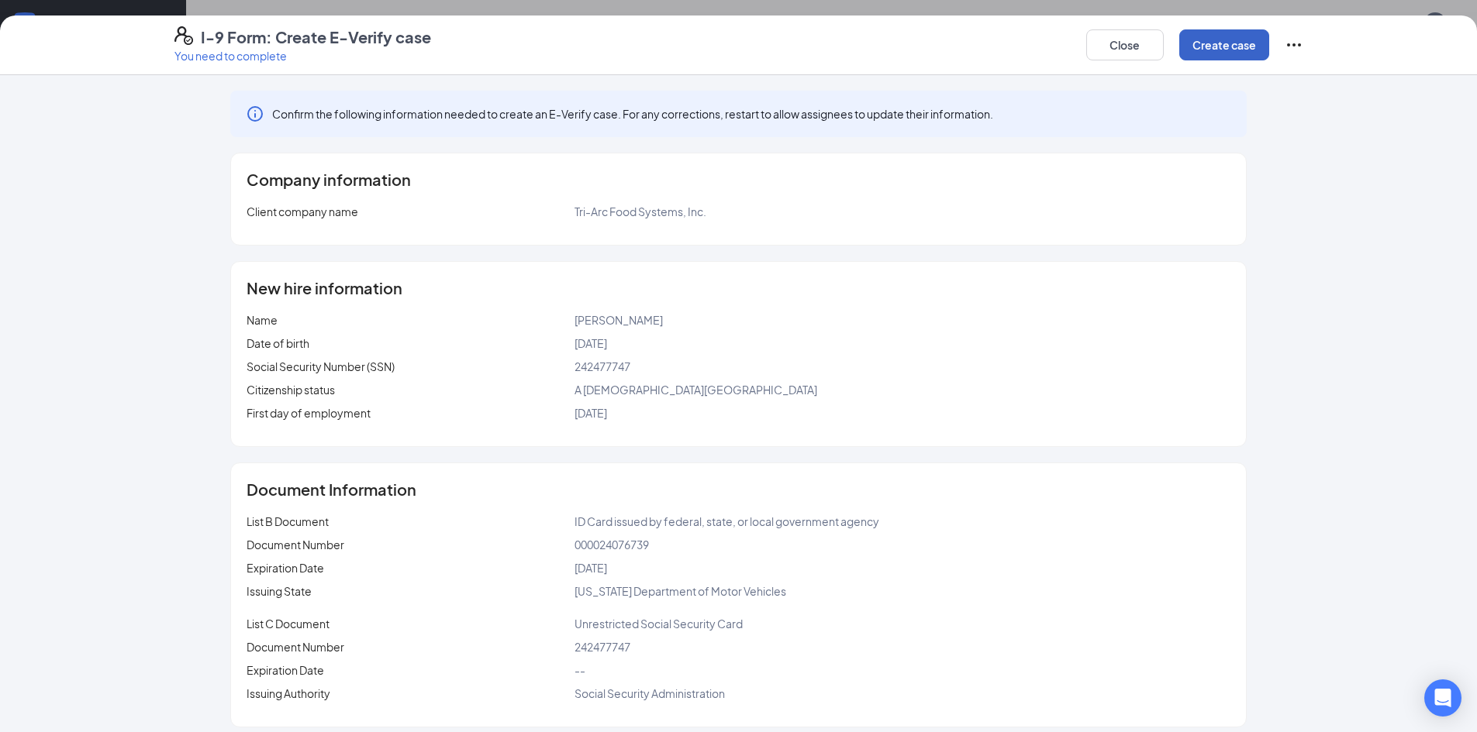
click at [1220, 42] on button "Create case" at bounding box center [1224, 44] width 90 height 31
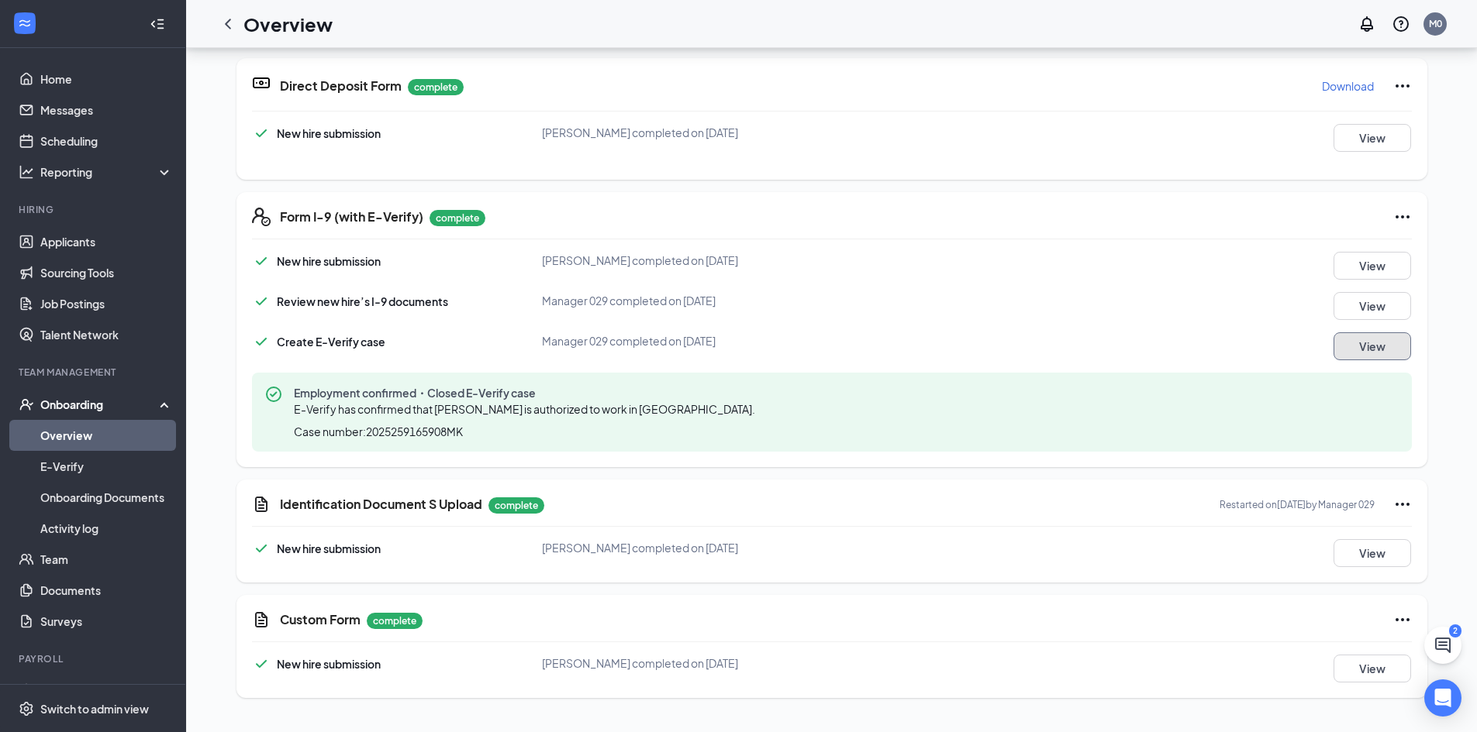
scroll to position [870, 0]
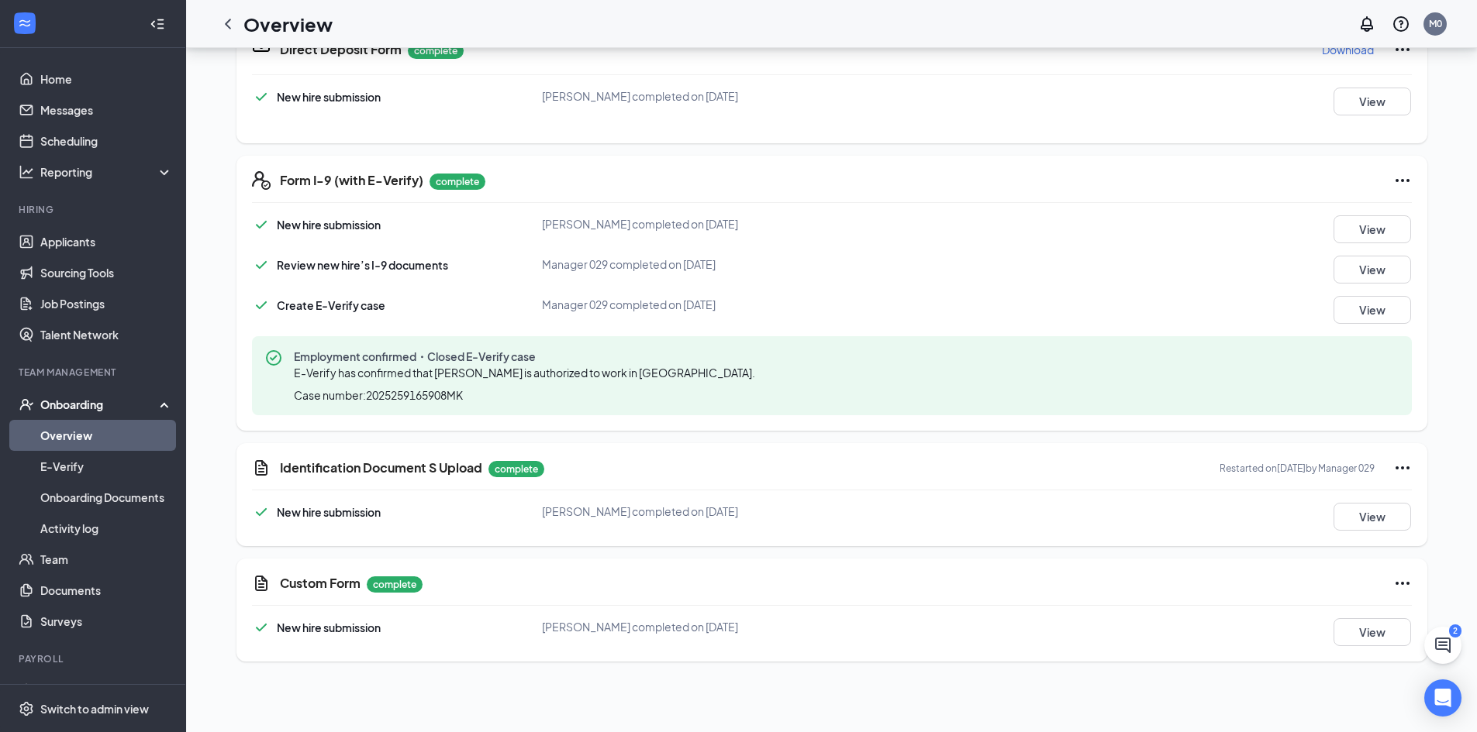
click at [70, 404] on div "Onboarding" at bounding box center [99, 405] width 119 height 16
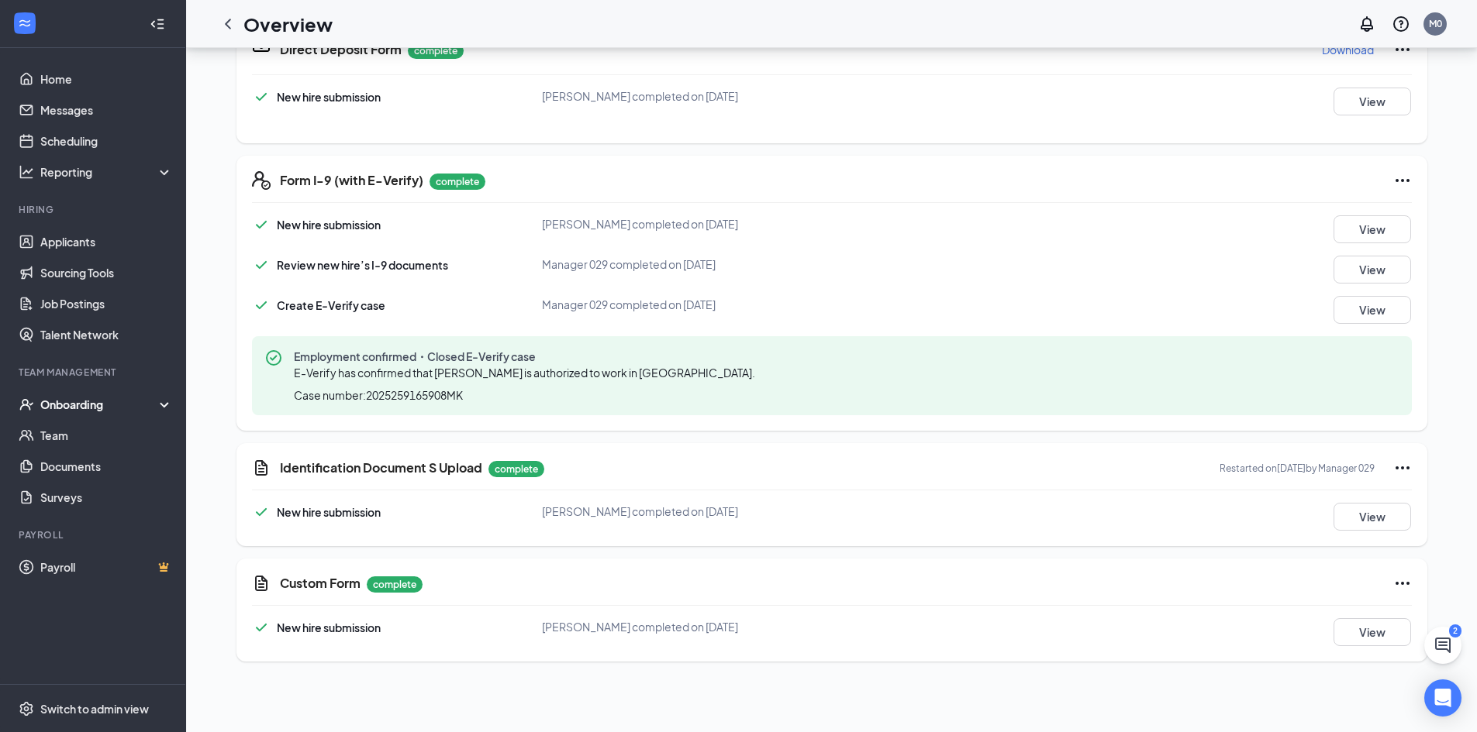
click at [70, 404] on div "Onboarding" at bounding box center [99, 405] width 119 height 16
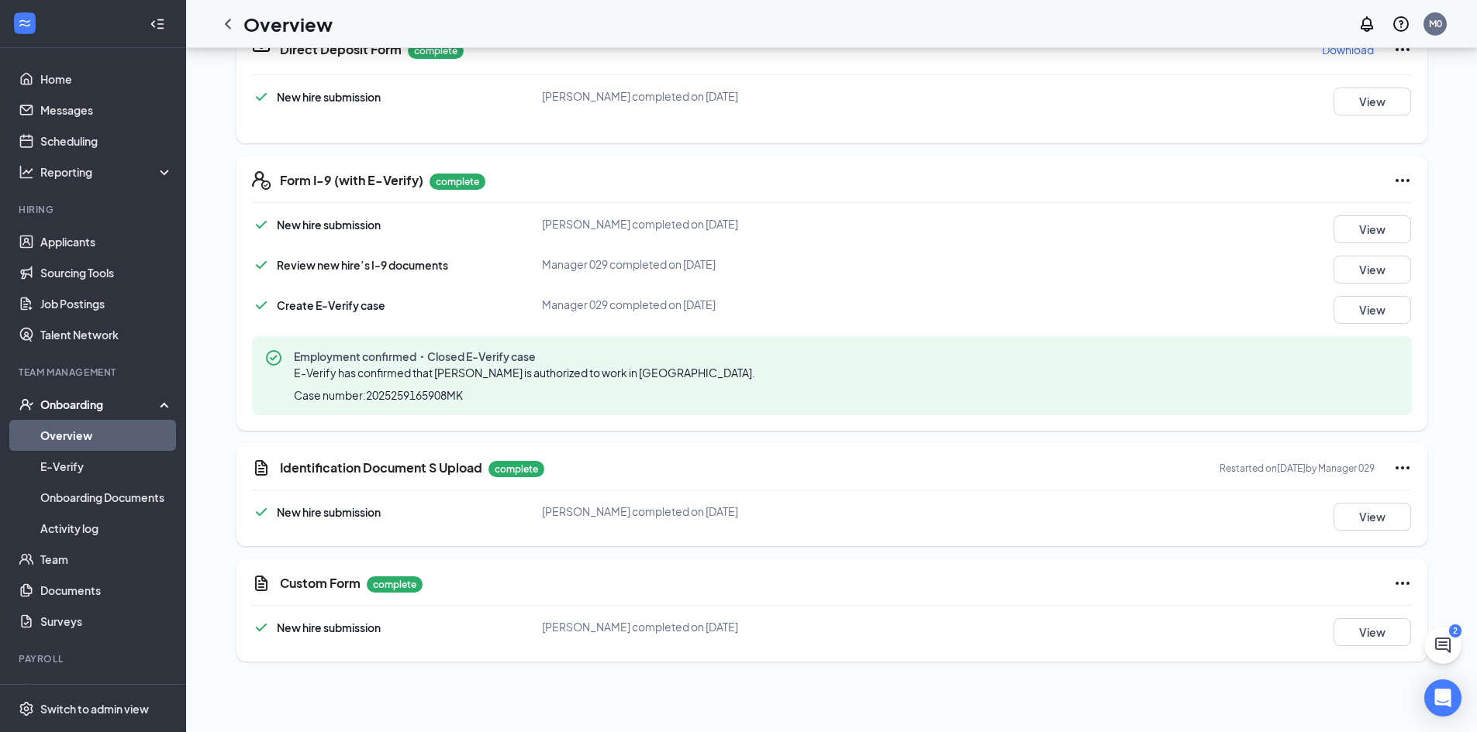
click at [73, 439] on link "Overview" at bounding box center [106, 435] width 133 height 31
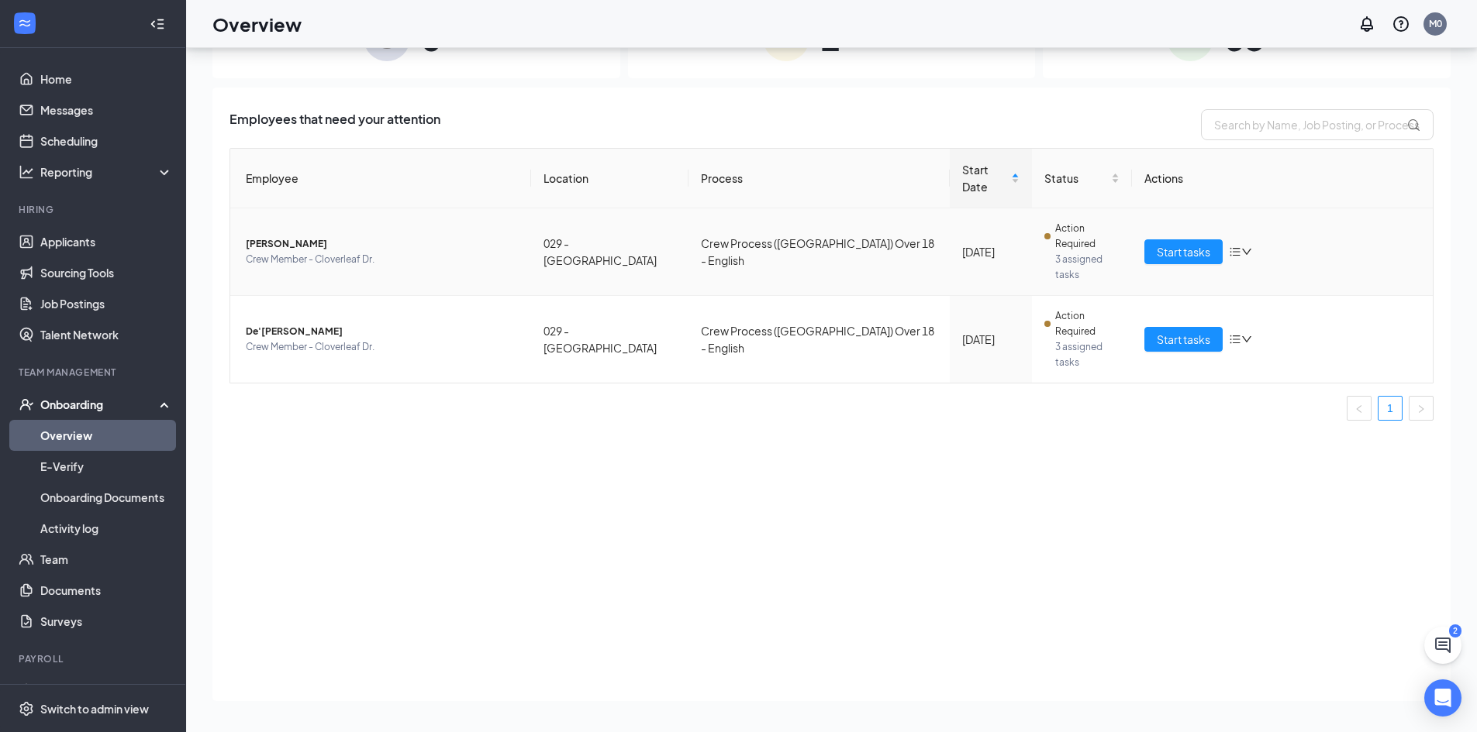
click at [1235, 246] on icon "bars" at bounding box center [1234, 252] width 12 height 12
click at [1281, 302] on div "Remove from onboarding" at bounding box center [1305, 293] width 132 height 17
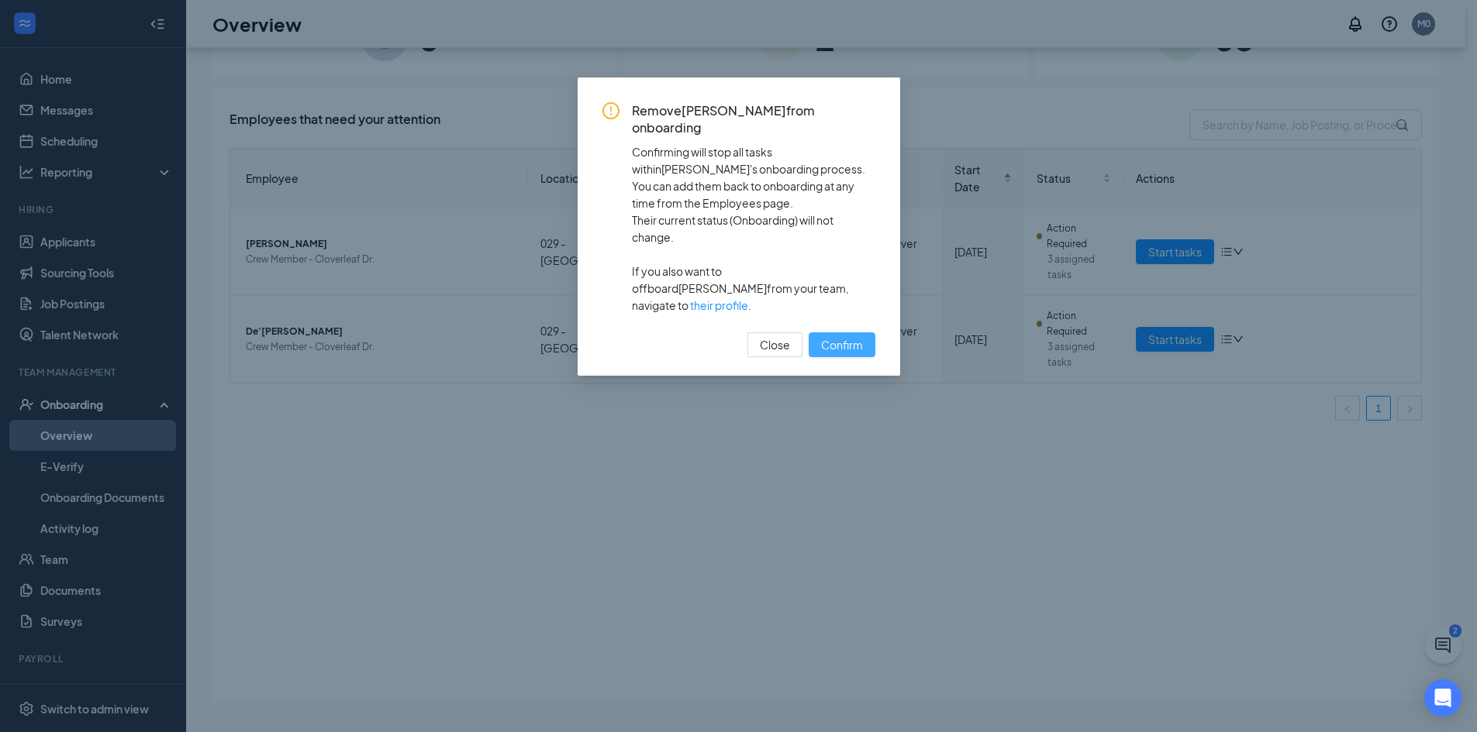
click at [828, 336] on span "Confirm" at bounding box center [842, 344] width 42 height 17
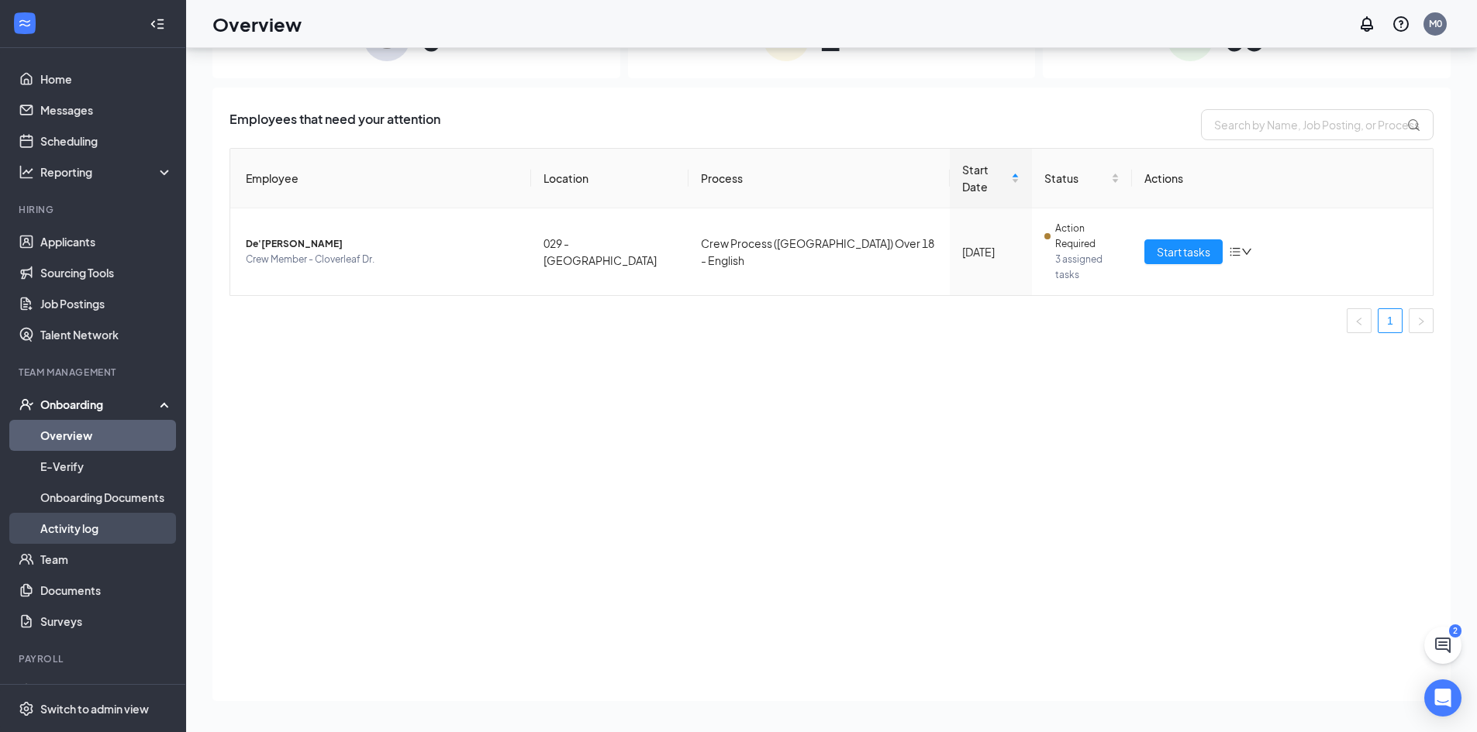
click at [54, 525] on link "Activity log" at bounding box center [106, 528] width 133 height 31
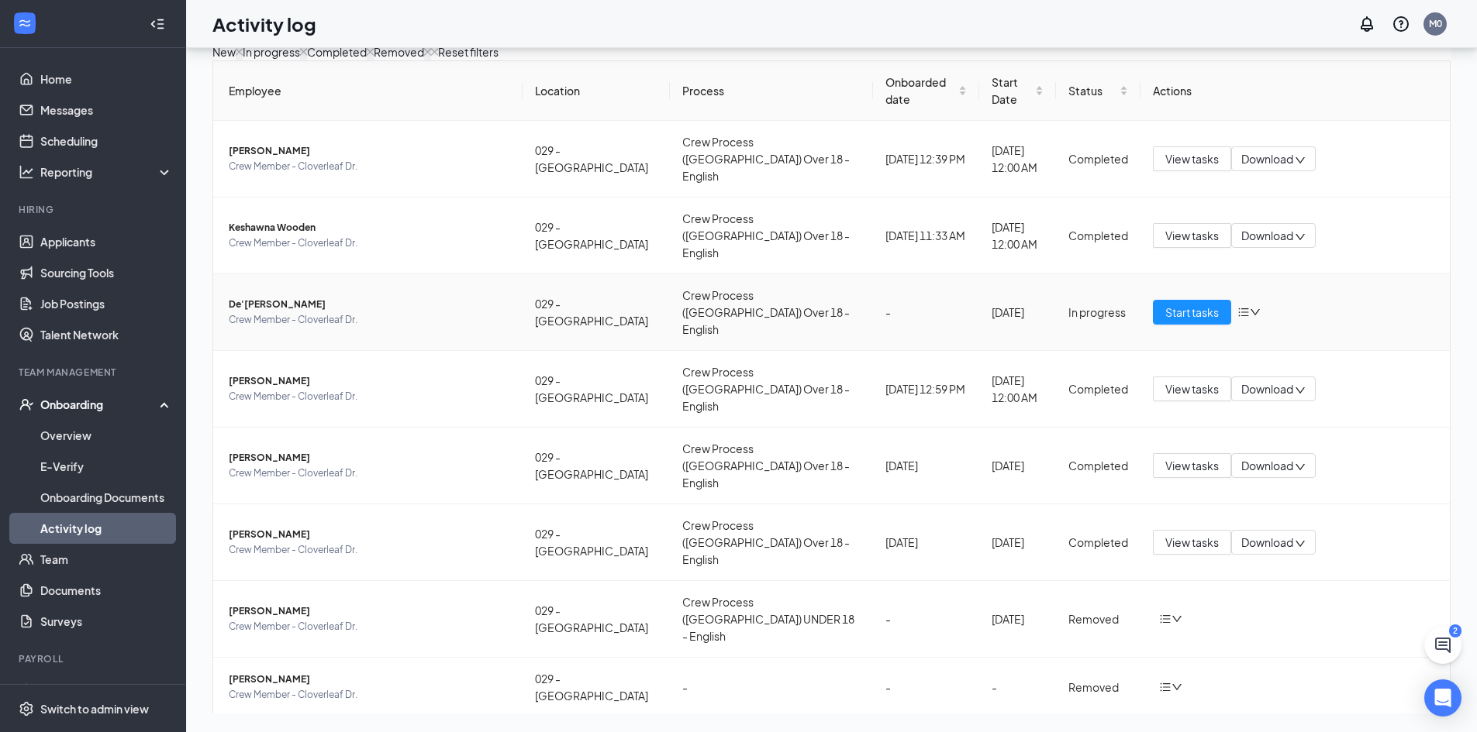
click at [1237, 306] on icon "bars" at bounding box center [1243, 312] width 12 height 12
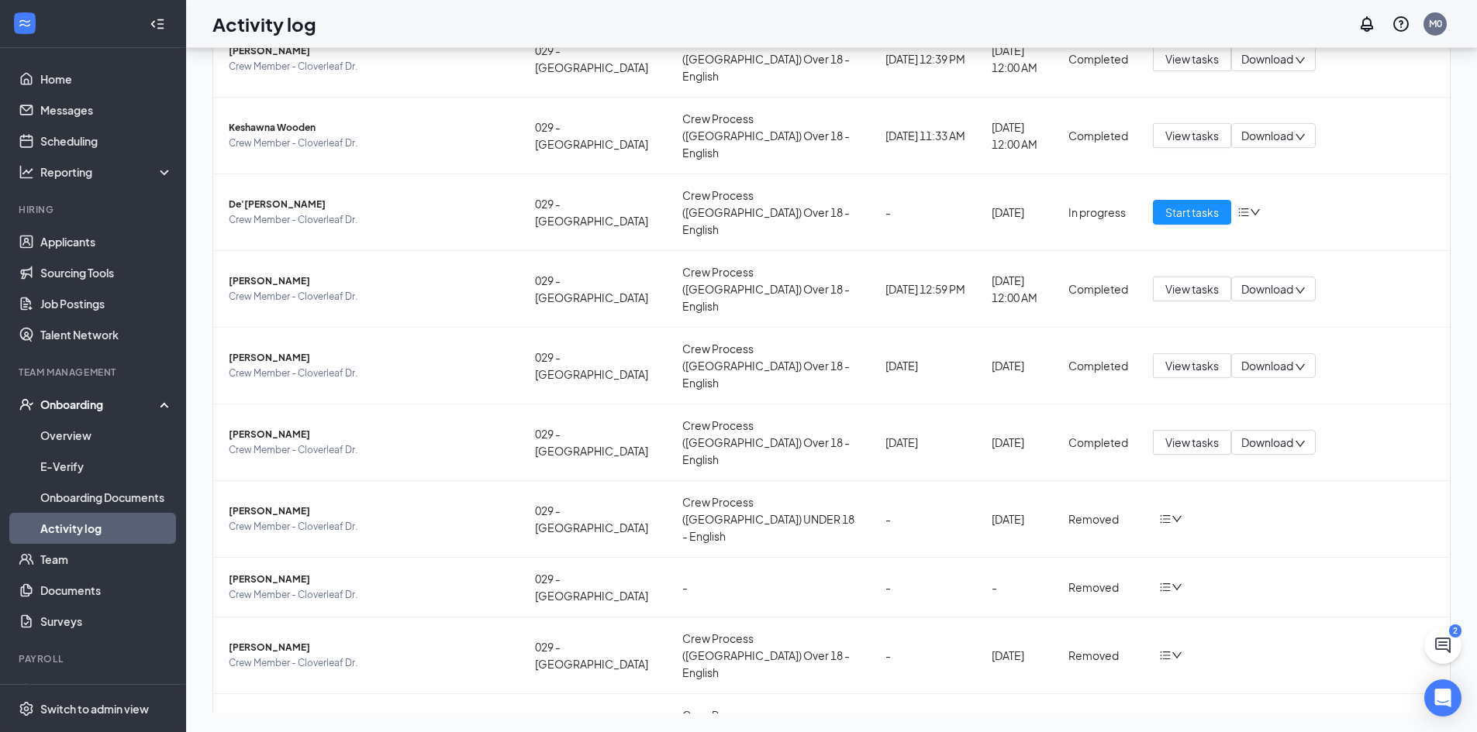
scroll to position [88, 0]
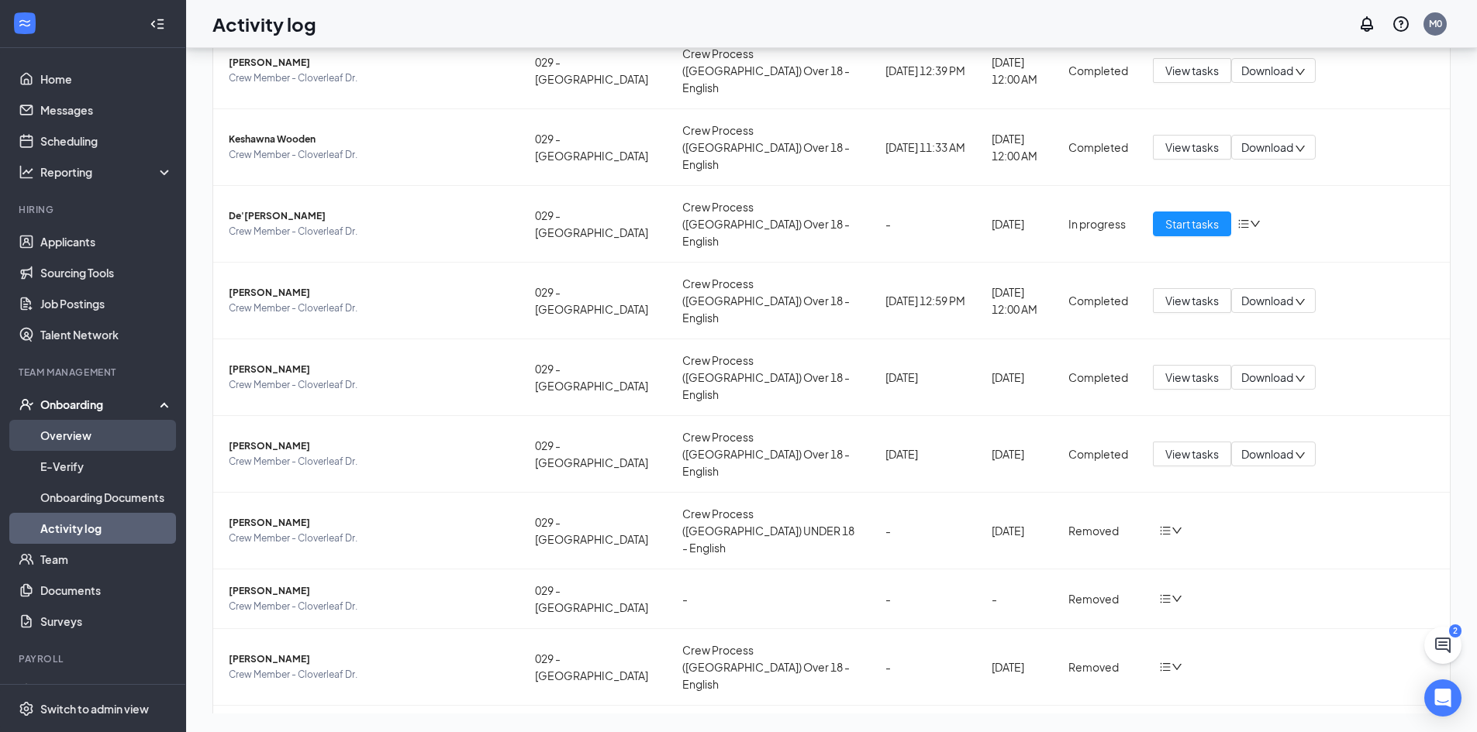
click at [91, 434] on link "Overview" at bounding box center [106, 435] width 133 height 31
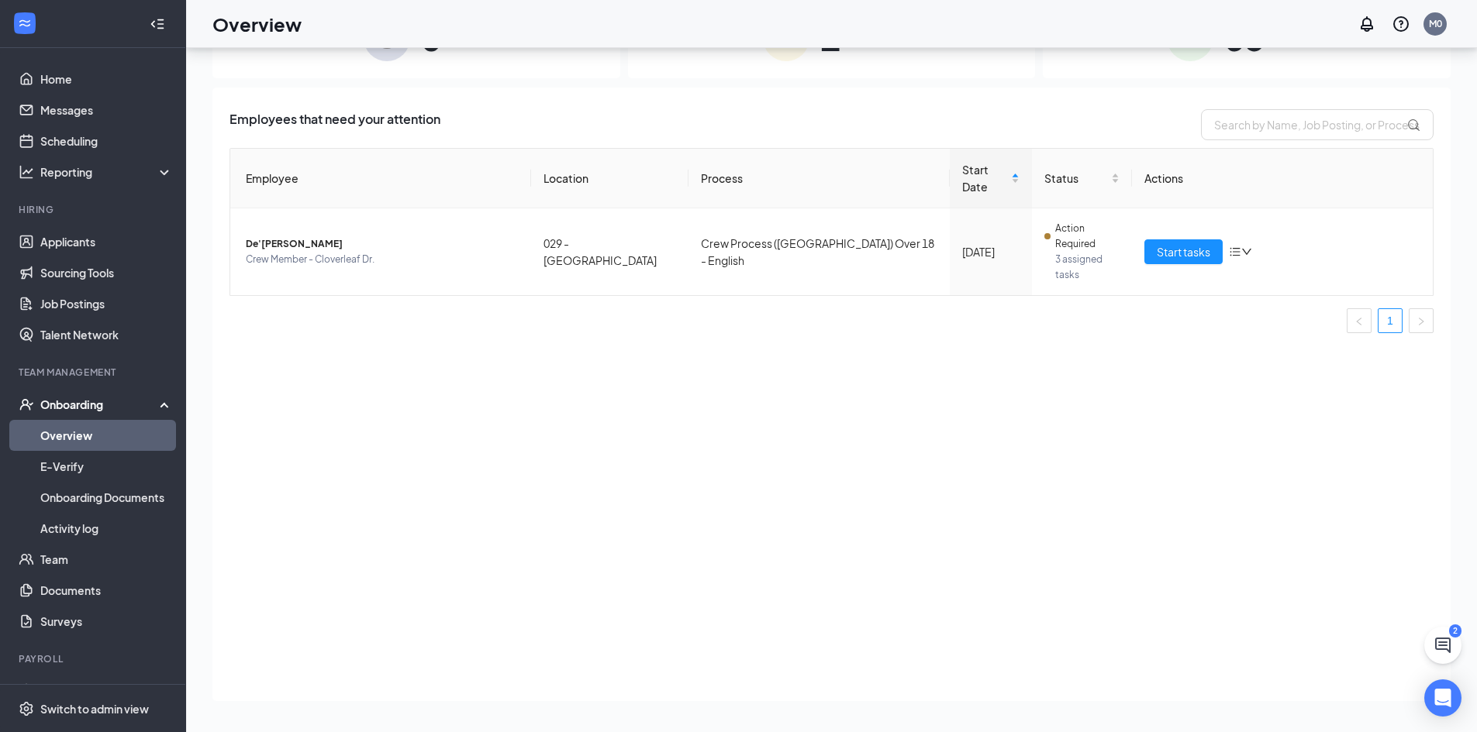
click at [836, 65] on div "1 In progress" at bounding box center [832, 37] width 408 height 81
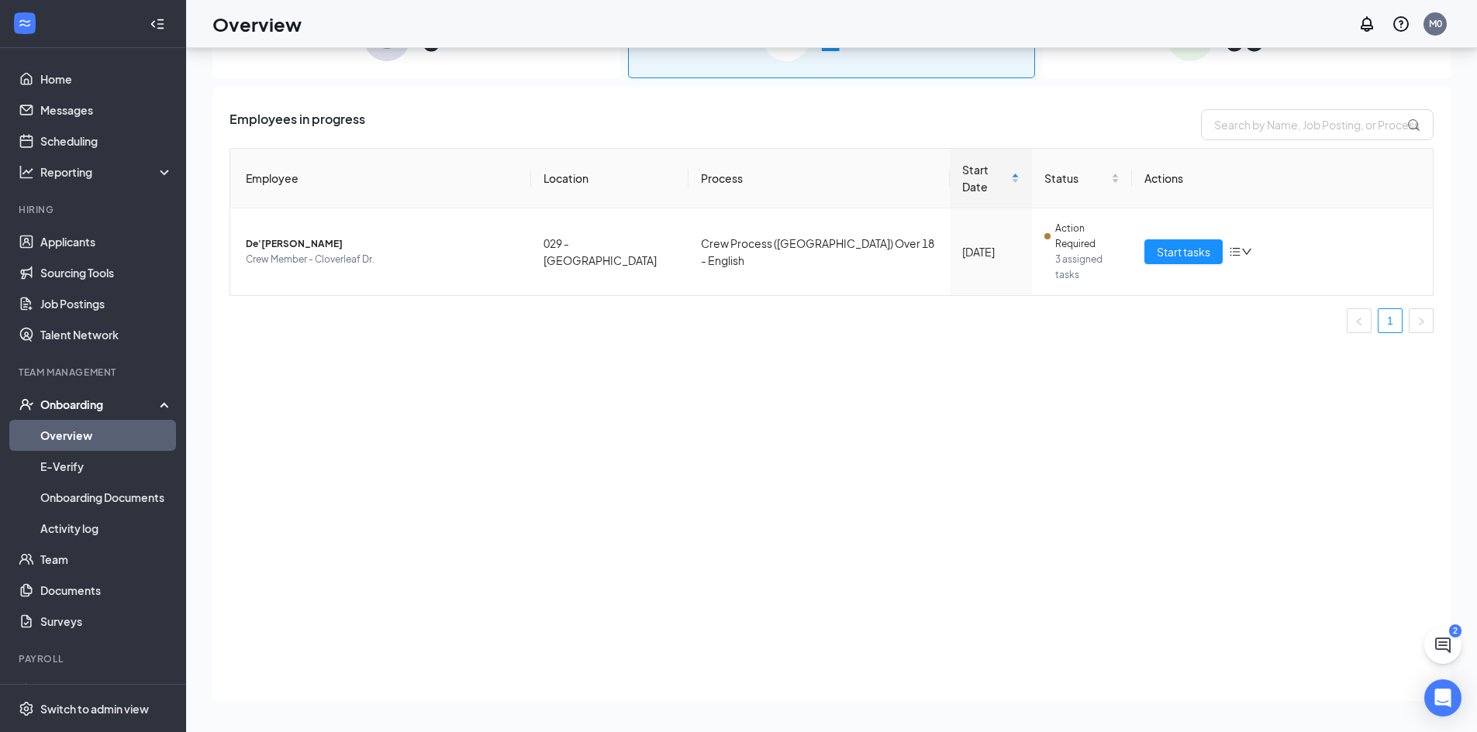
click at [570, 74] on div "0 New" at bounding box center [416, 37] width 408 height 81
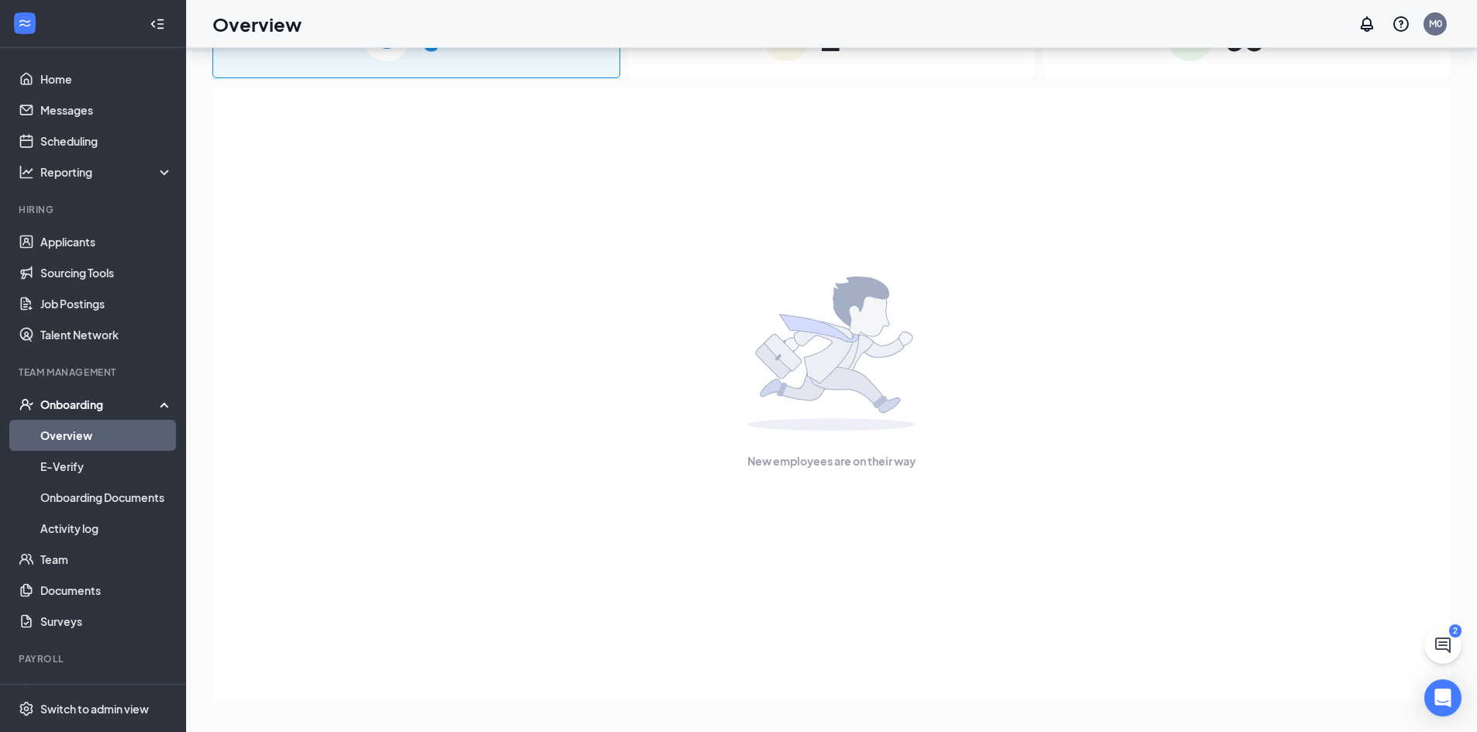
click at [708, 69] on div "1 In progress" at bounding box center [832, 37] width 408 height 81
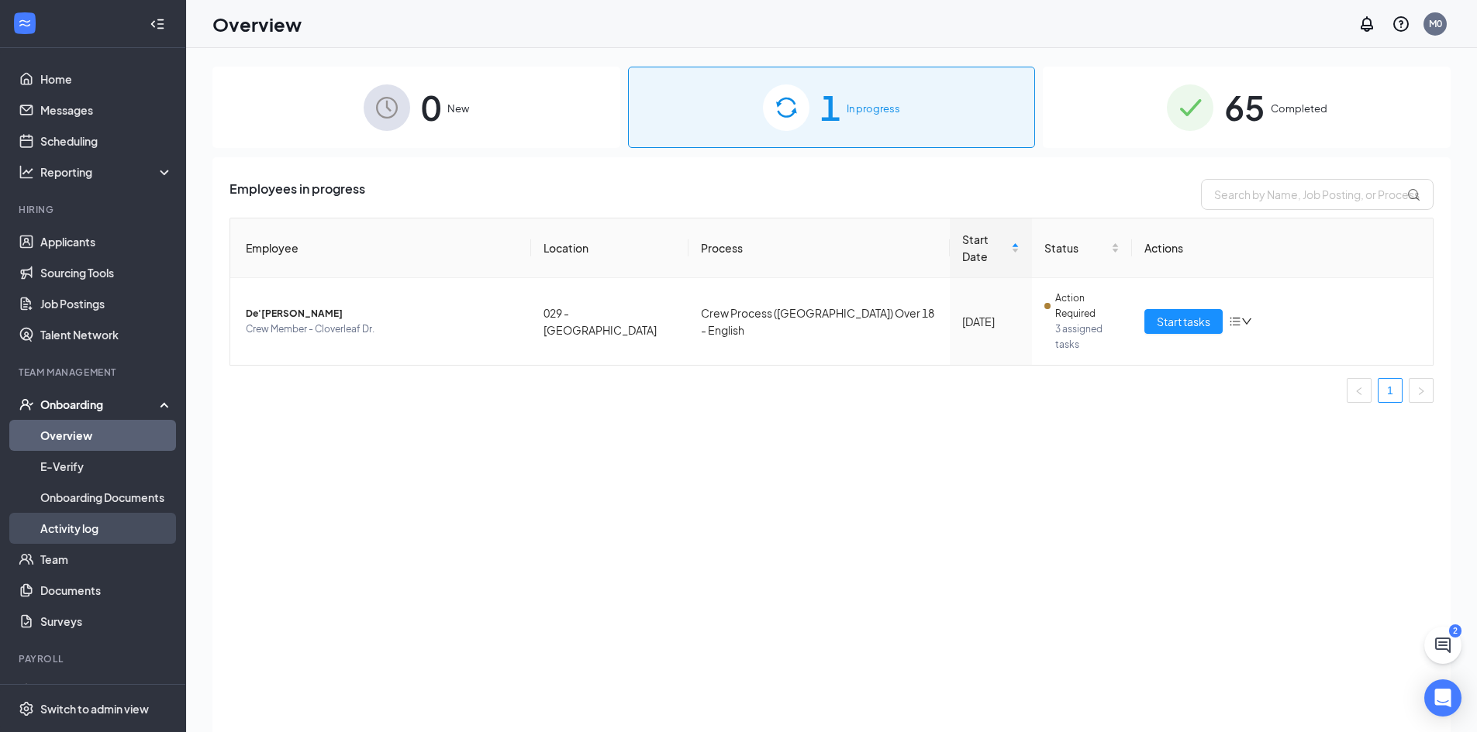
click at [67, 526] on link "Activity log" at bounding box center [106, 528] width 133 height 31
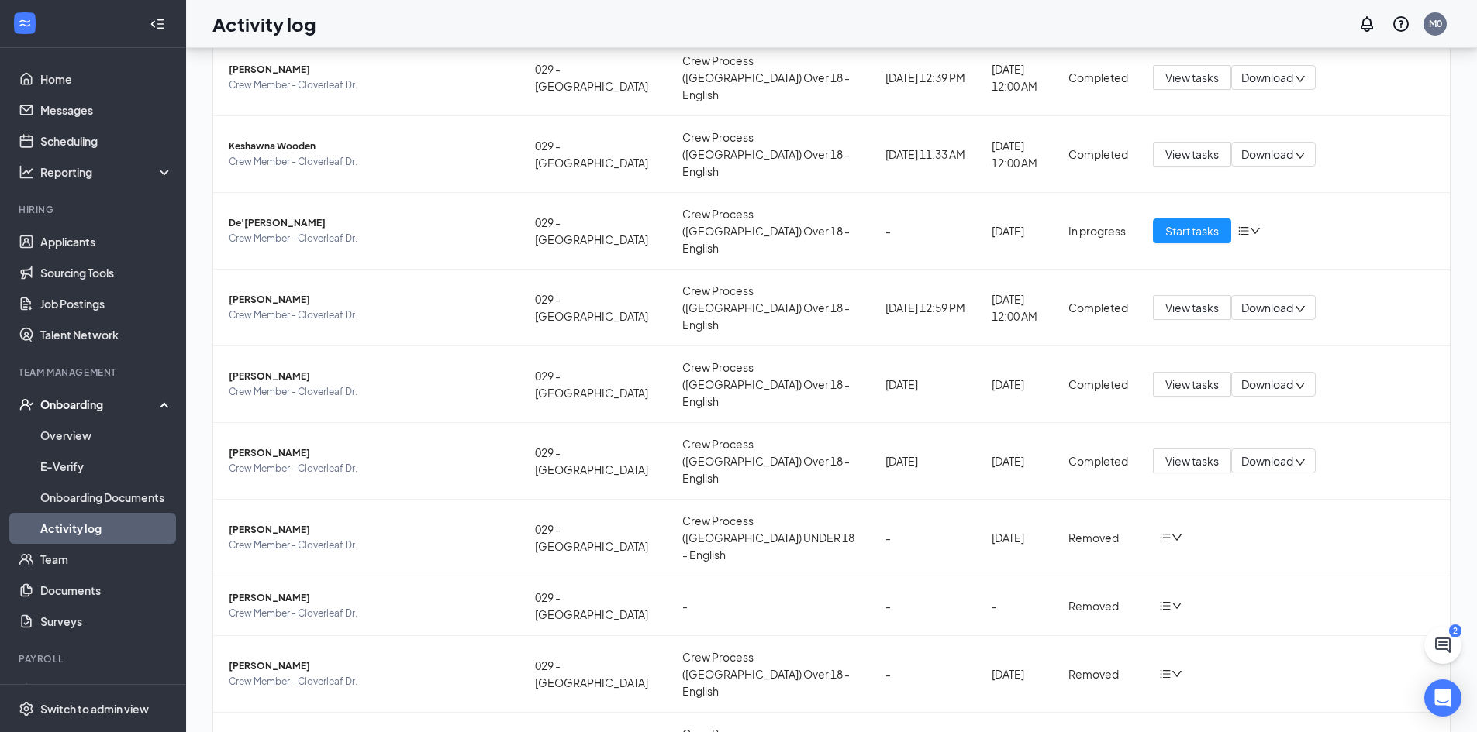
scroll to position [70, 0]
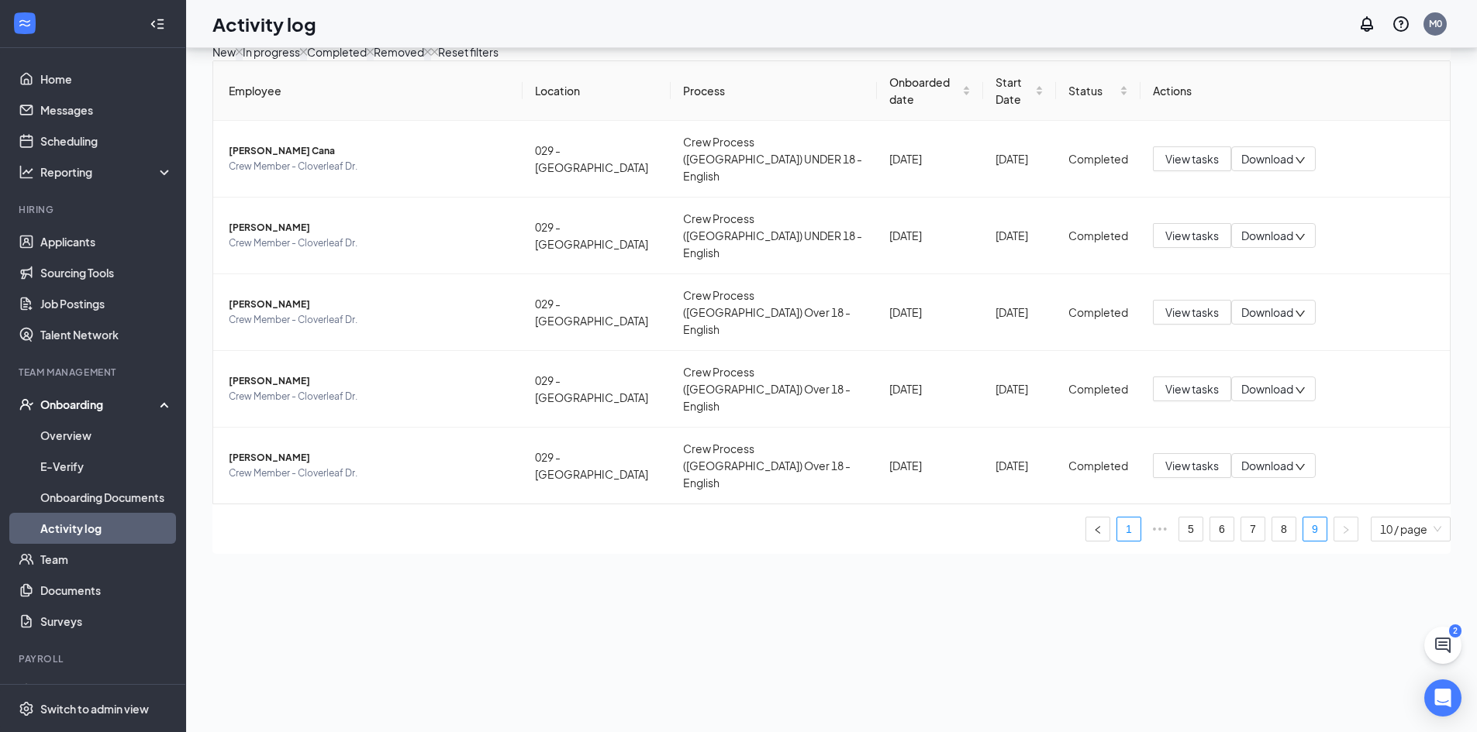
click at [1119, 518] on link "1" at bounding box center [1128, 529] width 23 height 23
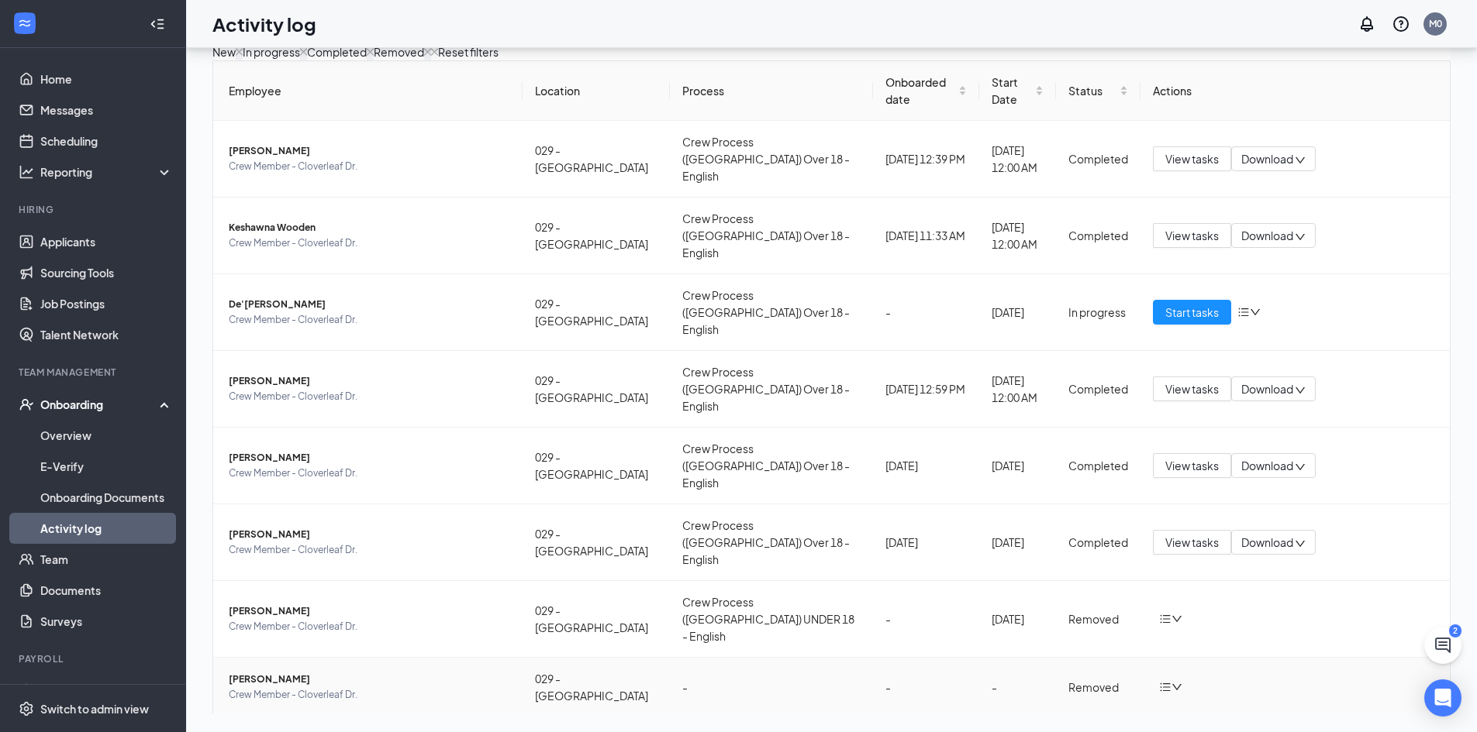
click at [1171, 682] on icon "down" at bounding box center [1176, 687] width 11 height 11
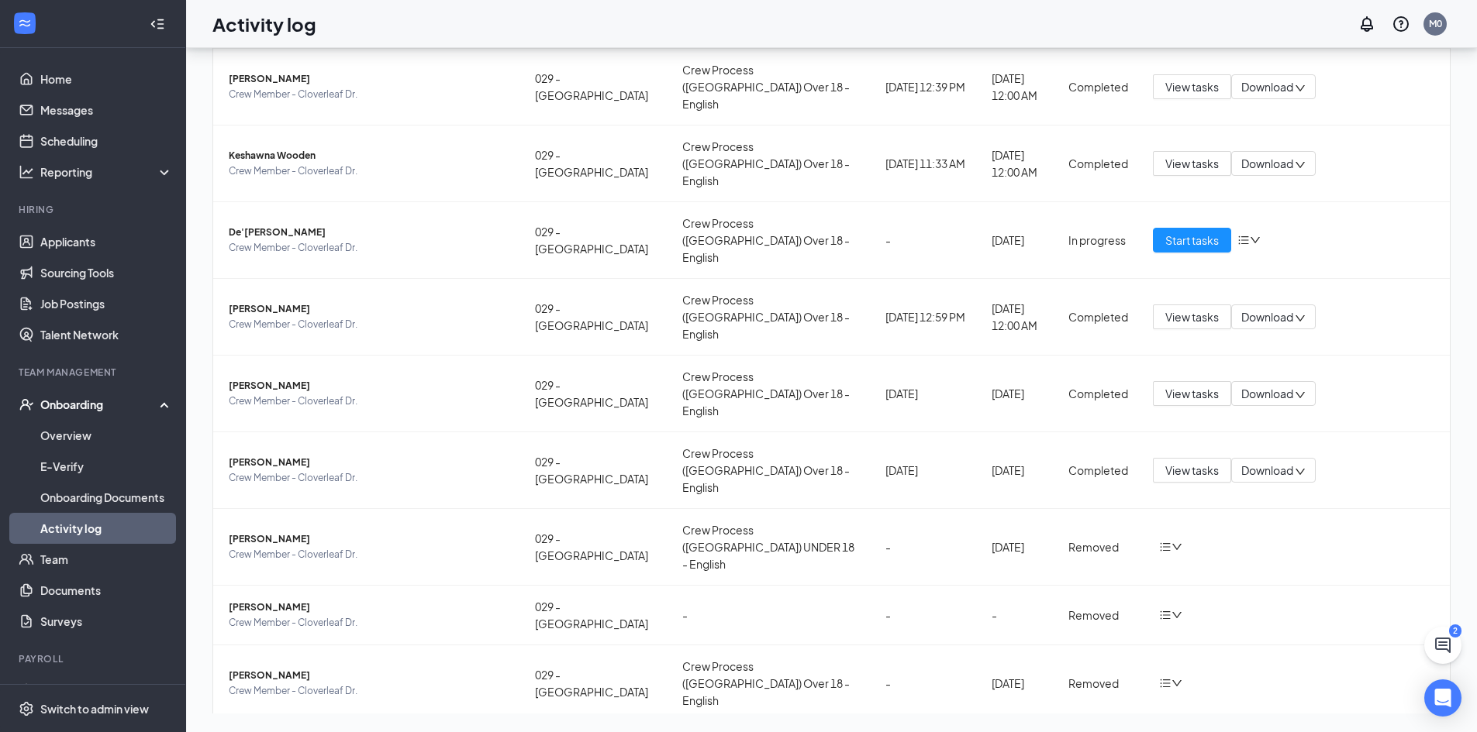
scroll to position [91, 0]
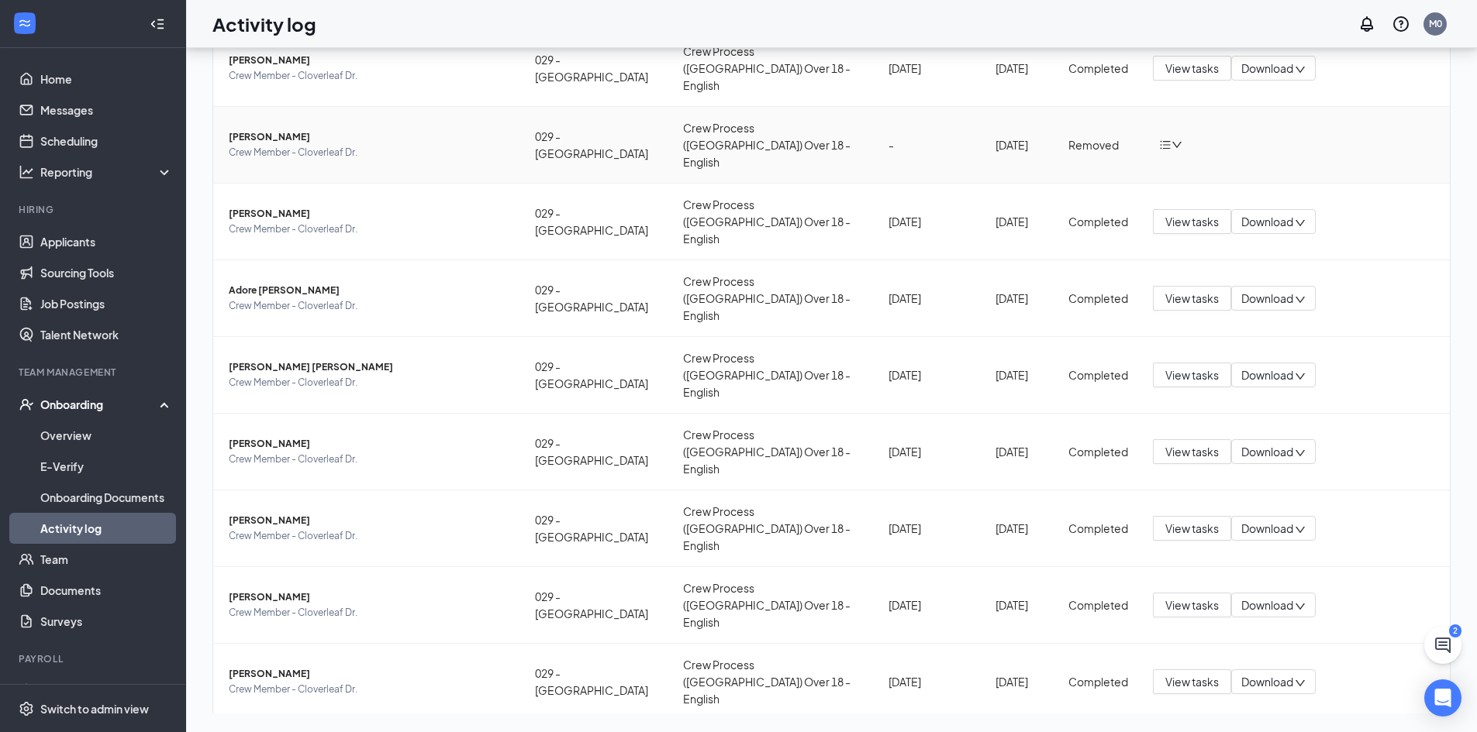
click at [1171, 140] on icon "down" at bounding box center [1176, 145] width 11 height 11
click at [1157, 161] on div "Return to onboarding" at bounding box center [1210, 160] width 108 height 17
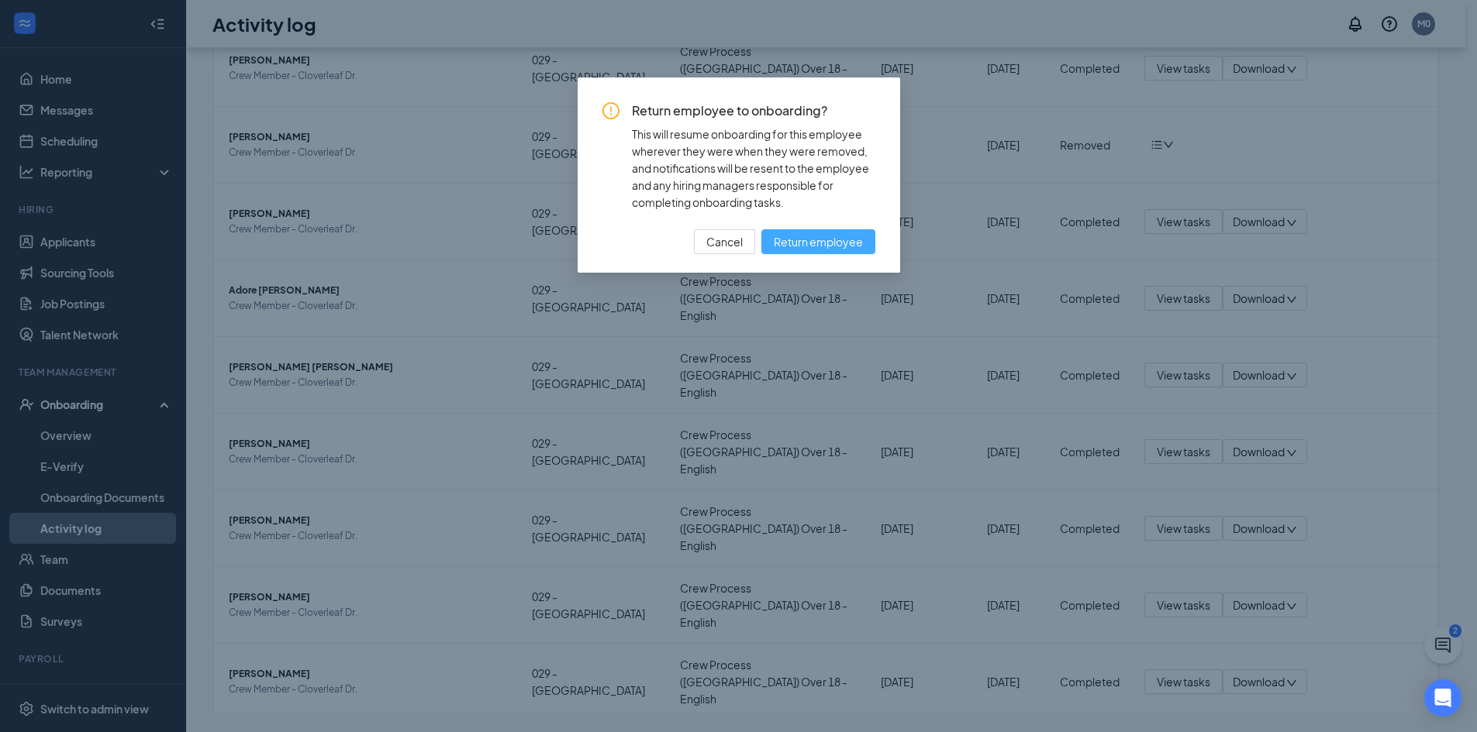
click at [849, 245] on span "Return employee" at bounding box center [818, 241] width 89 height 17
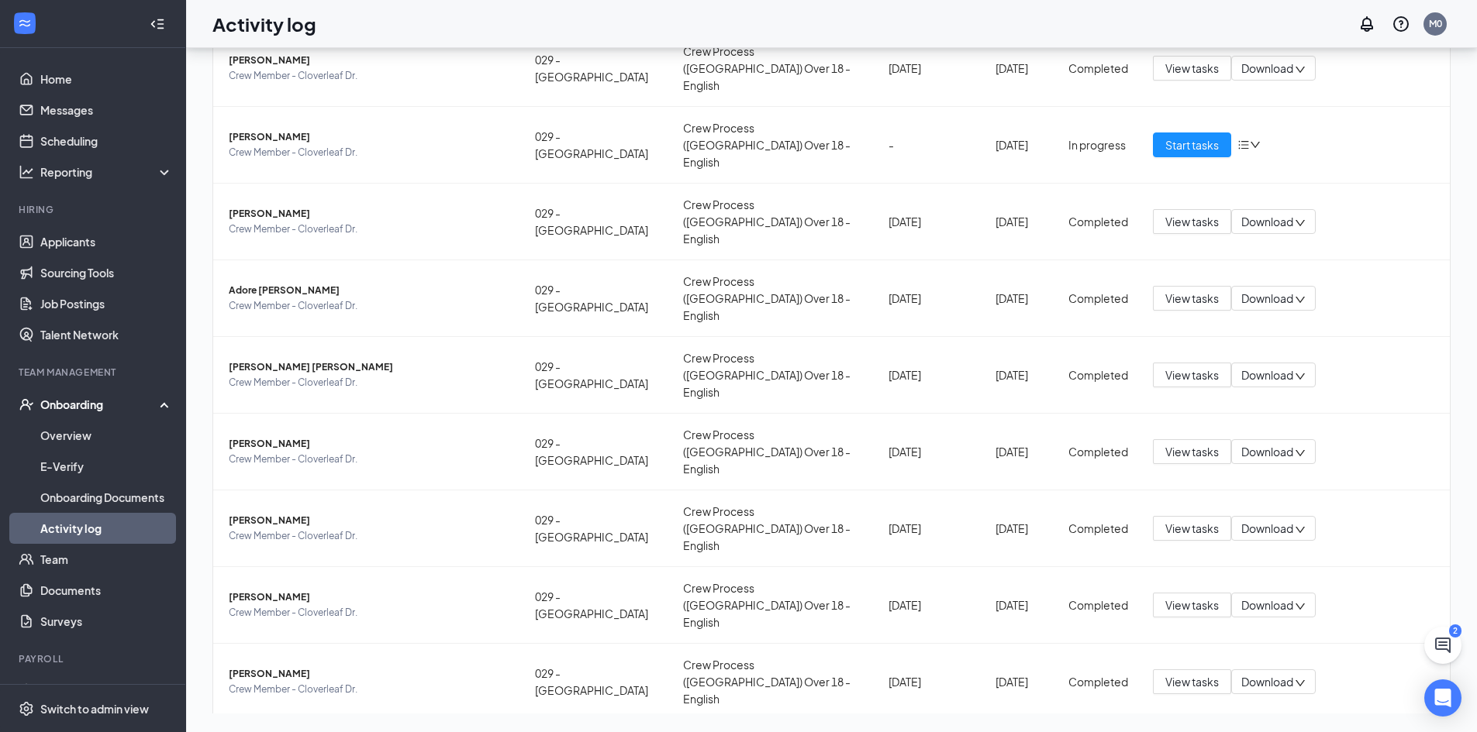
click at [1437, 242] on div "Employee Location Process Onboarded date Start Date Status Actions Tiannah Patt…" at bounding box center [831, 408] width 1238 height 877
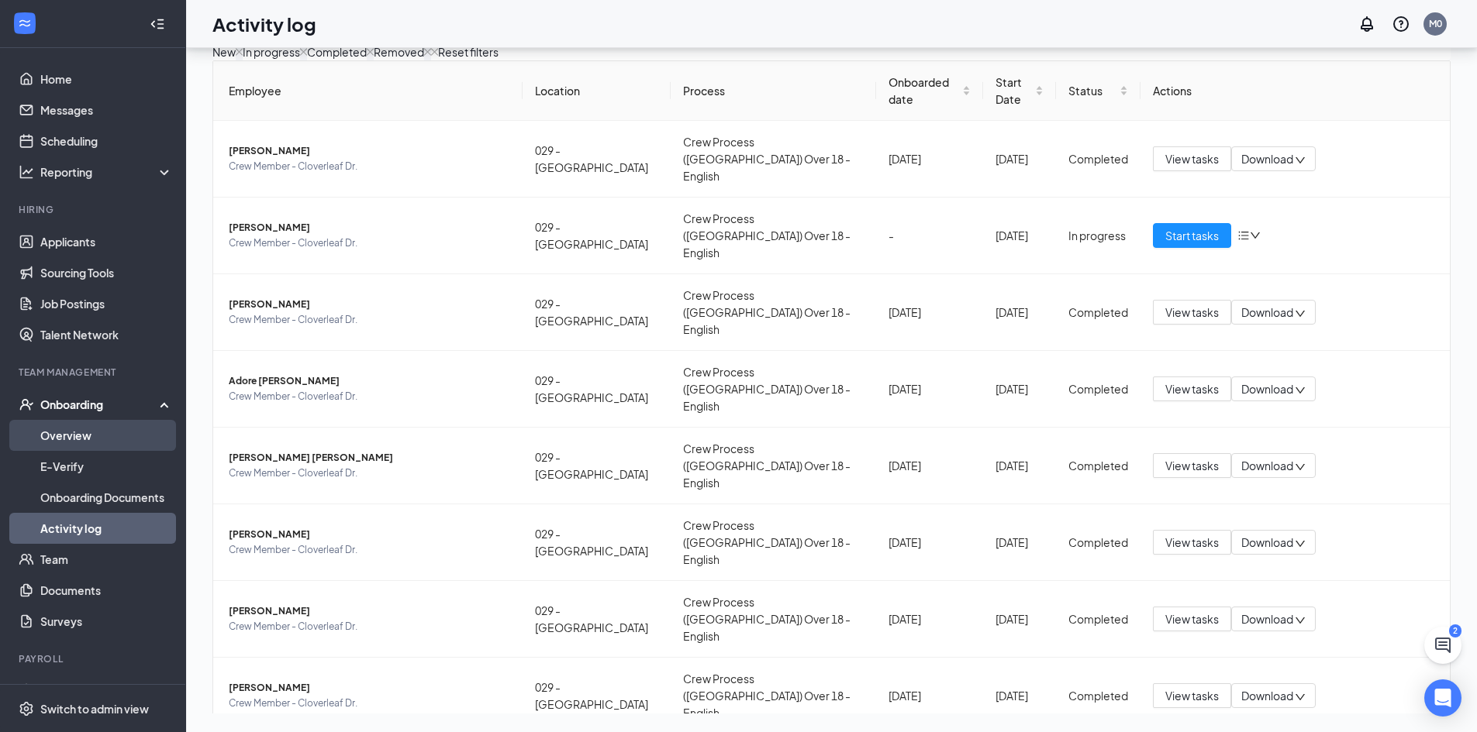
click at [91, 436] on link "Overview" at bounding box center [106, 435] width 133 height 31
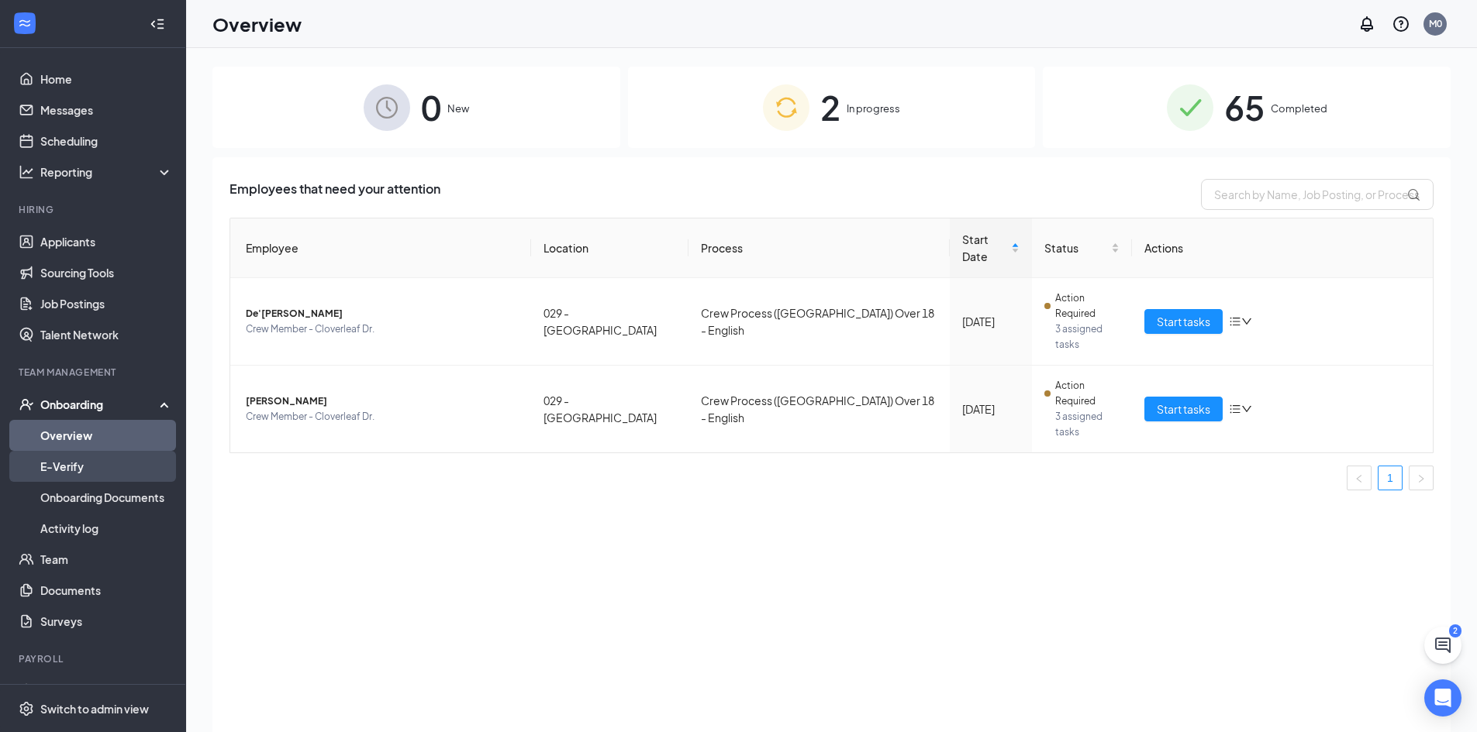
click at [71, 460] on link "E-Verify" at bounding box center [106, 466] width 133 height 31
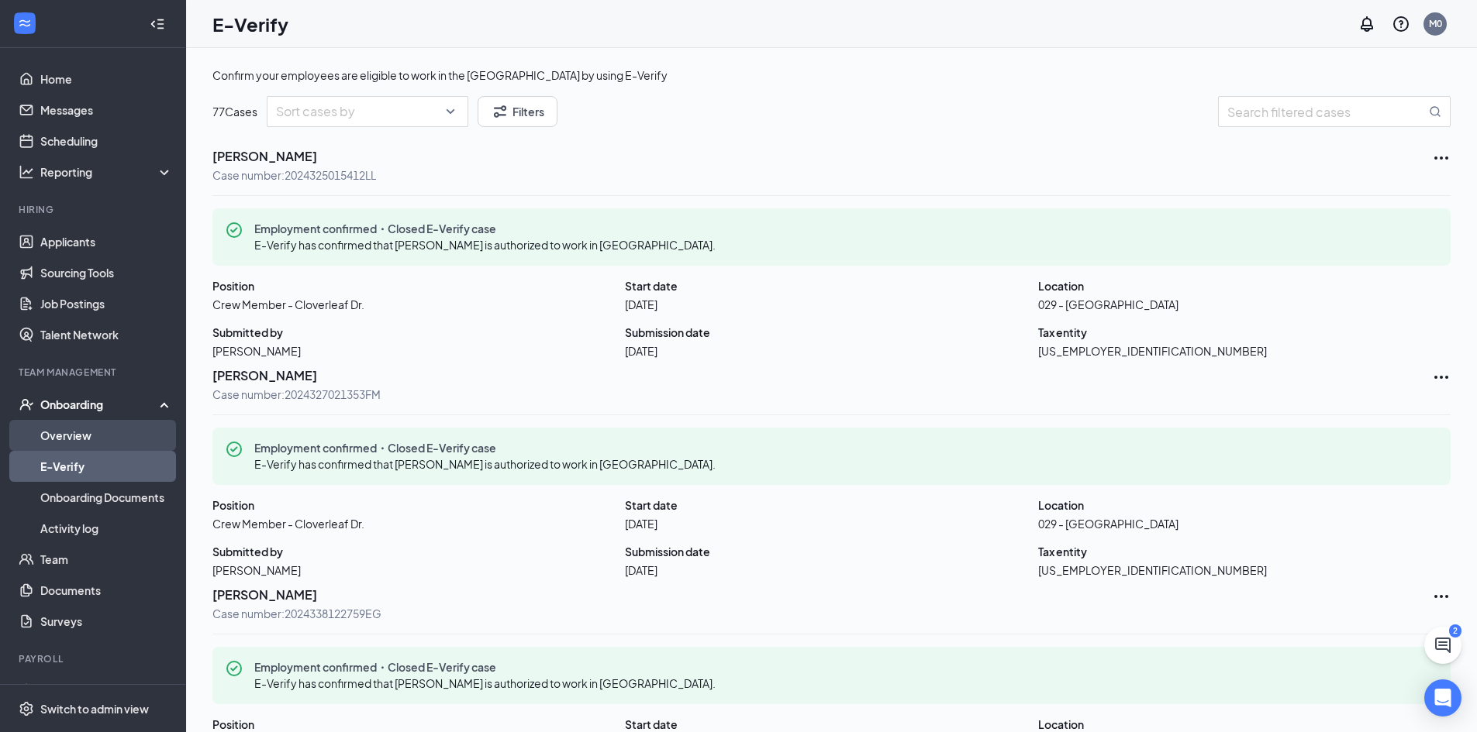
click at [71, 439] on link "Overview" at bounding box center [106, 435] width 133 height 31
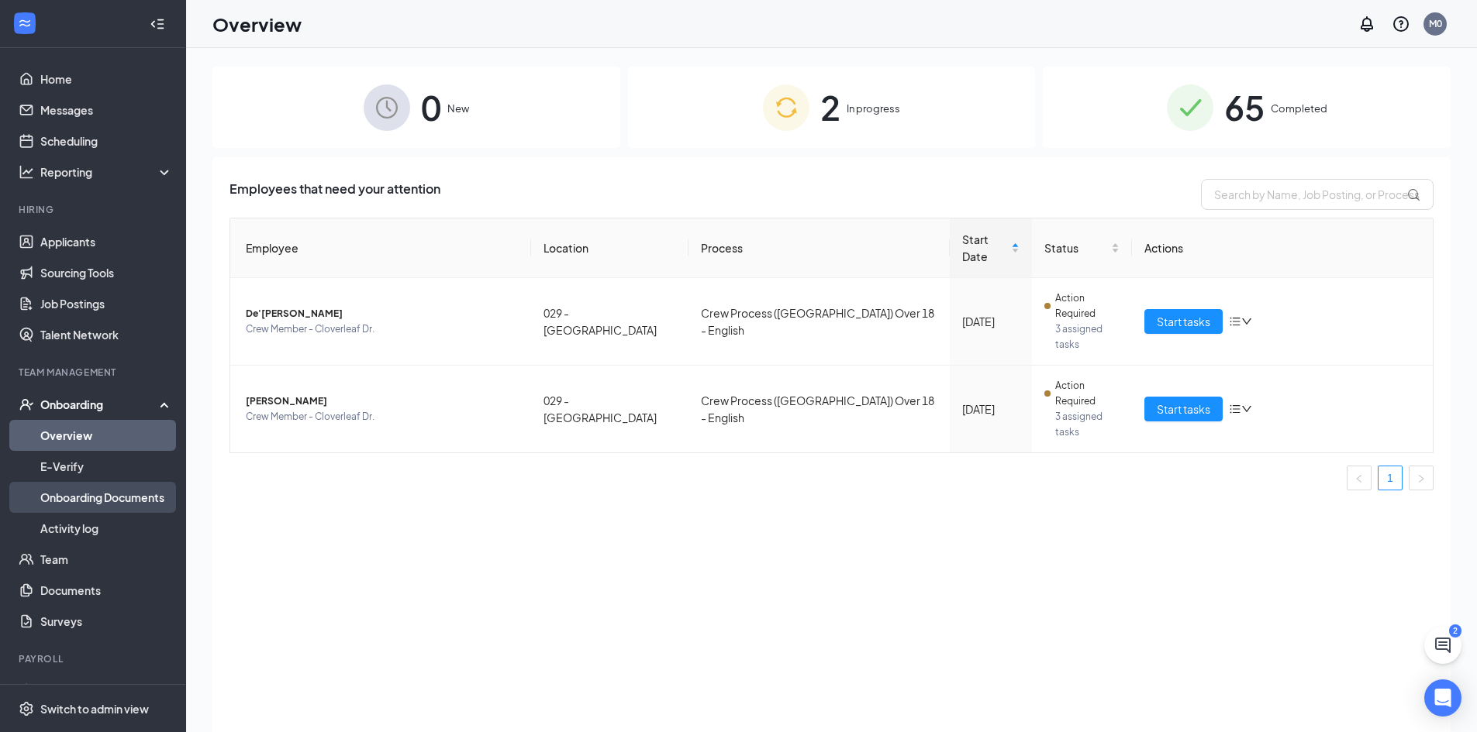
click at [83, 494] on link "Onboarding Documents" at bounding box center [106, 497] width 133 height 31
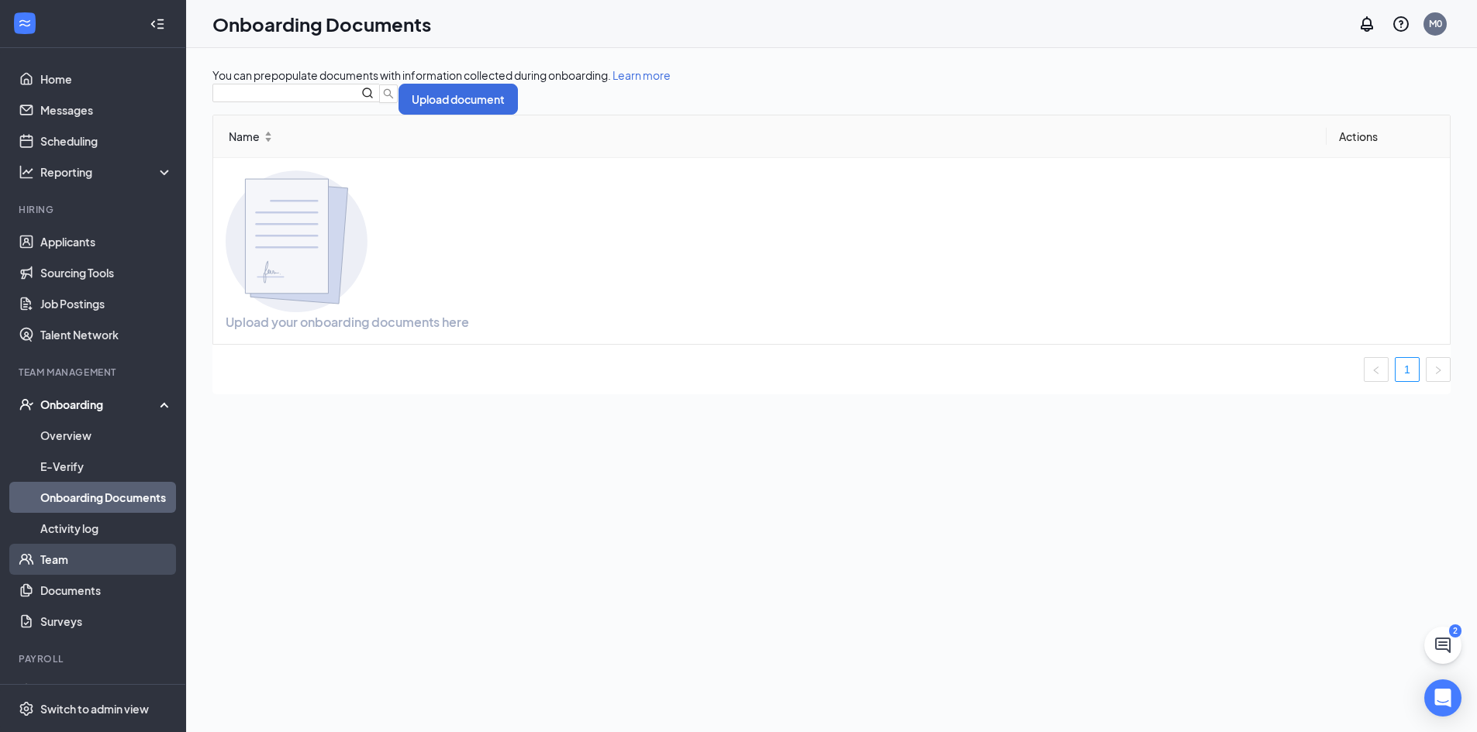
click at [56, 554] on link "Team" at bounding box center [106, 559] width 133 height 31
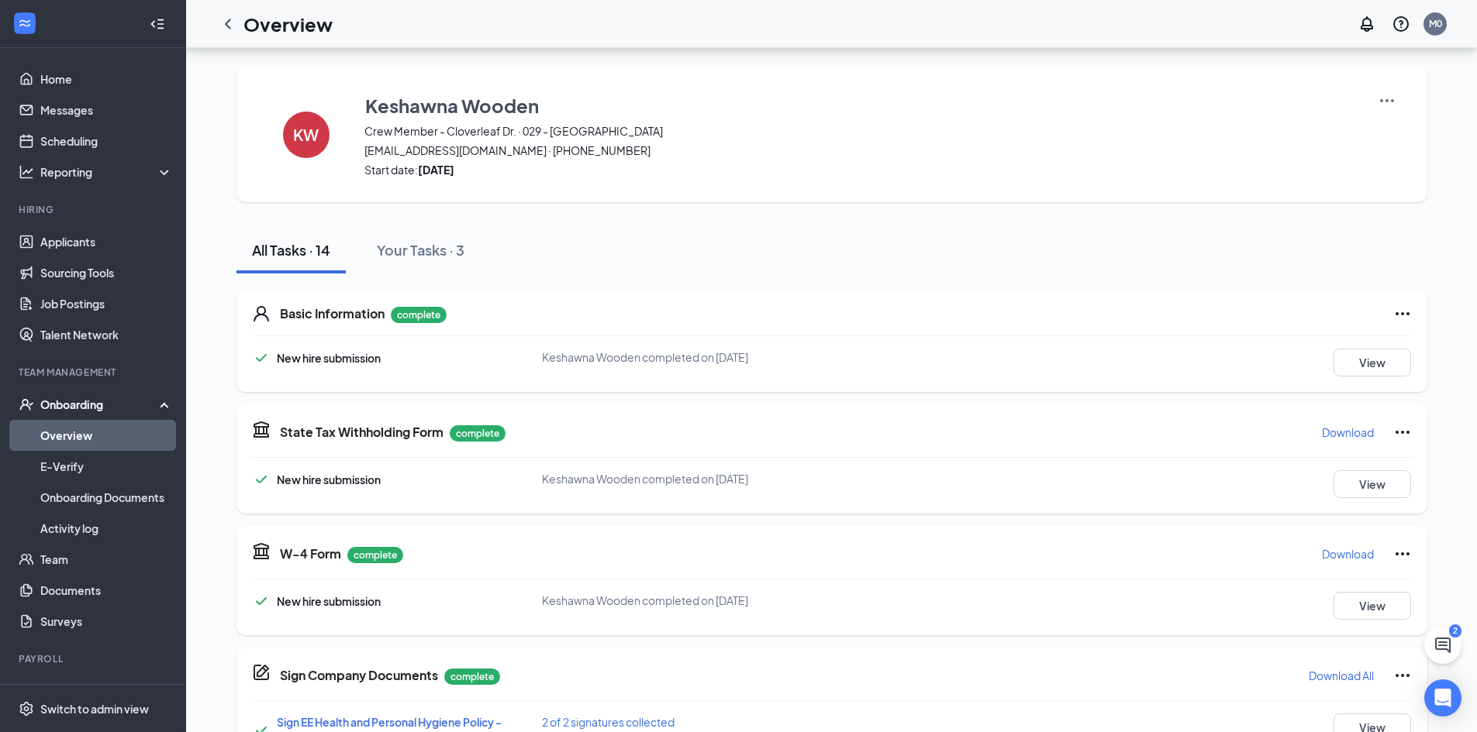
scroll to position [782, 0]
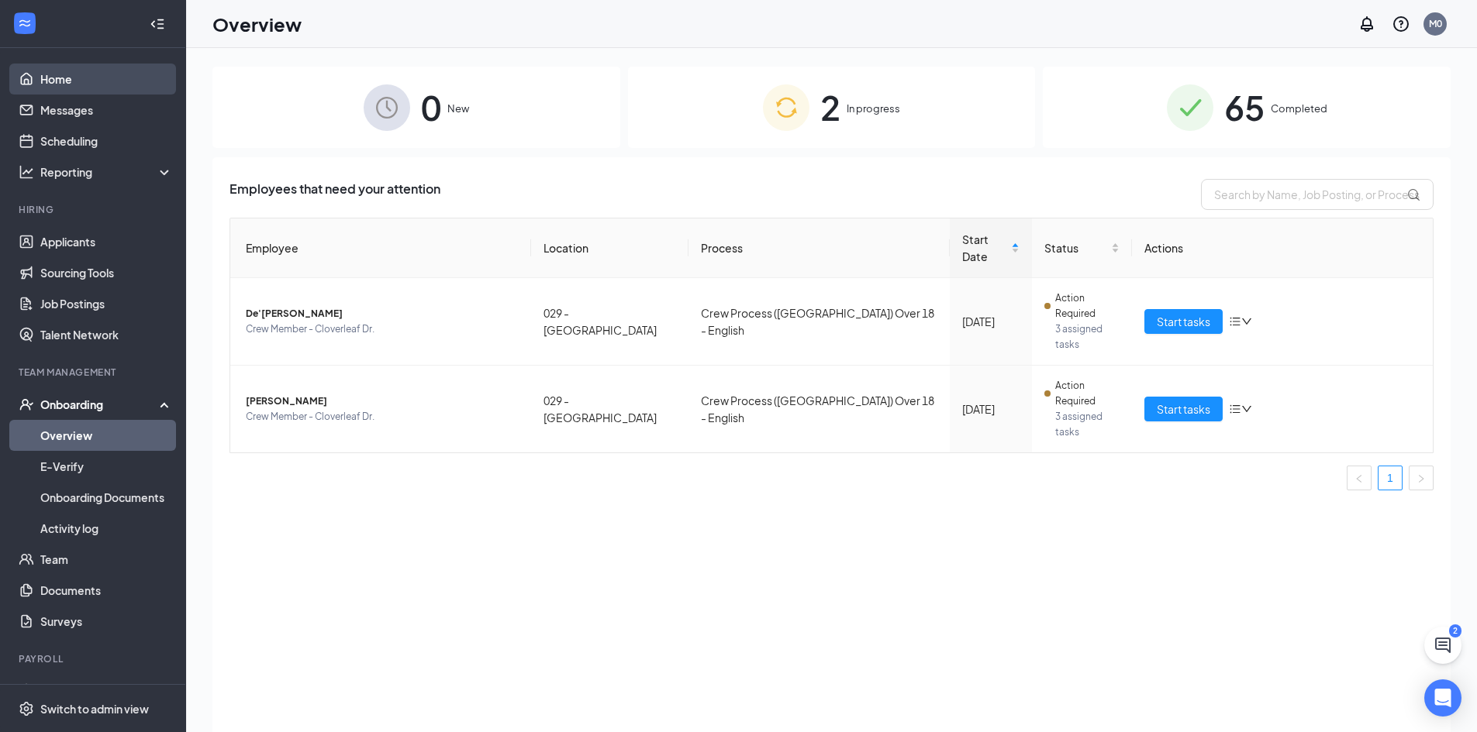
click at [114, 76] on link "Home" at bounding box center [106, 79] width 133 height 31
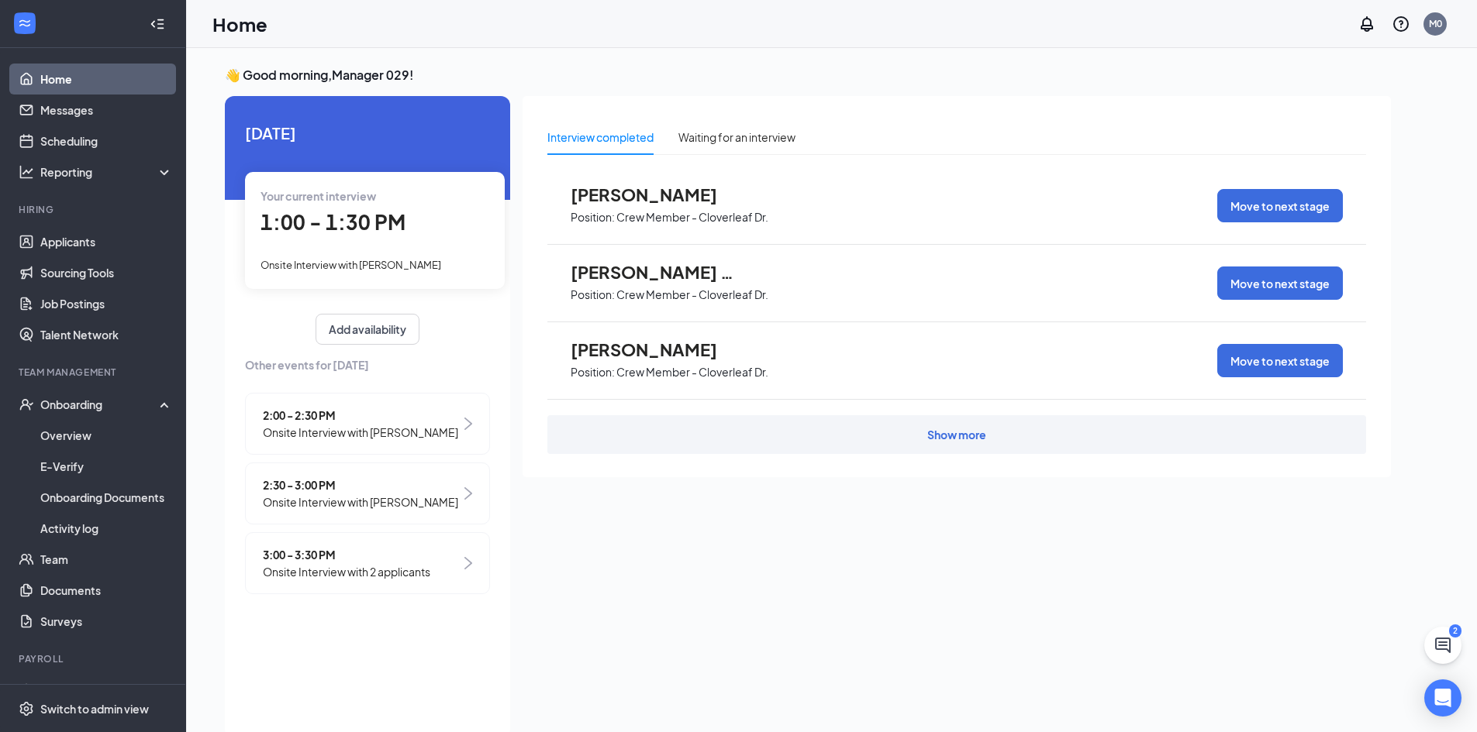
click at [150, 18] on icon "Collapse" at bounding box center [158, 24] width 16 height 16
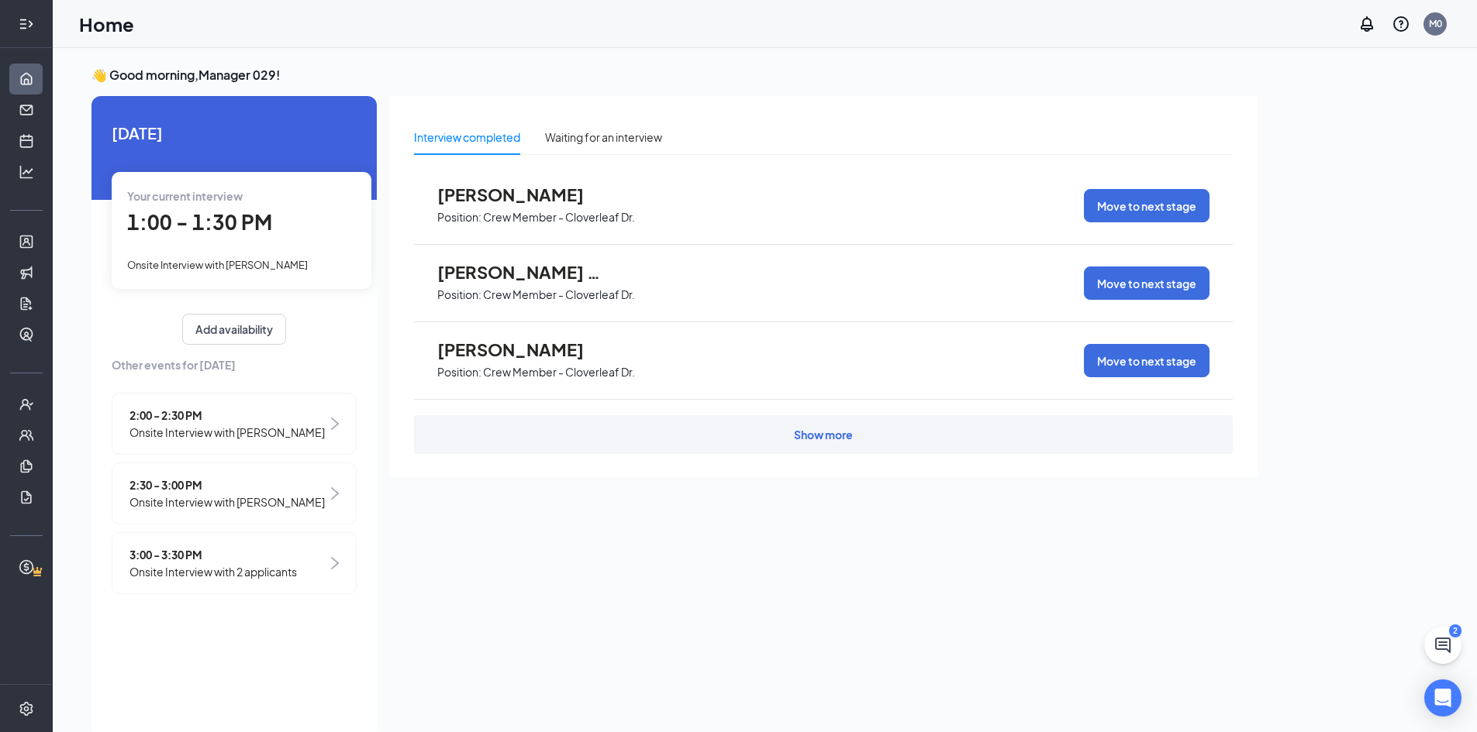
click at [28, 16] on icon "Expand" at bounding box center [27, 24] width 16 height 16
